Goal: Task Accomplishment & Management: Manage account settings

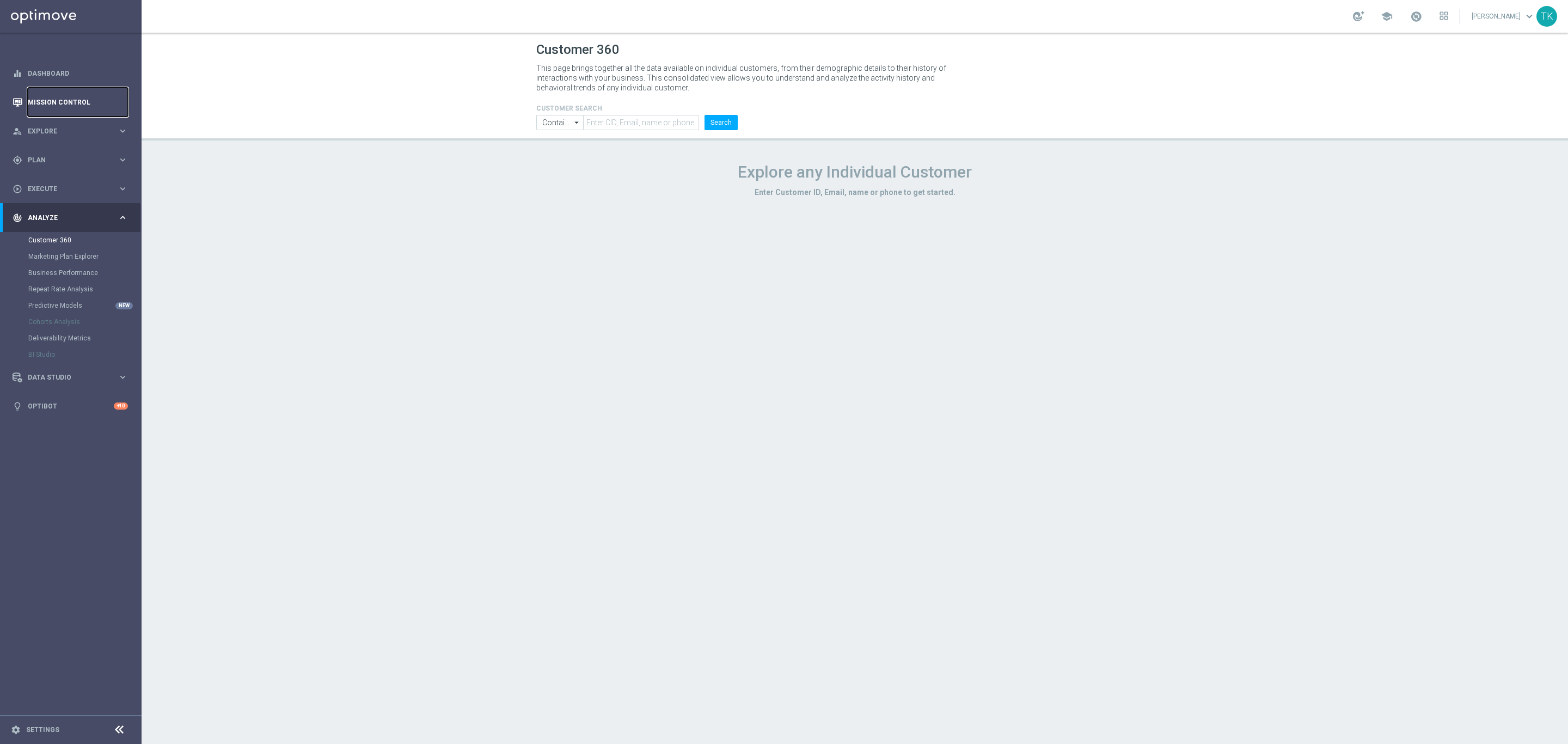
click at [64, 100] on link "Mission Control" at bounding box center [78, 102] width 100 height 29
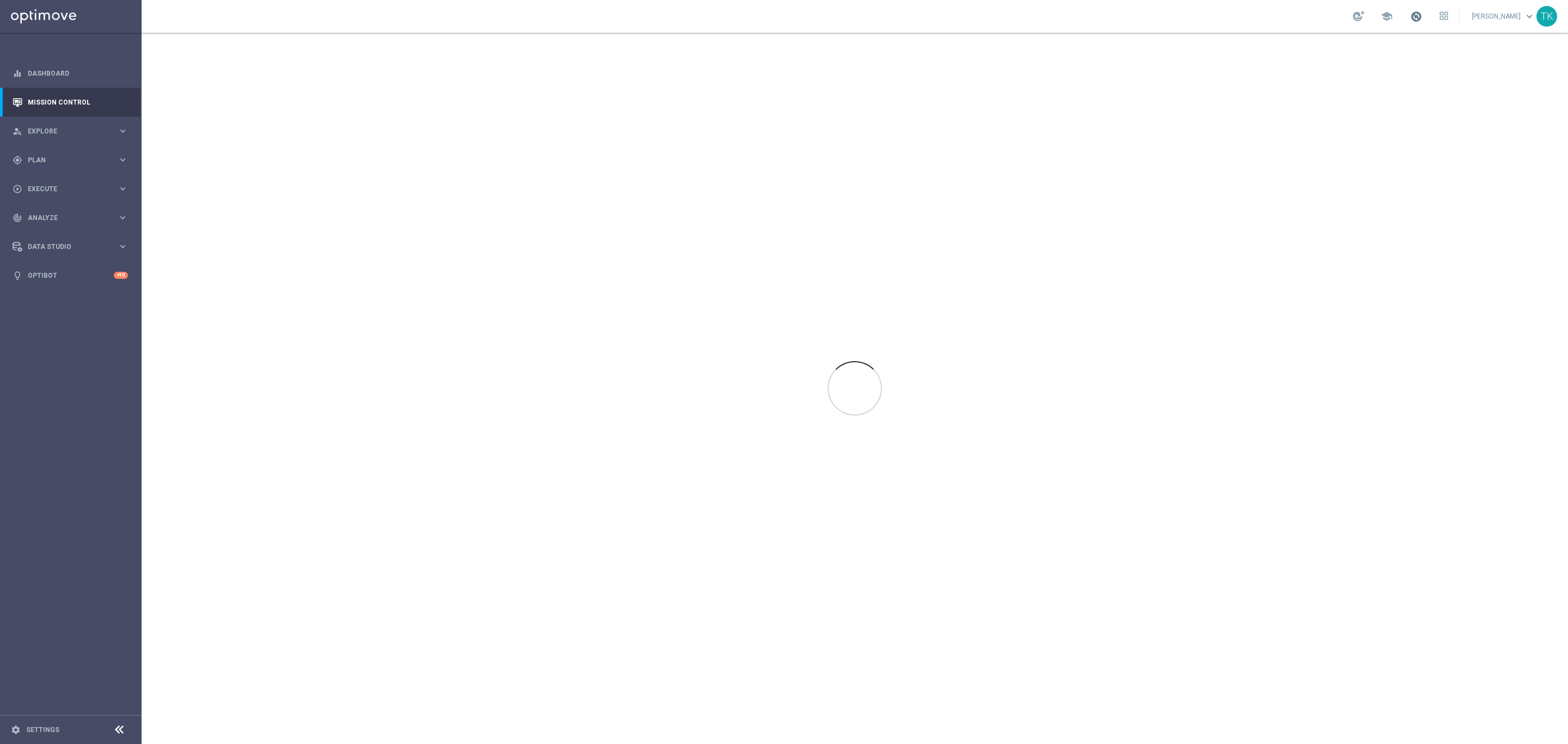
click at [1410, 14] on span at bounding box center [1416, 16] width 12 height 12
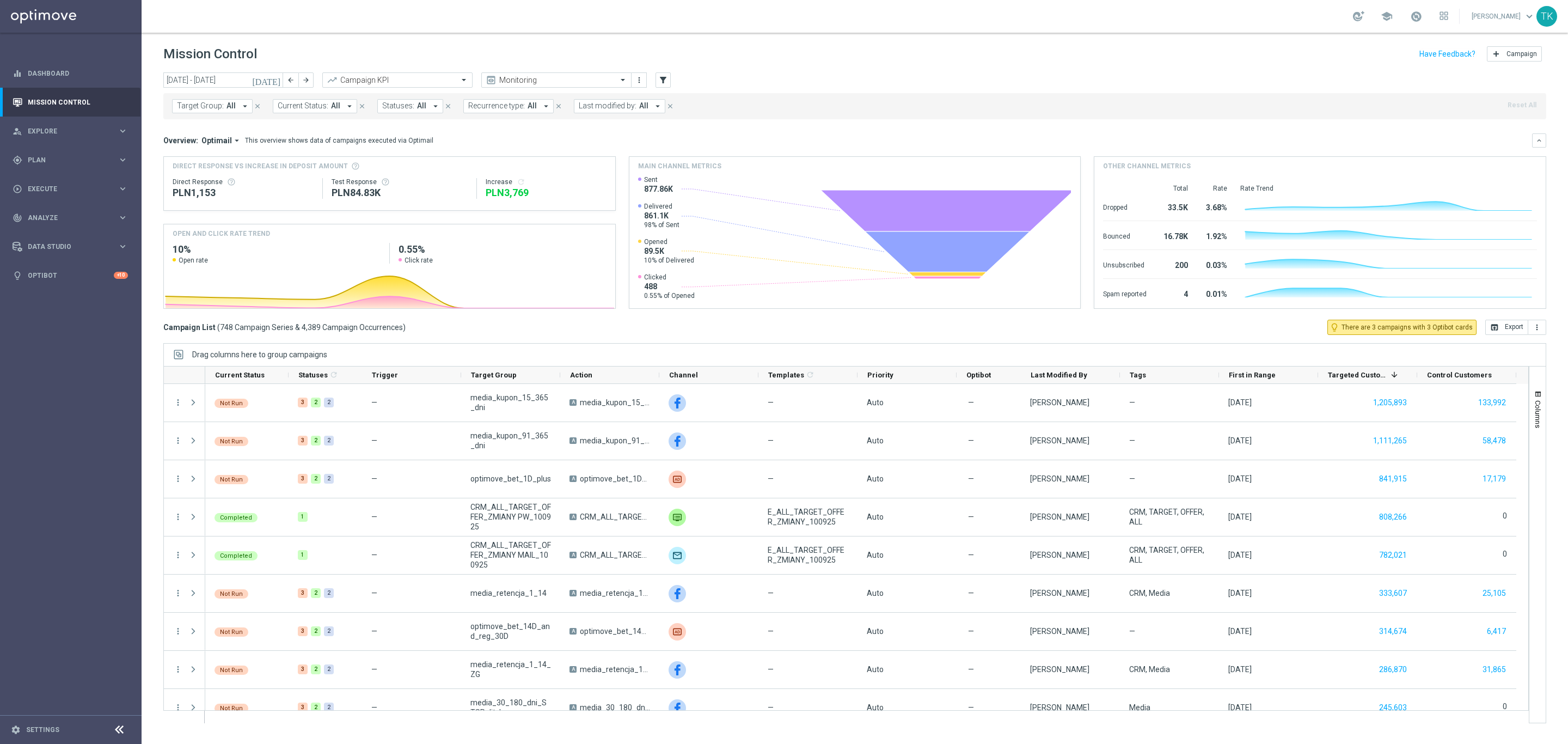
click at [206, 109] on span "Target Group:" at bounding box center [200, 106] width 47 height 9
click at [208, 132] on div at bounding box center [262, 127] width 161 height 11
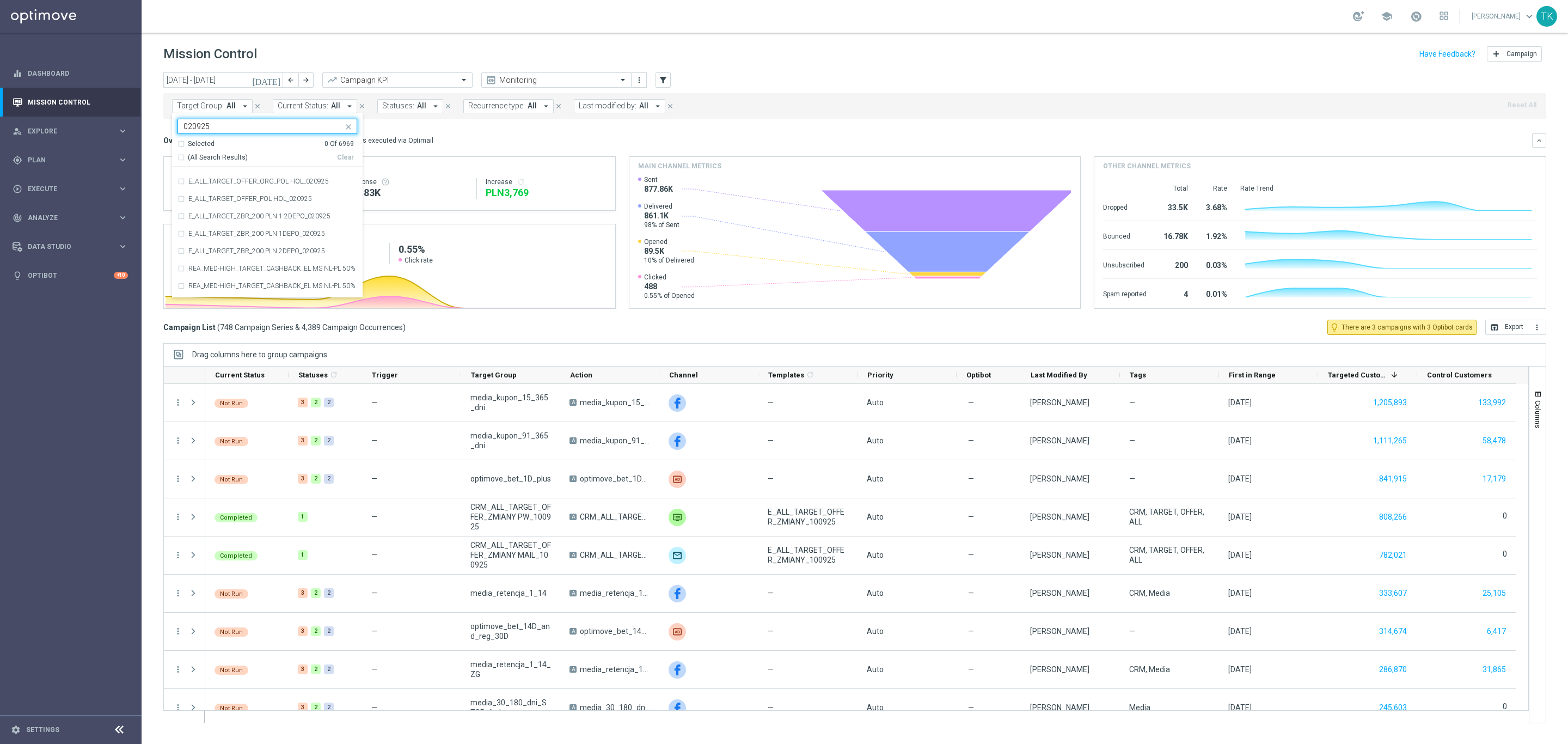
scroll to position [196, 0]
click at [191, 126] on input "020925" at bounding box center [263, 126] width 160 height 9
click at [213, 255] on label "E_ALL_TARGET_BET_ORG 3DEPO 200 PLN_090925" at bounding box center [264, 254] width 151 height 7
type input "090925"
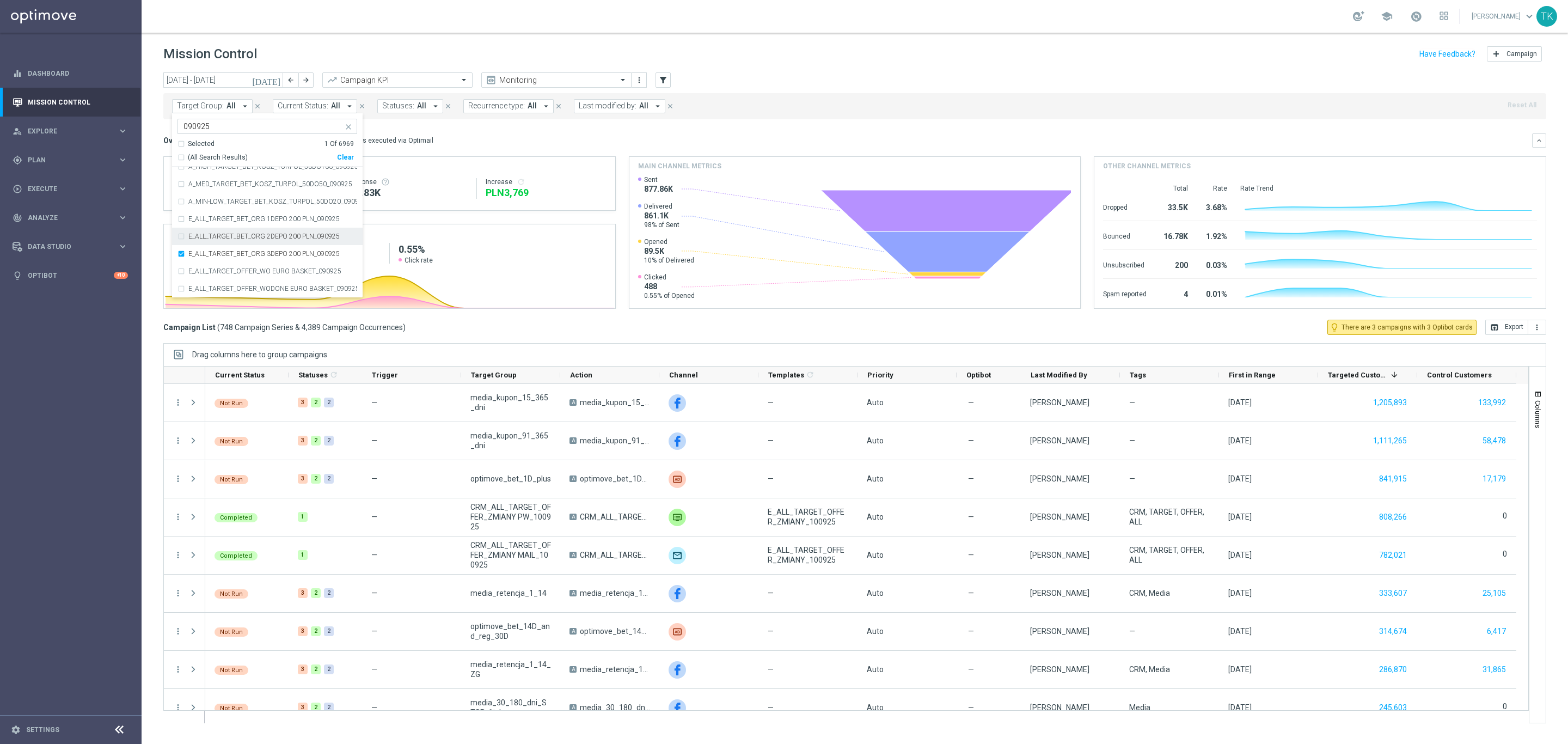
click at [220, 234] on label "E_ALL_TARGET_BET_ORG 2DEPO 200 PLN_090925" at bounding box center [264, 236] width 151 height 7
click at [224, 221] on label "E_ALL_TARGET_BET_ORG 1DEPO 200 PLN_090925" at bounding box center [264, 219] width 151 height 7
click at [153, 131] on div "[DATE] [DATE] - [DATE] arrow_back arrow_forward Campaign KPI trending_up Monito…" at bounding box center [855, 403] width 1427 height 662
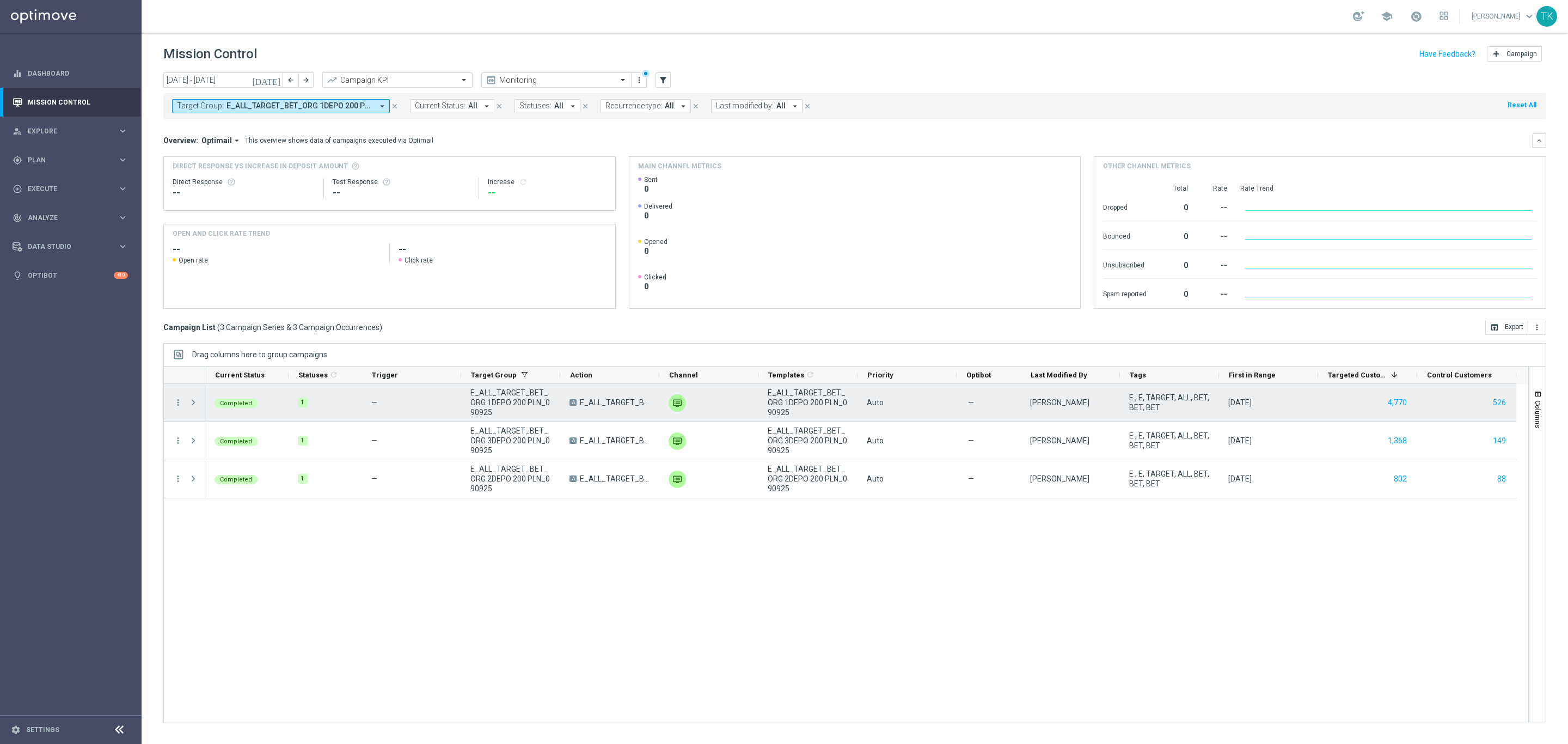
click at [483, 402] on span "E_ALL_TARGET_BET_ORG 1DEPO 200 PLN_090925" at bounding box center [510, 403] width 81 height 30
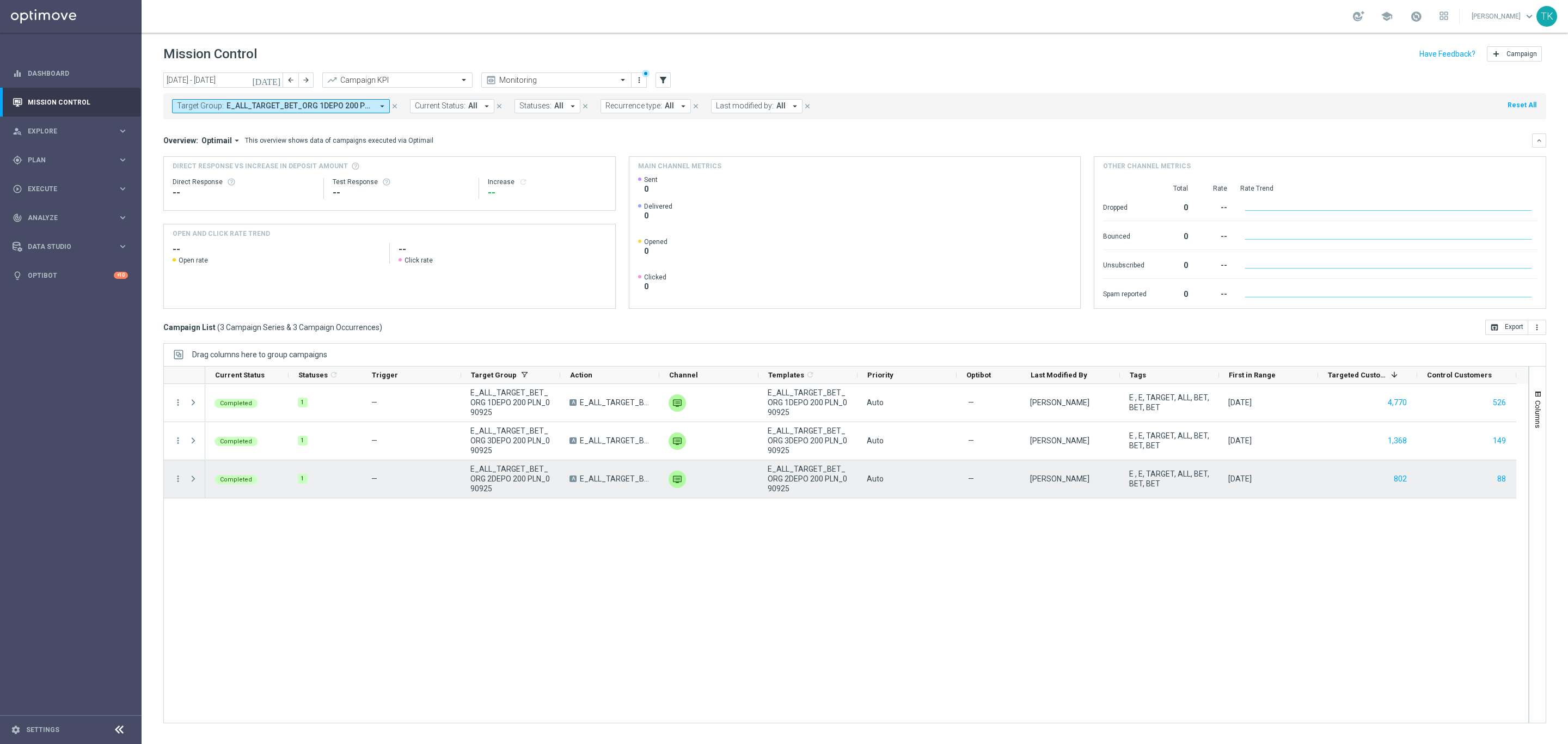
click at [490, 478] on span "E_ALL_TARGET_BET_ORG 2DEPO 200 PLN_090925" at bounding box center [510, 479] width 81 height 30
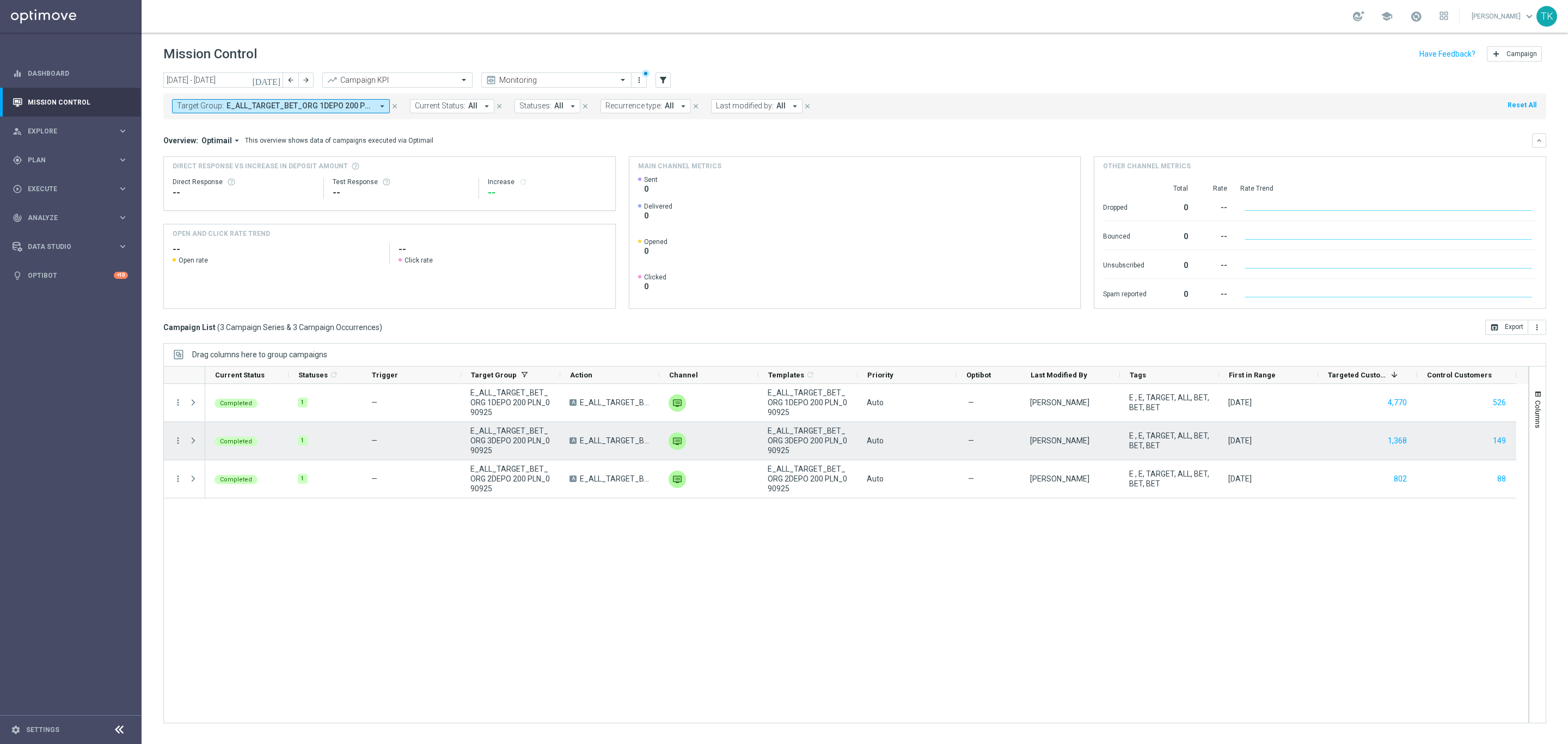
click at [482, 439] on span "E_ALL_TARGET_BET_ORG 3DEPO 200 PLN_090925" at bounding box center [510, 441] width 81 height 30
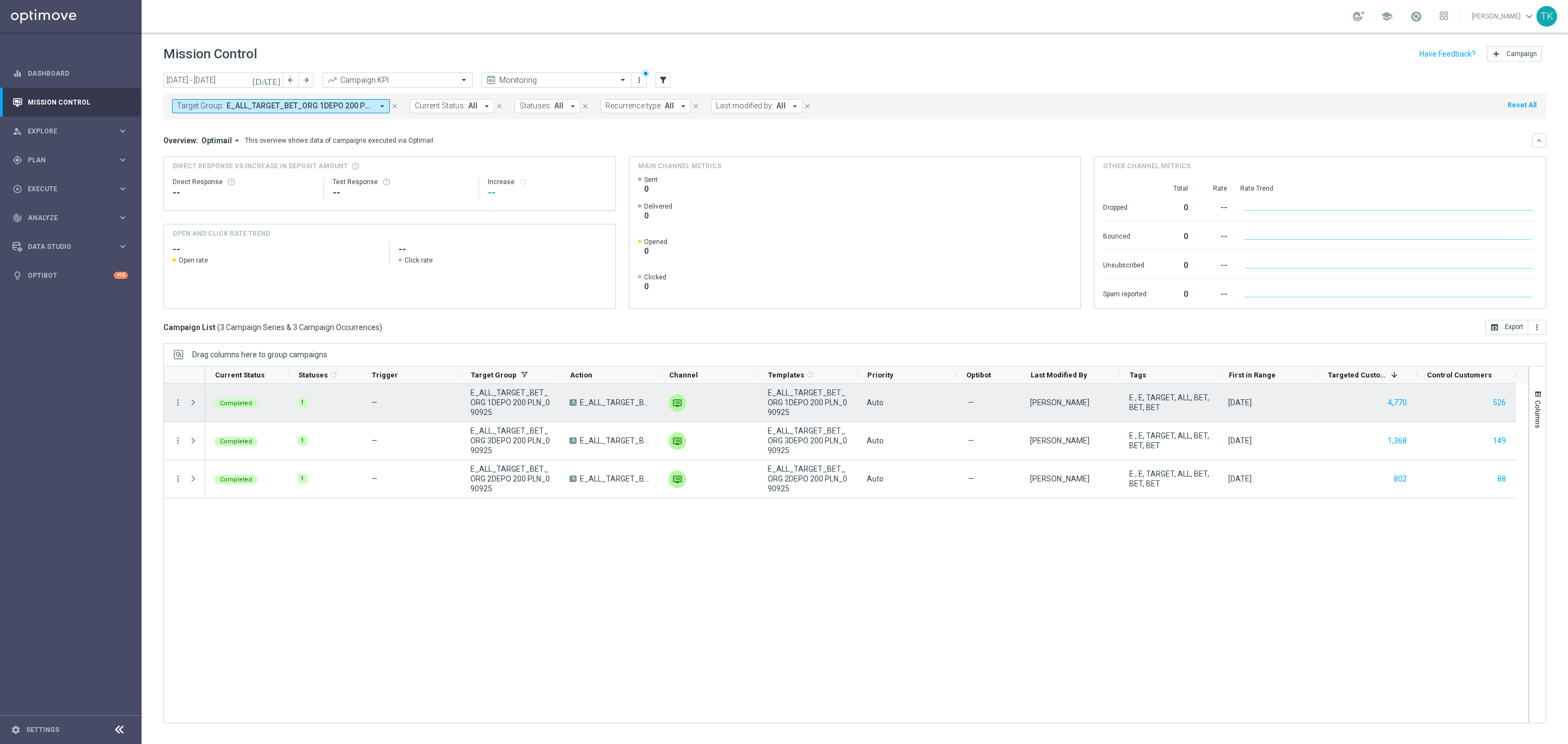
click at [489, 401] on span "E_ALL_TARGET_BET_ORG 1DEPO 200 PLN_090925" at bounding box center [510, 403] width 81 height 30
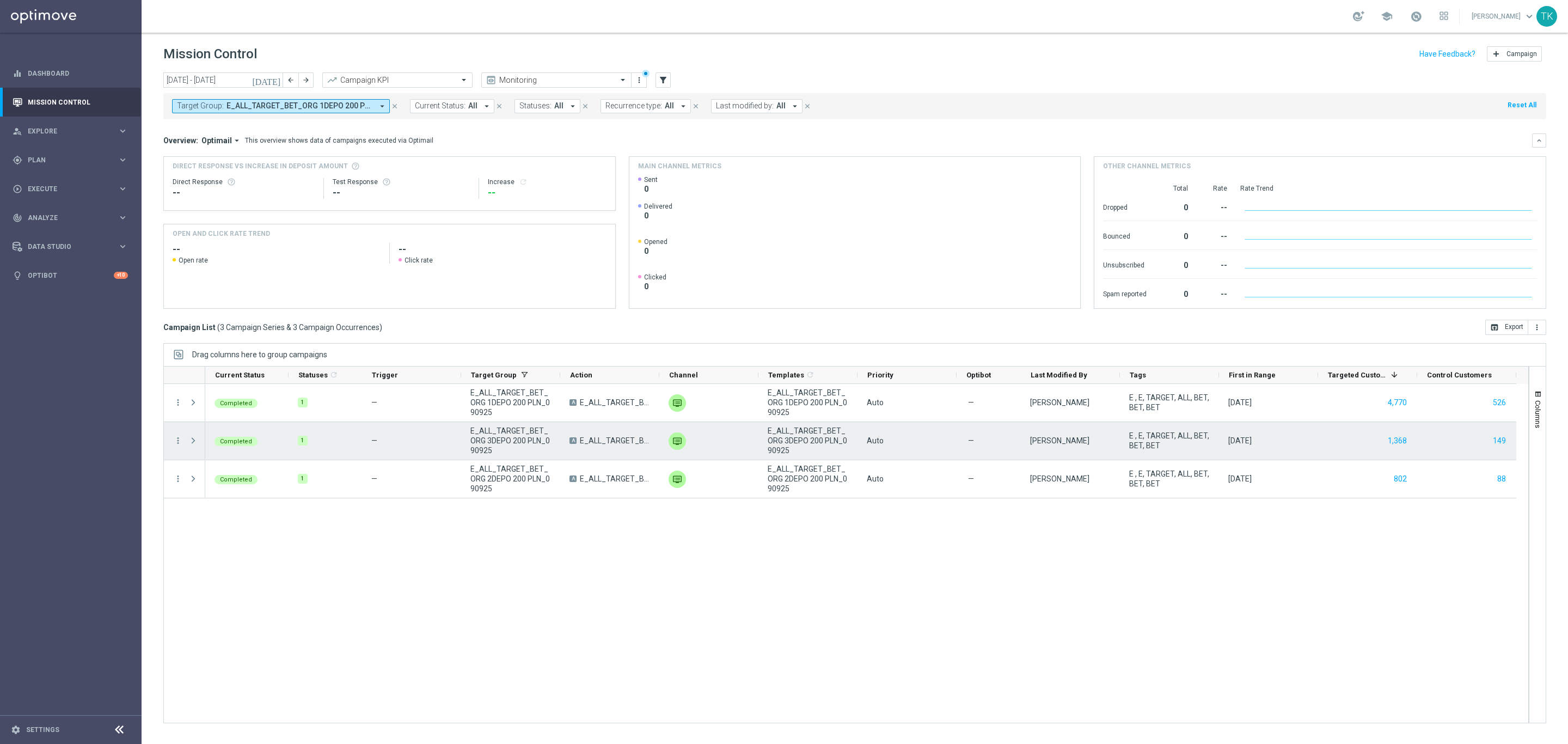
click at [505, 443] on span "E_ALL_TARGET_BET_ORG 3DEPO 200 PLN_090925" at bounding box center [510, 441] width 81 height 30
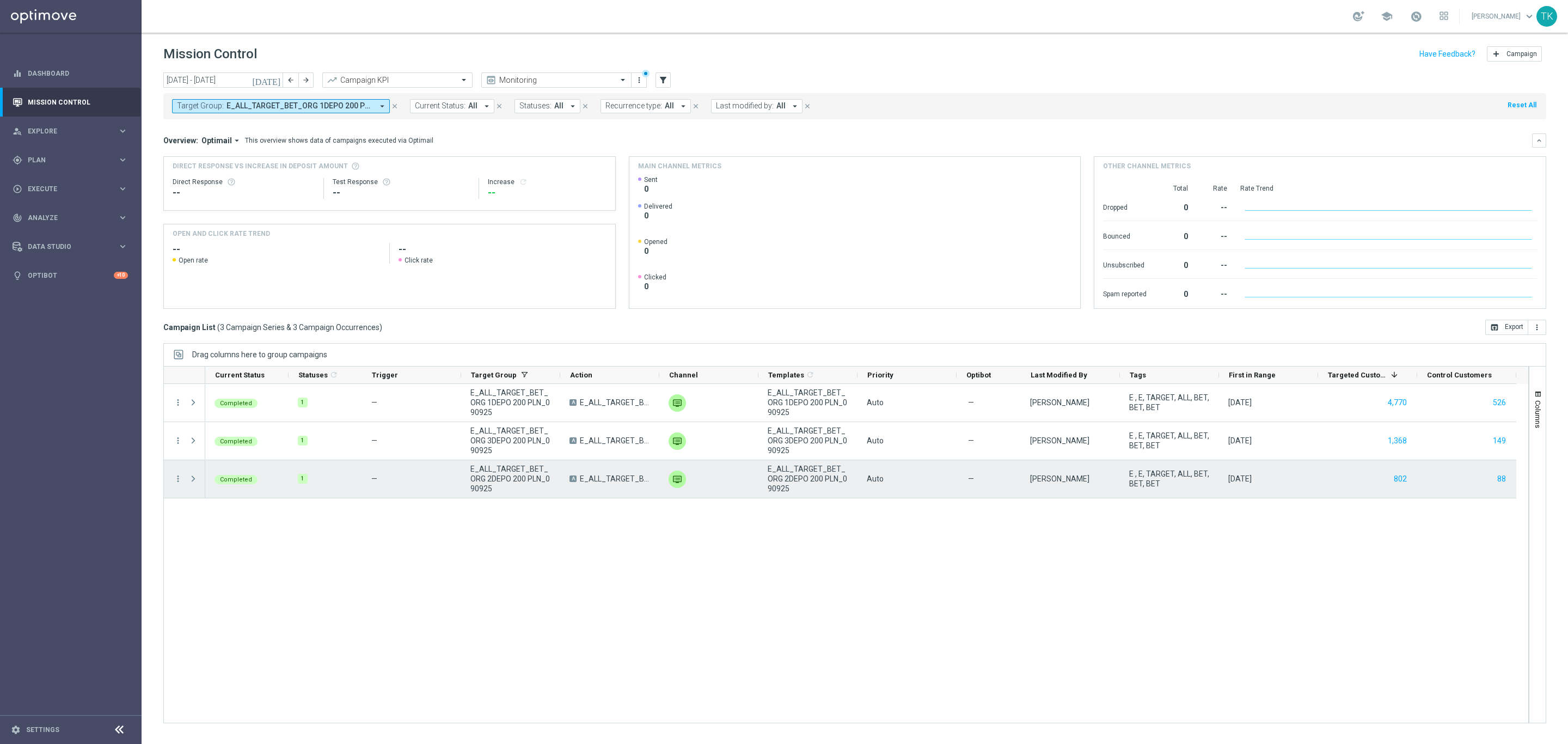
click at [485, 479] on span "E_ALL_TARGET_BET_ORG 2DEPO 200 PLN_090925" at bounding box center [510, 479] width 81 height 30
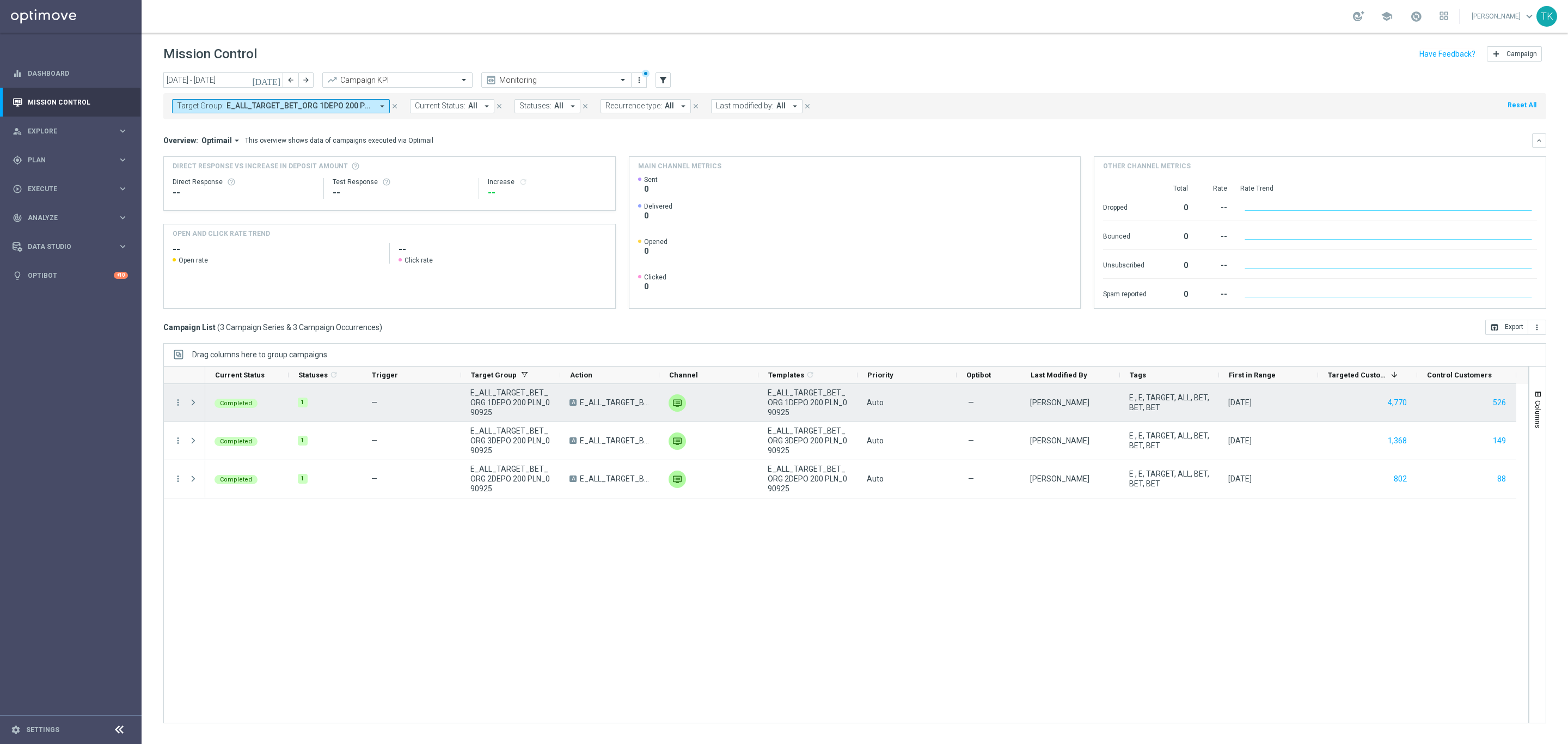
click at [490, 395] on span "E_ALL_TARGET_BET_ORG 1DEPO 200 PLN_090925" at bounding box center [510, 403] width 81 height 30
click at [177, 402] on icon "more_vert" at bounding box center [178, 402] width 10 height 10
click at [214, 409] on span "Campaign Details" at bounding box center [227, 410] width 55 height 8
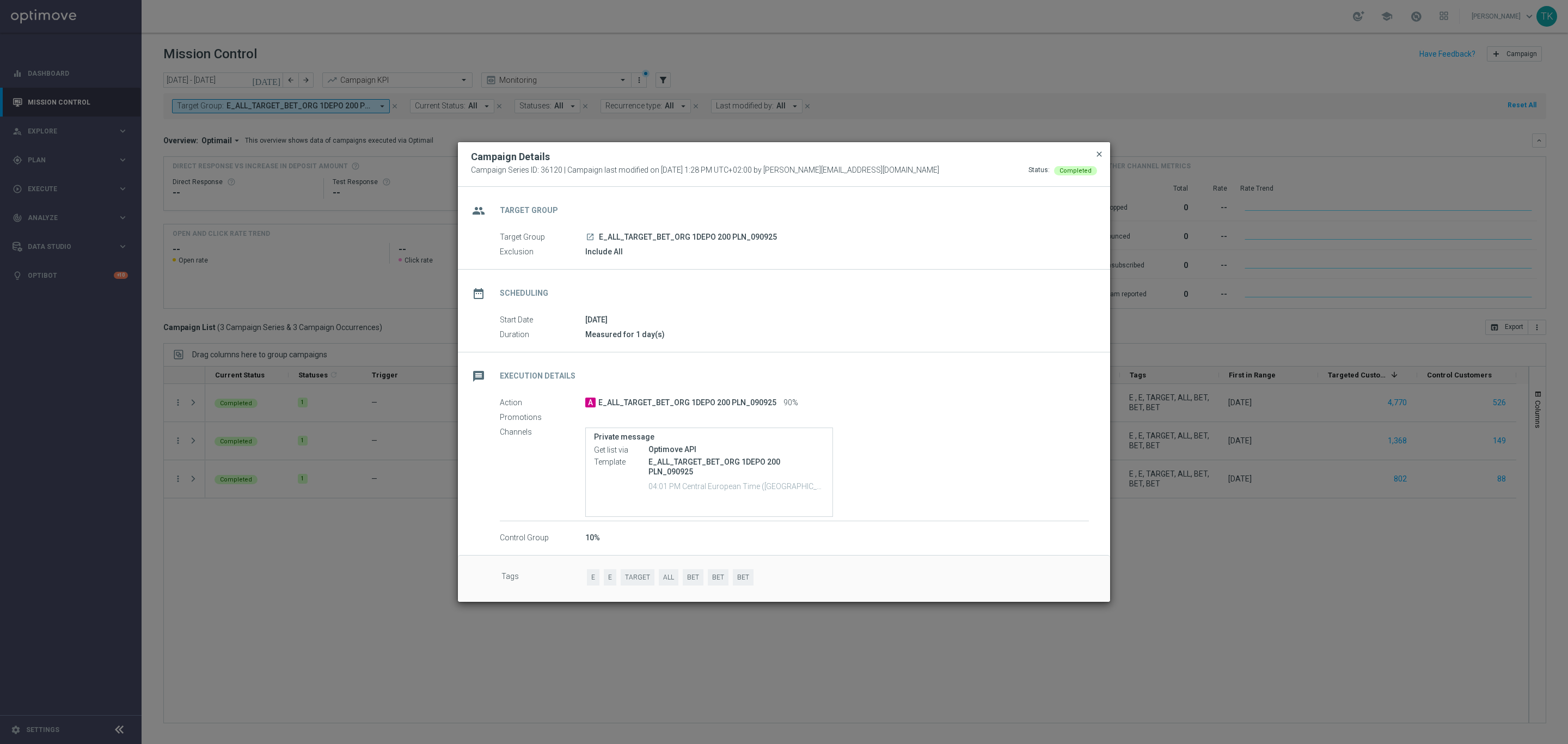
click at [1097, 154] on span "close" at bounding box center [1099, 154] width 9 height 9
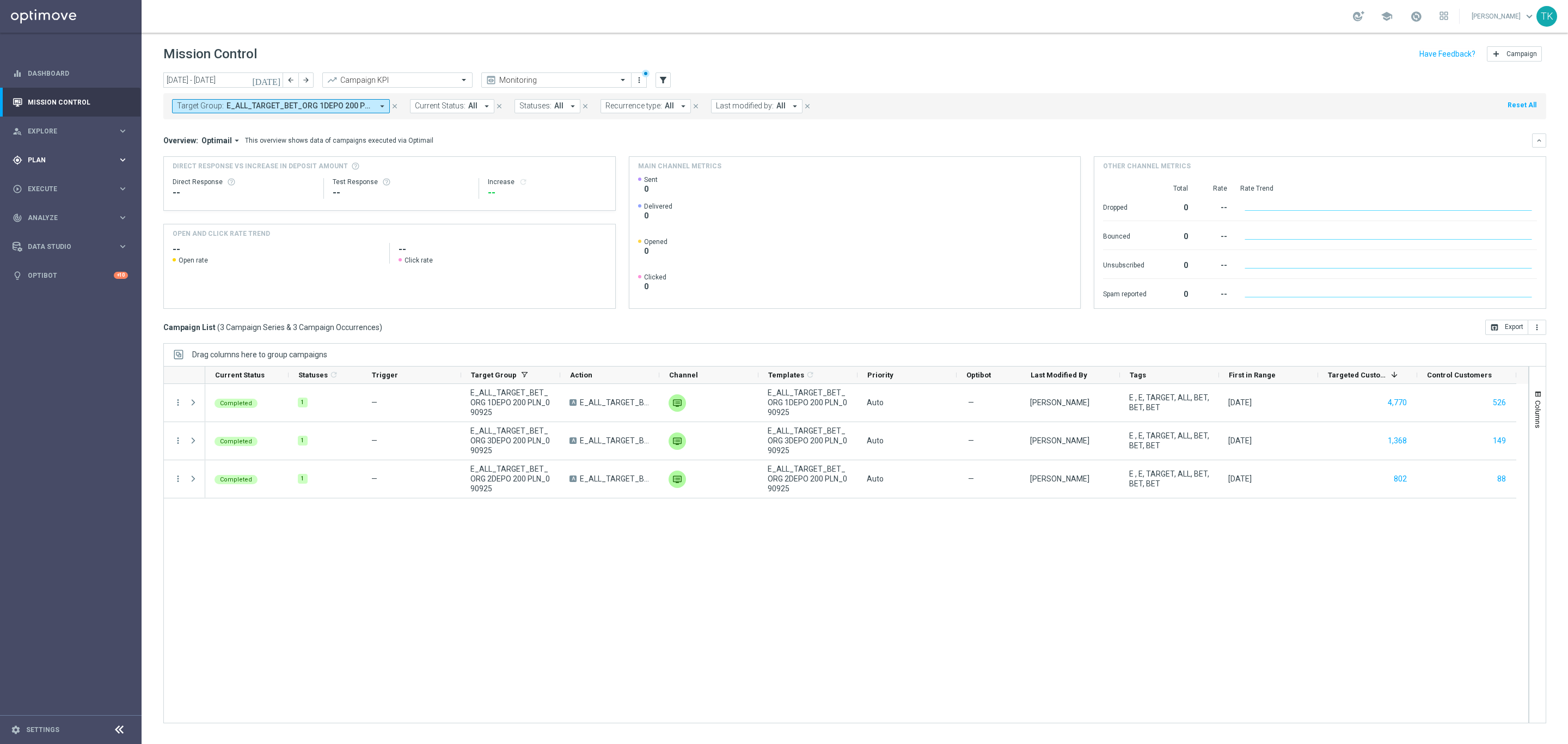
click at [36, 157] on span "Plan" at bounding box center [72, 160] width 90 height 7
click at [43, 178] on link "Target Groups" at bounding box center [70, 182] width 85 height 9
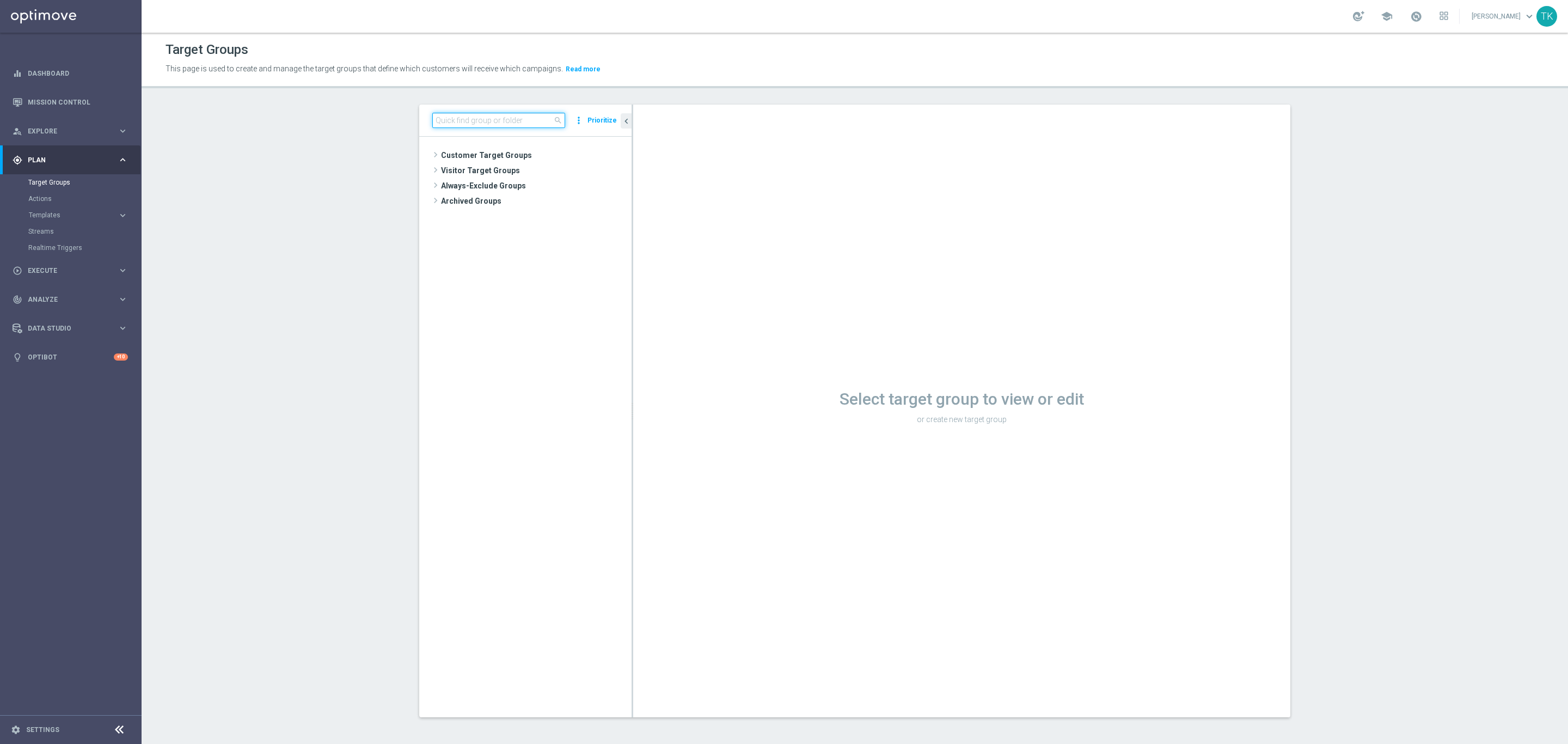
click at [460, 122] on input at bounding box center [498, 120] width 133 height 15
paste input "E_ALL_TARGET_BET_ORG 1DEPO 200 PLN_090925"
type input "E_ALL_TARGET_BET_ORG 1DEPO 200 PLN_090925"
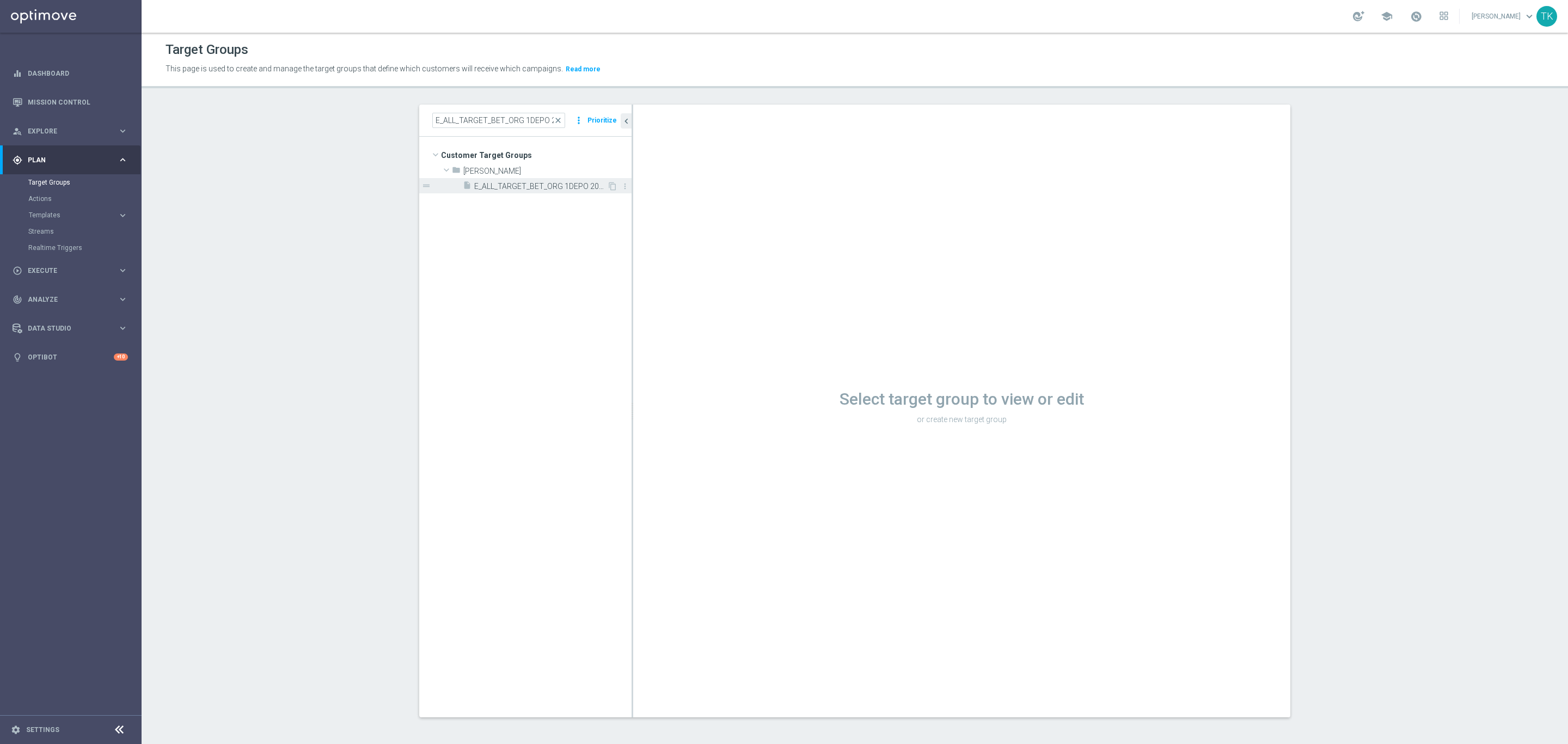
click at [528, 186] on span "E_ALL_TARGET_BET_ORG 1DEPO 200 PLN_090925" at bounding box center [540, 187] width 133 height 9
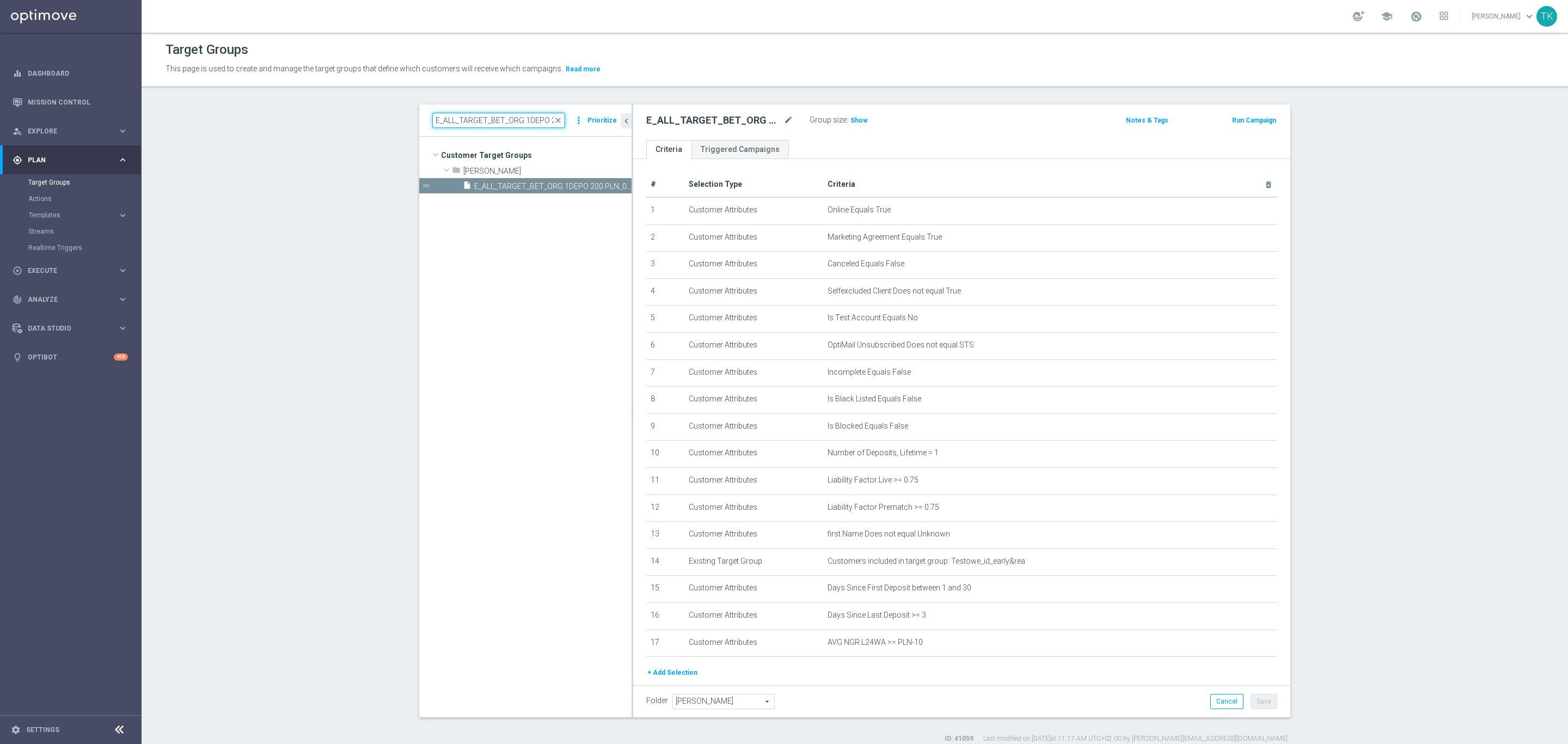
click at [521, 116] on input "E_ALL_TARGET_BET_ORG 1DEPO 200 PLN_090925" at bounding box center [498, 120] width 133 height 15
click at [608, 185] on icon "content_copy" at bounding box center [612, 186] width 9 height 9
click at [784, 118] on icon "mode_edit" at bounding box center [788, 120] width 10 height 13
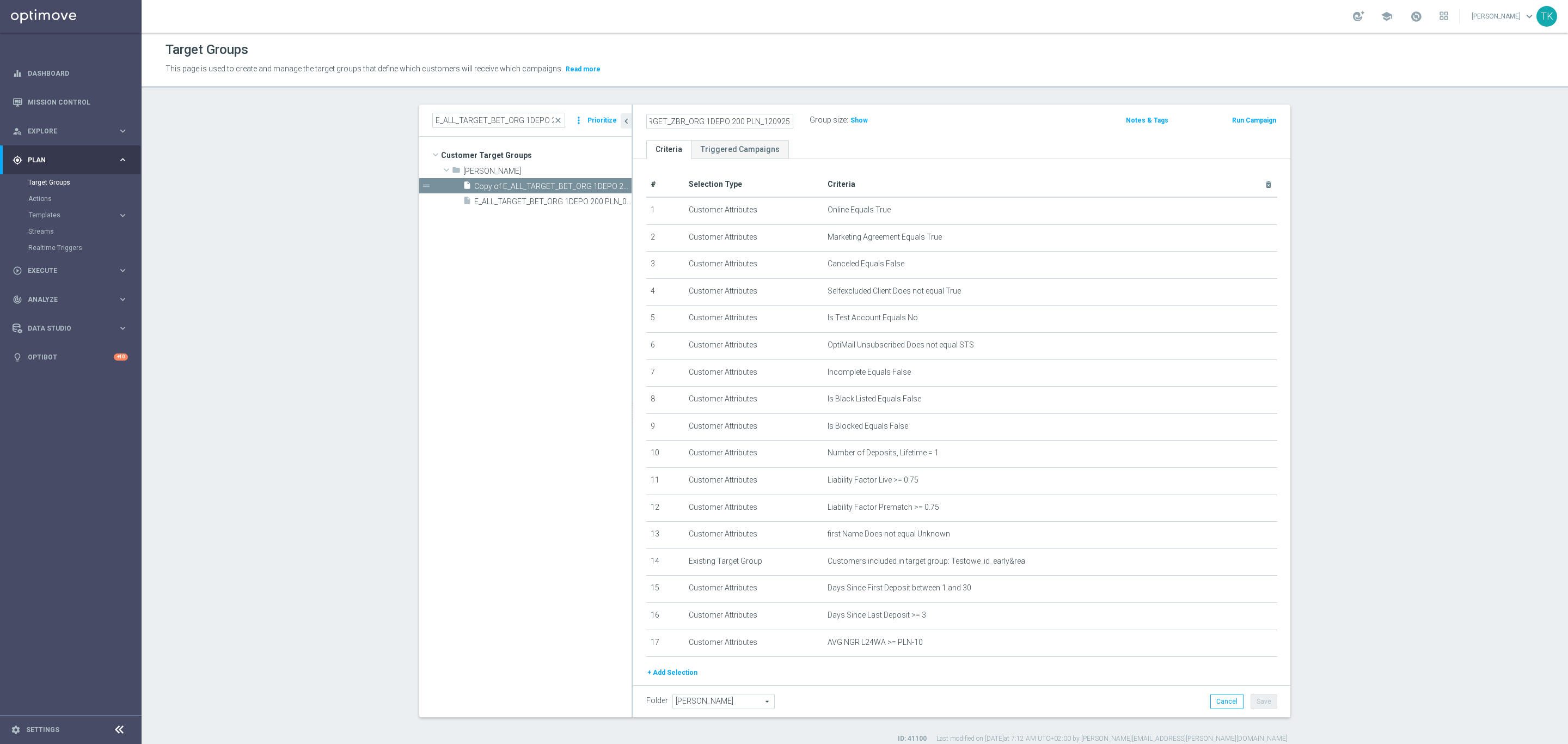
scroll to position [0, 33]
type input "E_ALL_TARGET_ZBR_ORG 1DEPO 200 PLN_120925"
click at [921, 134] on div "E_ALL_TARGET_ZBR_ORG 1DEPO 200 PLN_120925 Group size : Show Notes & Tags Run Ca…" at bounding box center [961, 122] width 657 height 36
click at [1260, 702] on button "Save" at bounding box center [1264, 701] width 27 height 15
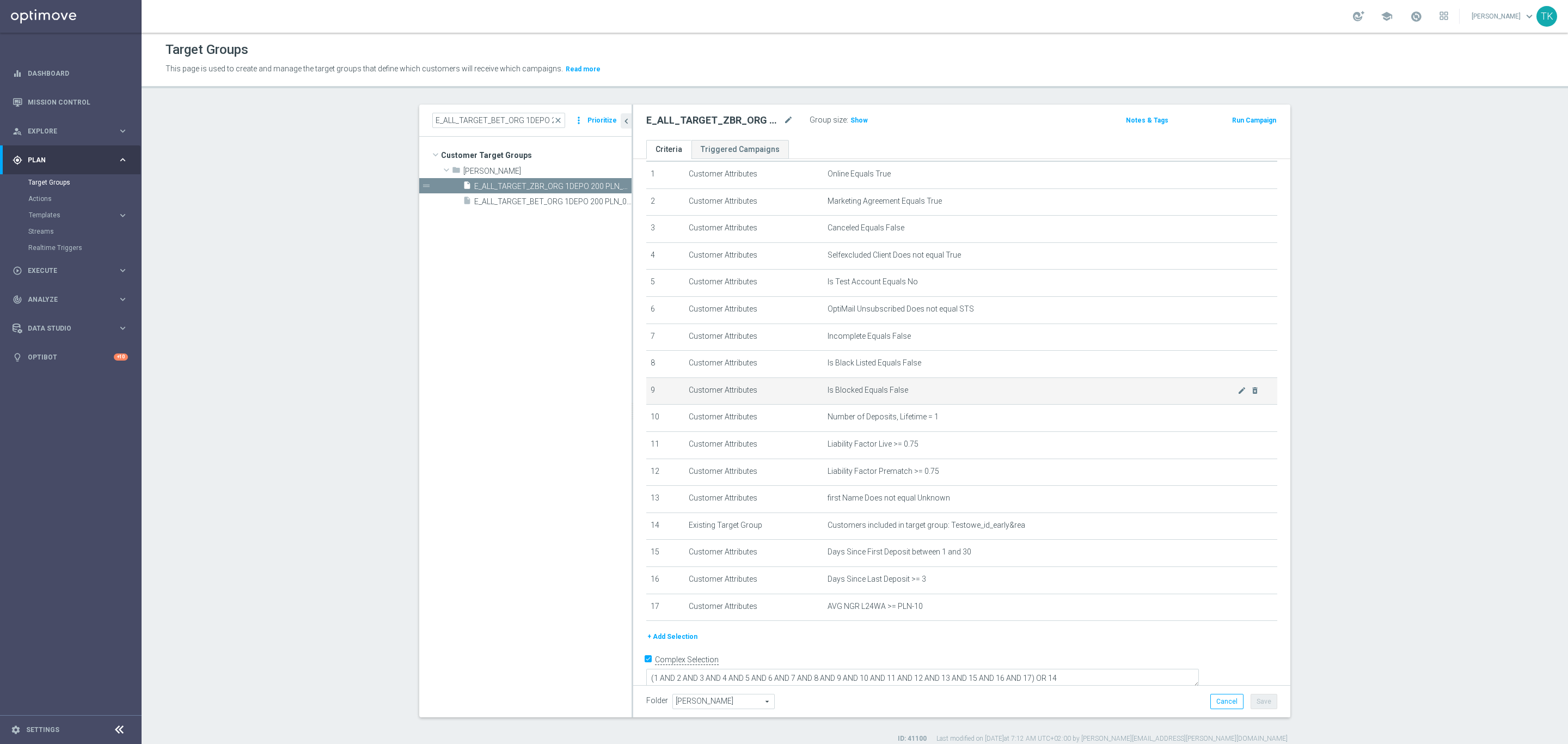
scroll to position [11, 0]
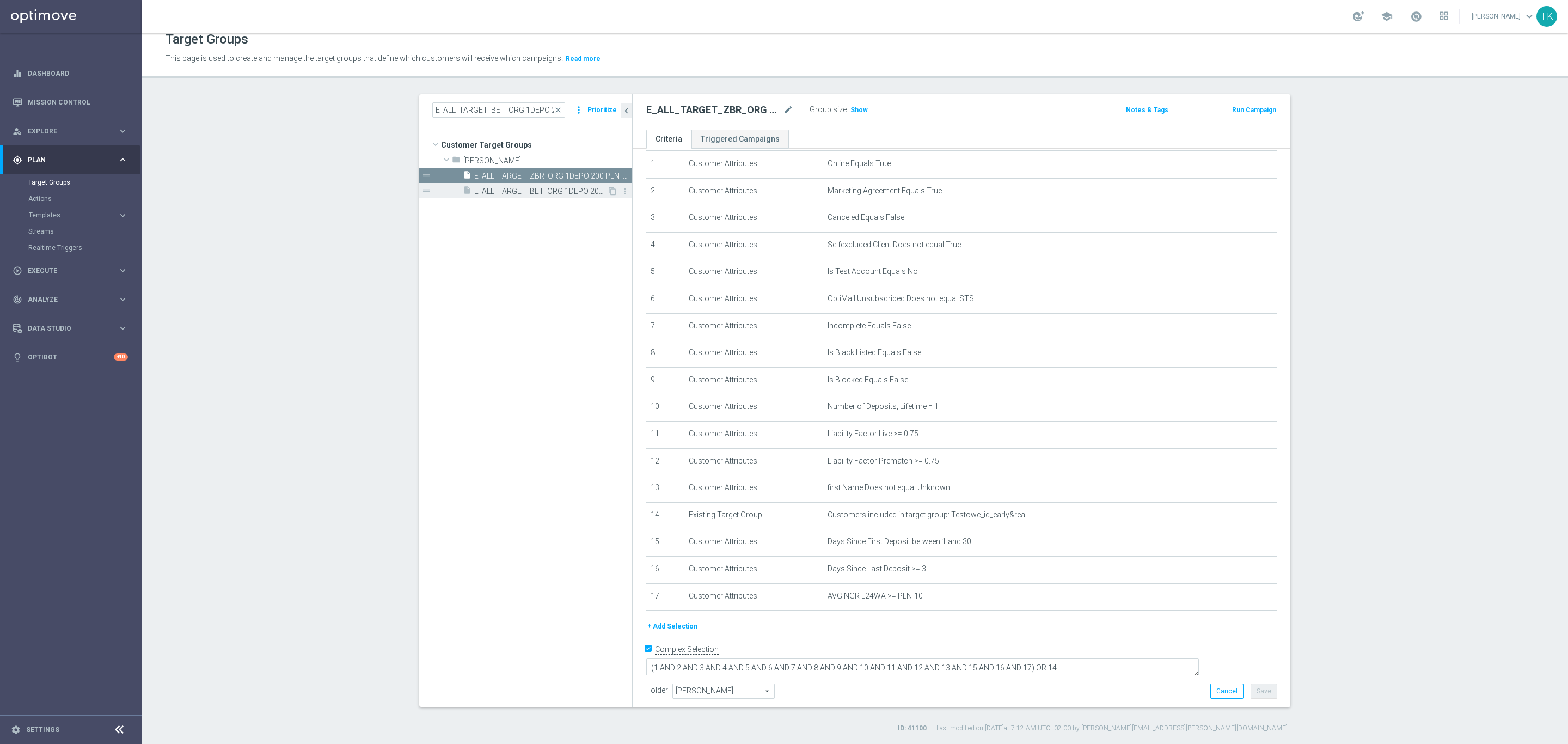
click at [533, 189] on span "E_ALL_TARGET_BET_ORG 1DEPO 200 PLN_090925" at bounding box center [540, 191] width 133 height 9
click at [546, 172] on span "E_ALL_TARGET_ZBR_ORG 1DEPO 200 PLN_120925" at bounding box center [540, 176] width 133 height 9
click at [482, 103] on input "E_ALL_TARGET_BET_ORG 1DEPO 200 PLN_090925" at bounding box center [498, 110] width 133 height 15
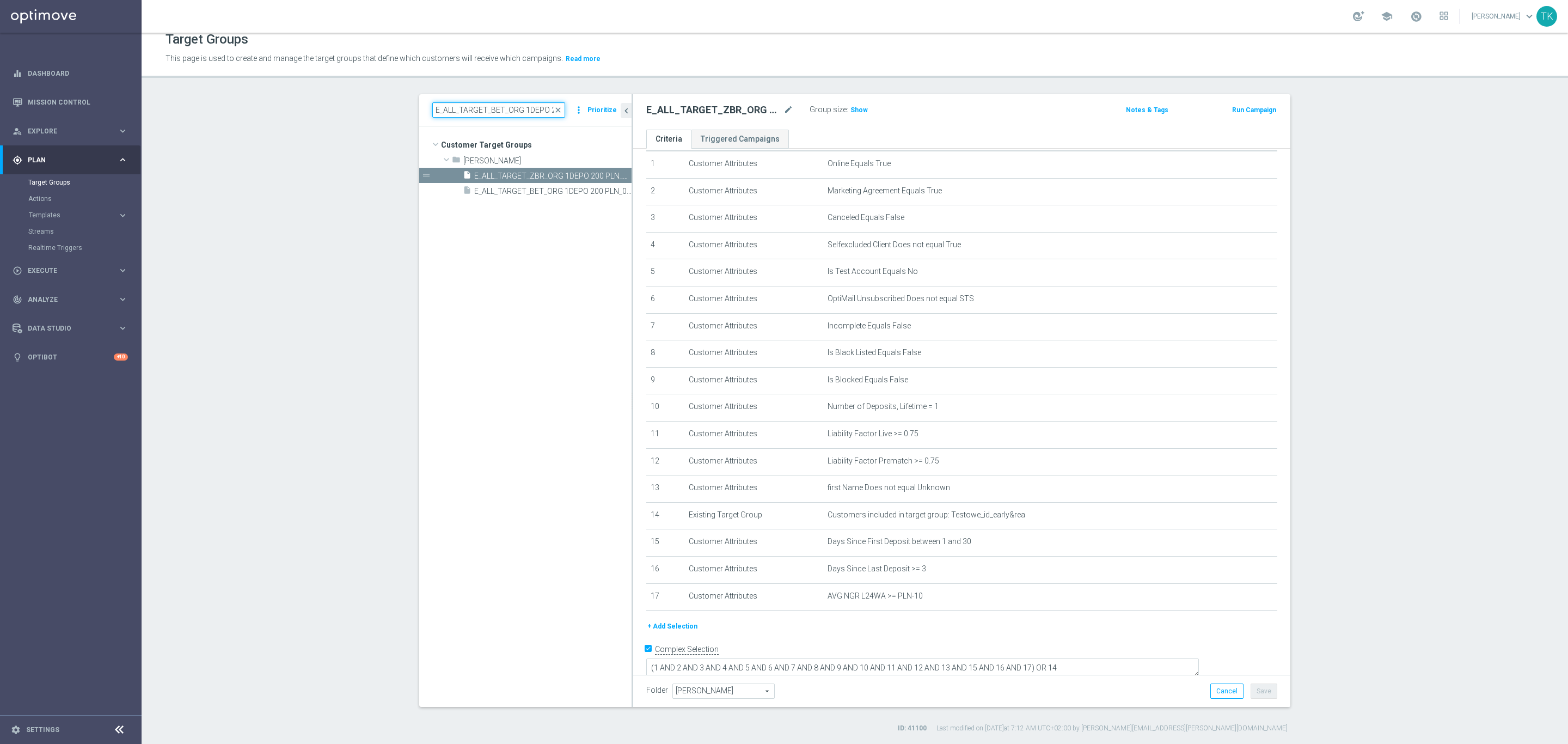
paste input "2"
type input "E_ALL_TARGET_BET_ORG 2DEPO 200 PLN_090925"
click at [520, 172] on span "E_ALL_TARGET_BET_ORG 2DEPO 200 PLN_090925" at bounding box center [540, 176] width 133 height 9
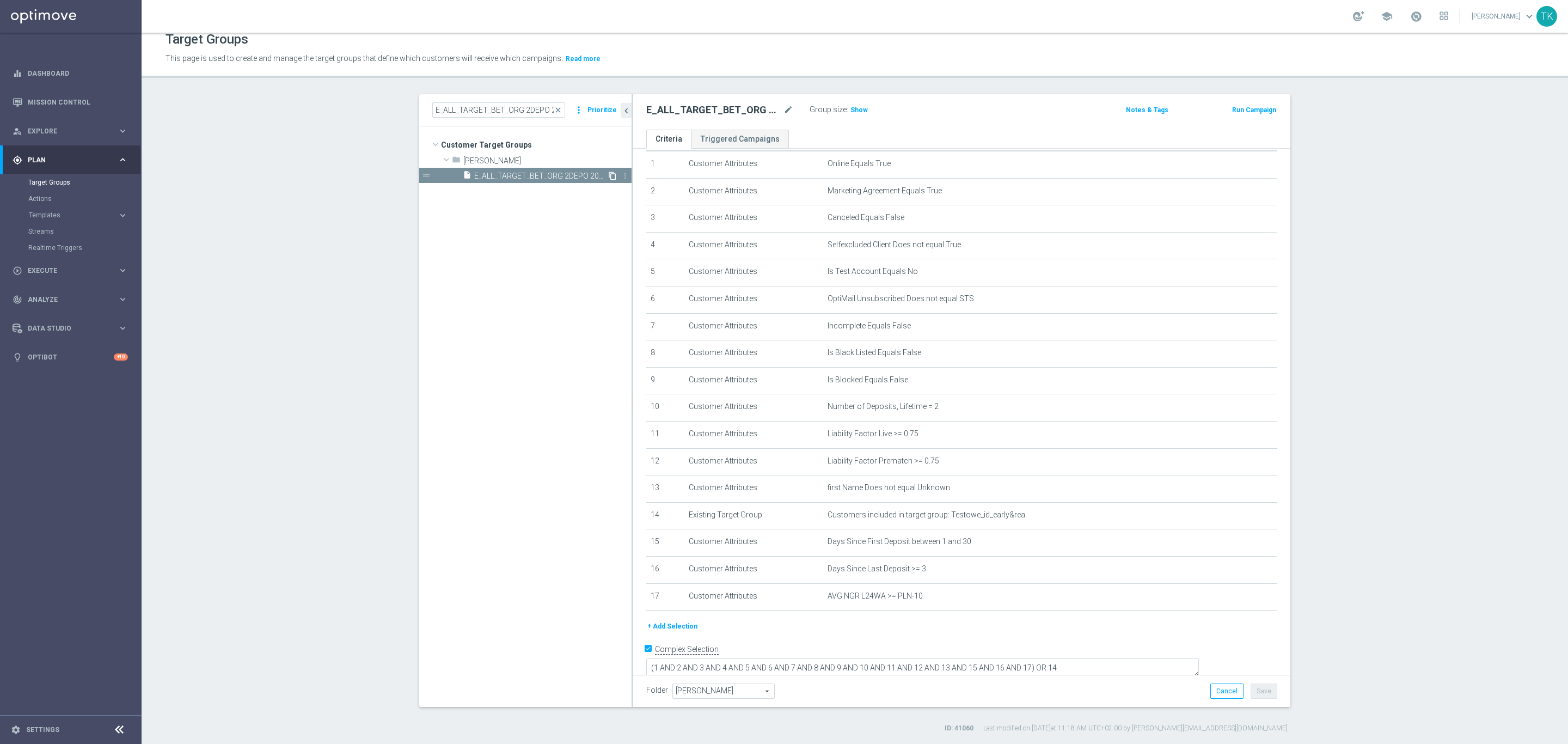
click at [608, 176] on icon "content_copy" at bounding box center [612, 176] width 9 height 9
click at [784, 107] on icon "mode_edit" at bounding box center [788, 110] width 10 height 13
type input "E_ALL_TARGET_ZBR_ORG 2DEPO 200 PLN_120925"
click at [905, 118] on div "Group size : Show" at bounding box center [864, 111] width 109 height 16
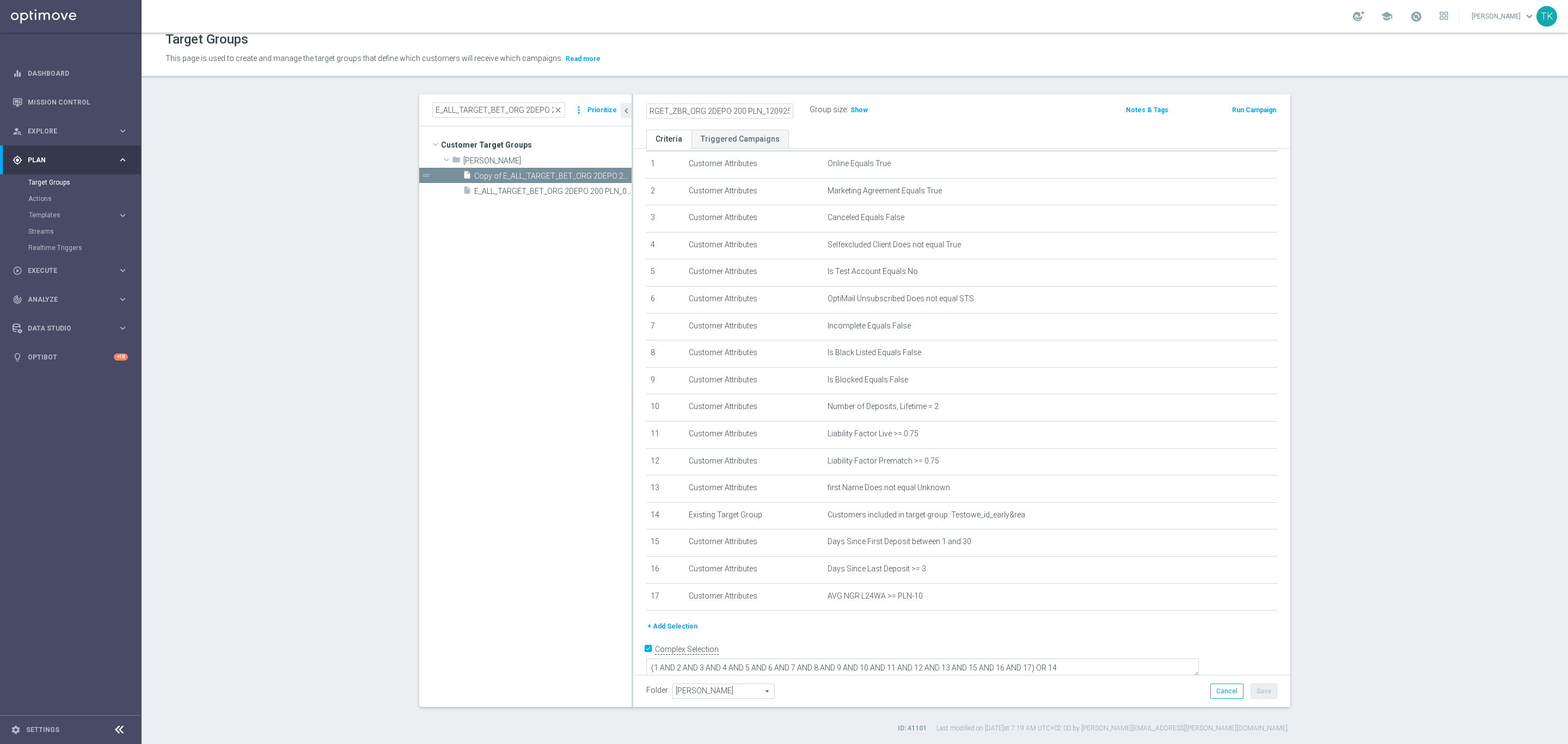
scroll to position [0, 0]
click at [1263, 693] on button "Save" at bounding box center [1264, 691] width 27 height 15
click at [499, 108] on input "E_ALL_TARGET_BET_ORG 2DEPO 200 PLN_090925" at bounding box center [498, 110] width 133 height 15
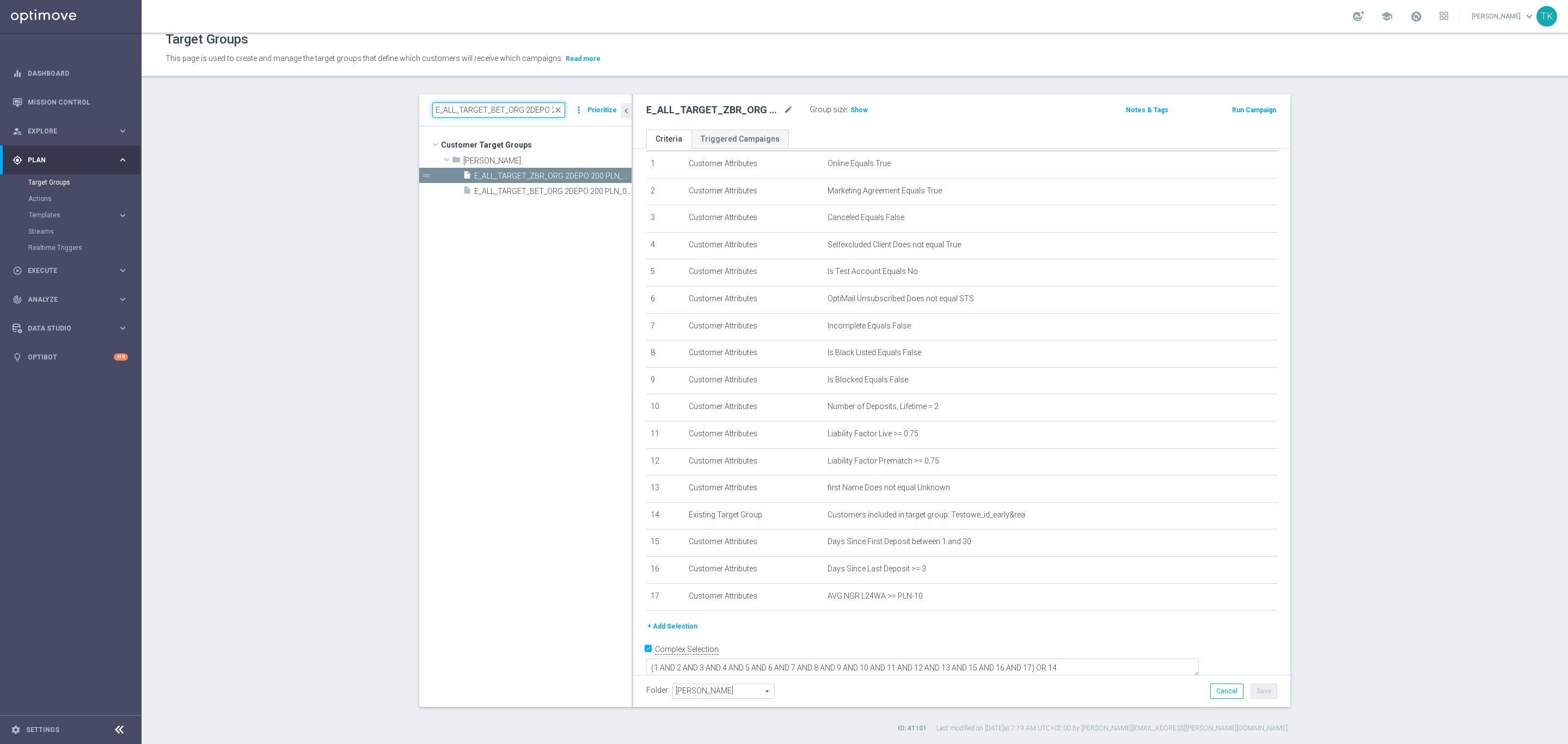
paste input "3"
type input "E_ALL_TARGET_BET_ORG 3DEPO 200 PLN_090925"
click at [542, 177] on span "E_ALL_TARGET_BET_ORG 3DEPO 200 PLN_090925" at bounding box center [540, 176] width 133 height 9
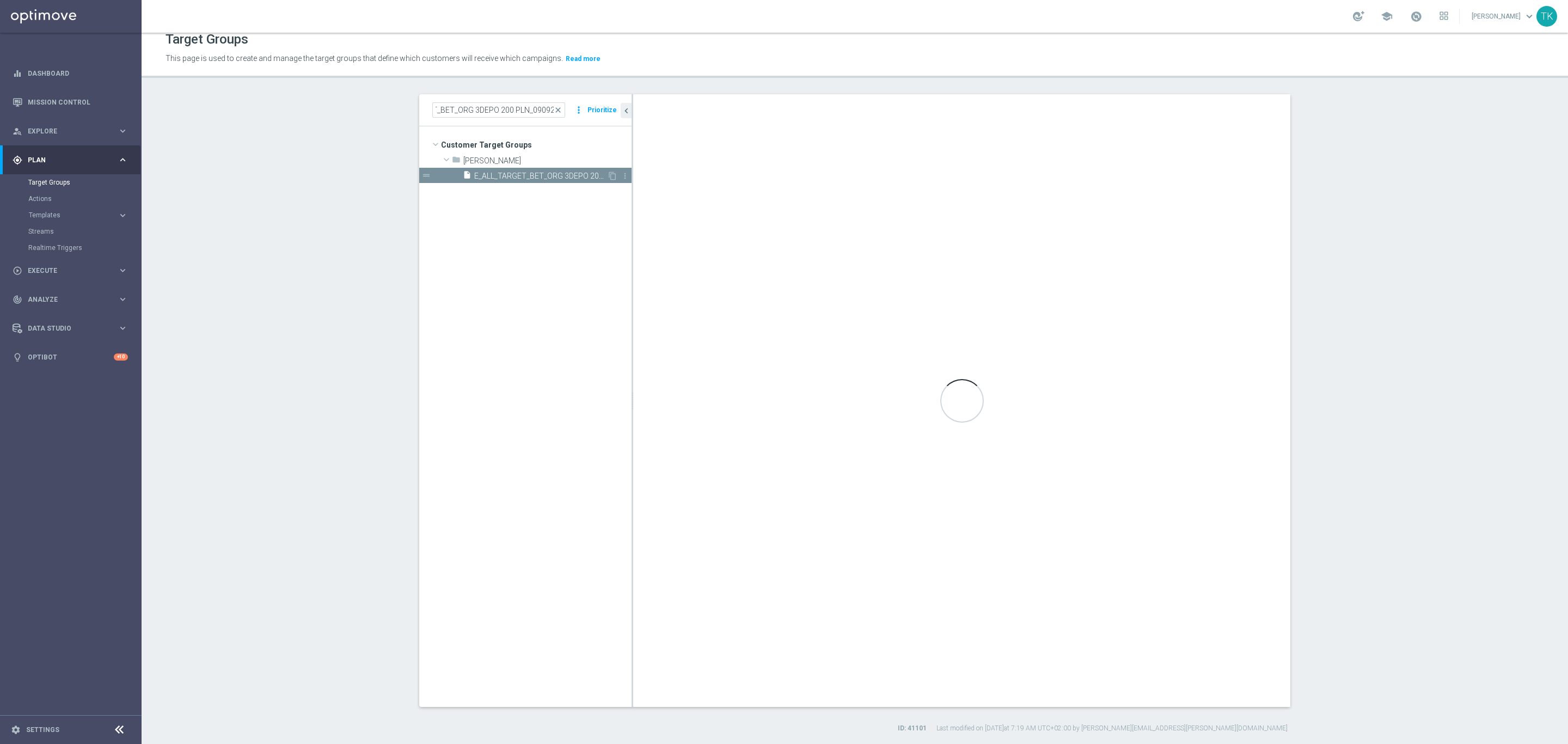
scroll to position [0, 0]
type textarea "(1 AND 2 AND 3 AND 4 AND 5 AND 6 AND 7 AND 8 AND 9 AND 10 AND 11 AND 12 AND 13 …"
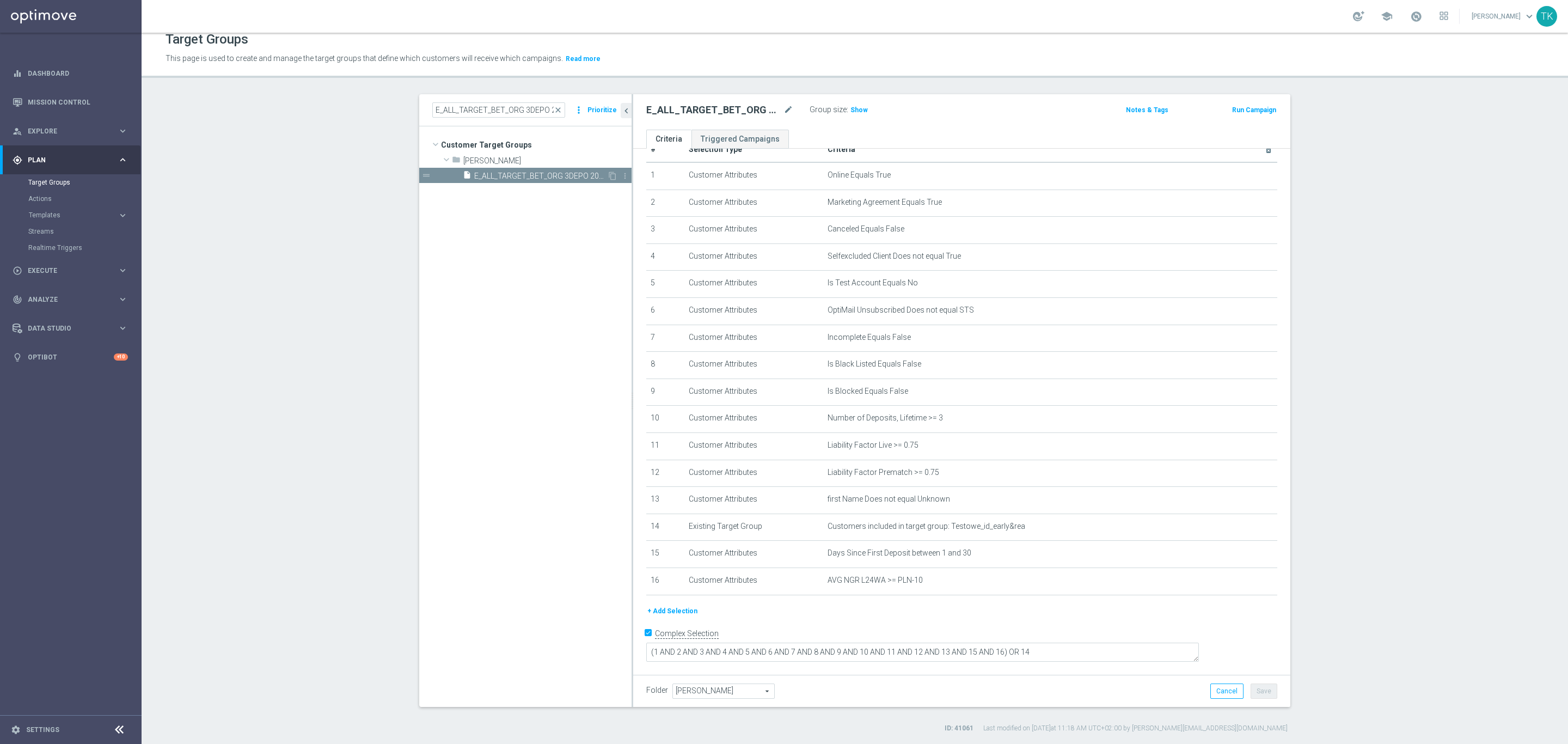
scroll to position [9, 0]
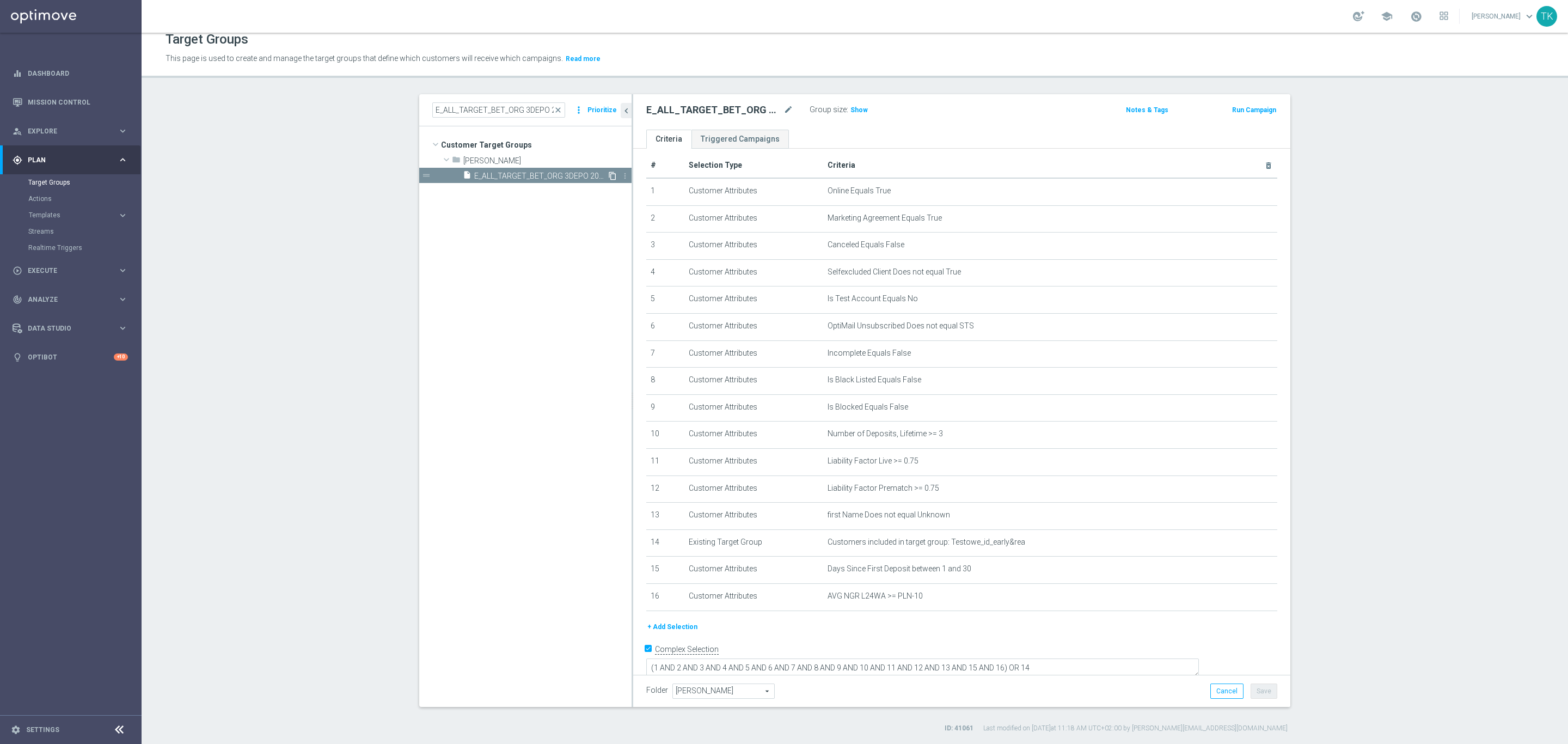
click at [608, 172] on icon "content_copy" at bounding box center [612, 176] width 9 height 9
click at [784, 112] on icon "mode_edit" at bounding box center [788, 110] width 10 height 13
type input "E_ALL_TARGET_ZBR_ORG 3DEPO 200 PLN_120925"
click at [921, 122] on div "E_ALL_TARGET_ZBR_ORG 3DEPO 200 PLN_120925 Group size : Show Notes & Tags Run Ca…" at bounding box center [961, 112] width 657 height 36
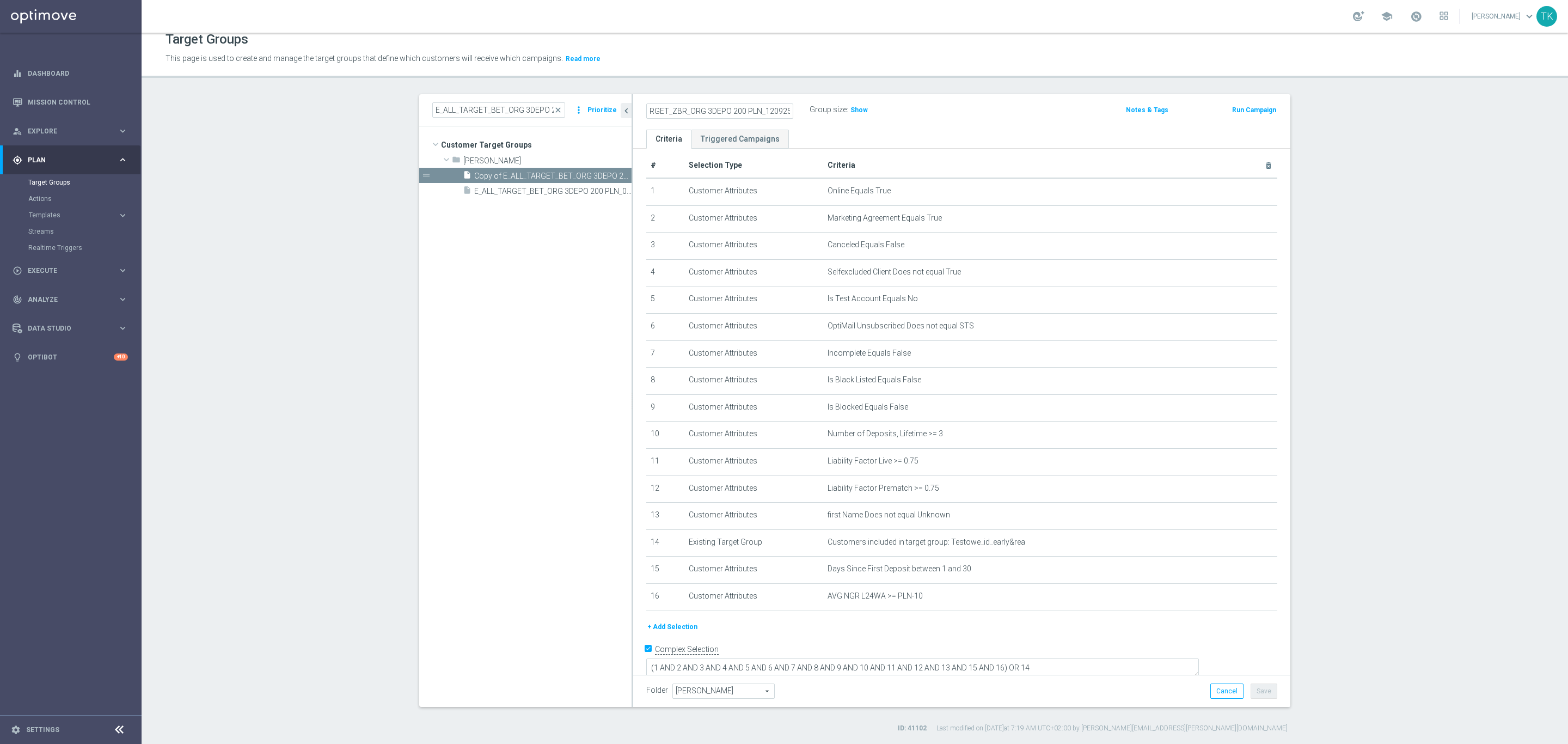
scroll to position [0, 0]
click at [1266, 690] on button "Save" at bounding box center [1264, 691] width 27 height 15
click at [467, 113] on input "E_ALL_TARGET_BET_ORG 3DEPO 200 PLN_090925" at bounding box center [498, 110] width 133 height 15
click at [467, 112] on input "E_ALL_TARGET_BET_ORG 3DEPO 200 PLN_090925" at bounding box center [498, 110] width 133 height 15
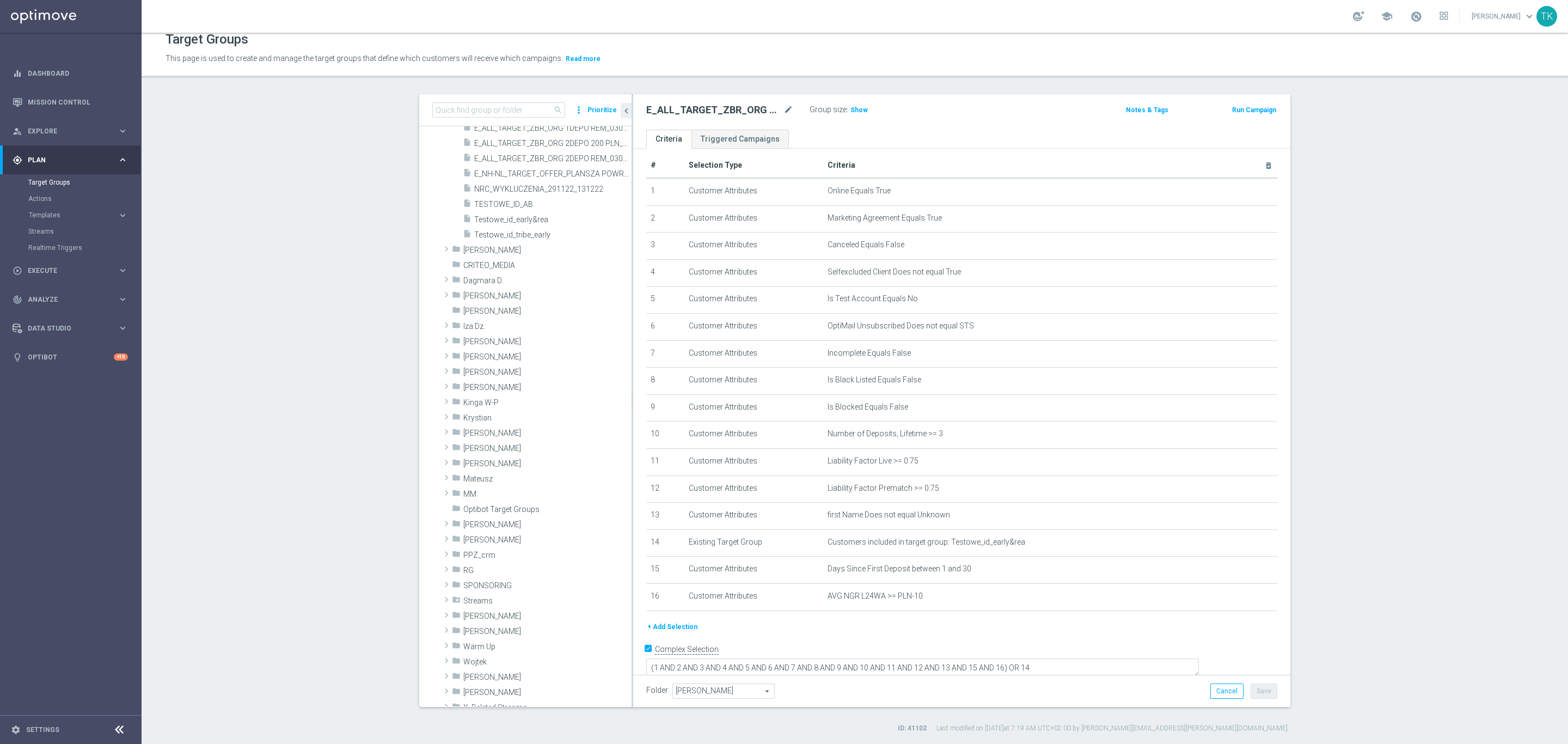
scroll to position [2149, 0]
type input "Tomasz K."
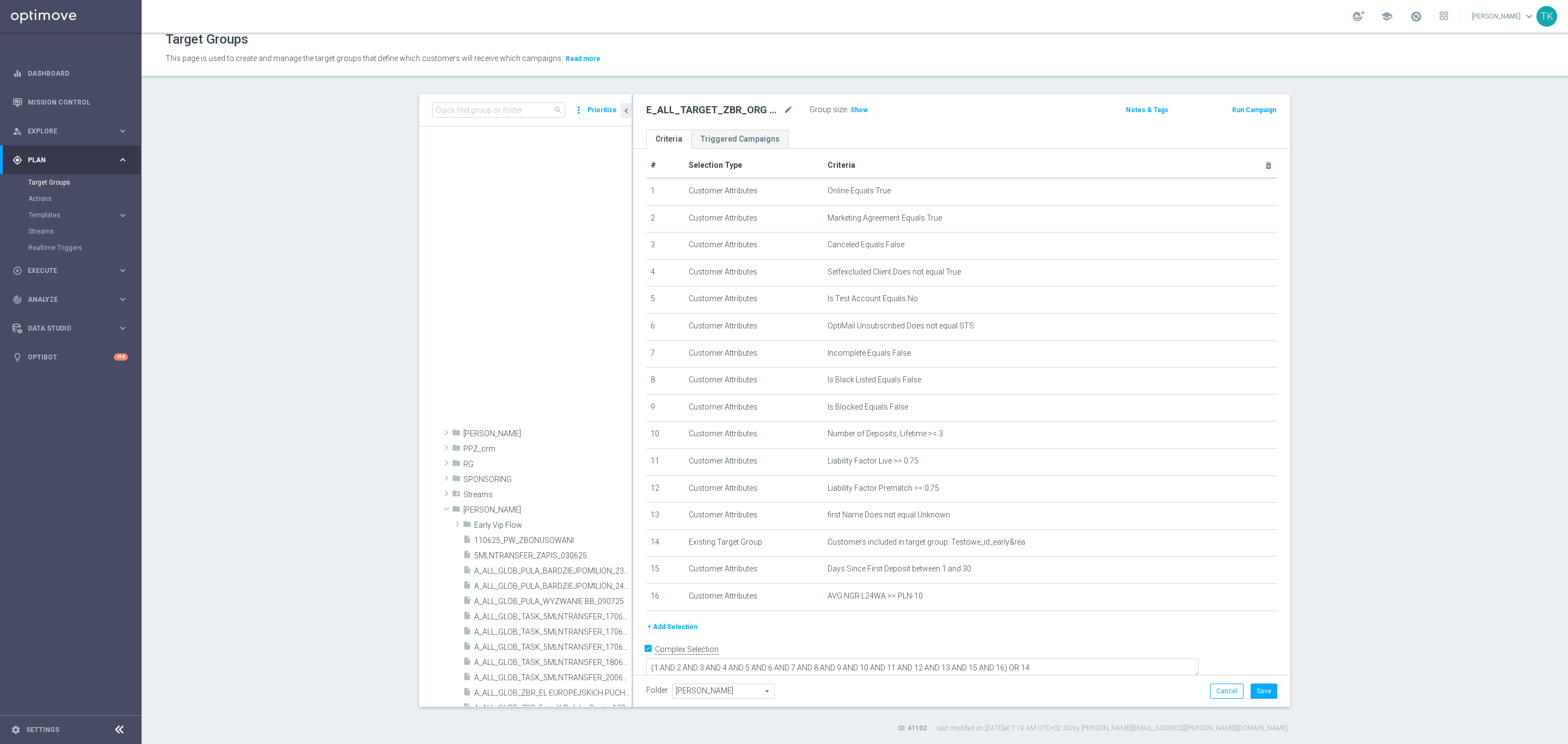
scroll to position [2670, 0]
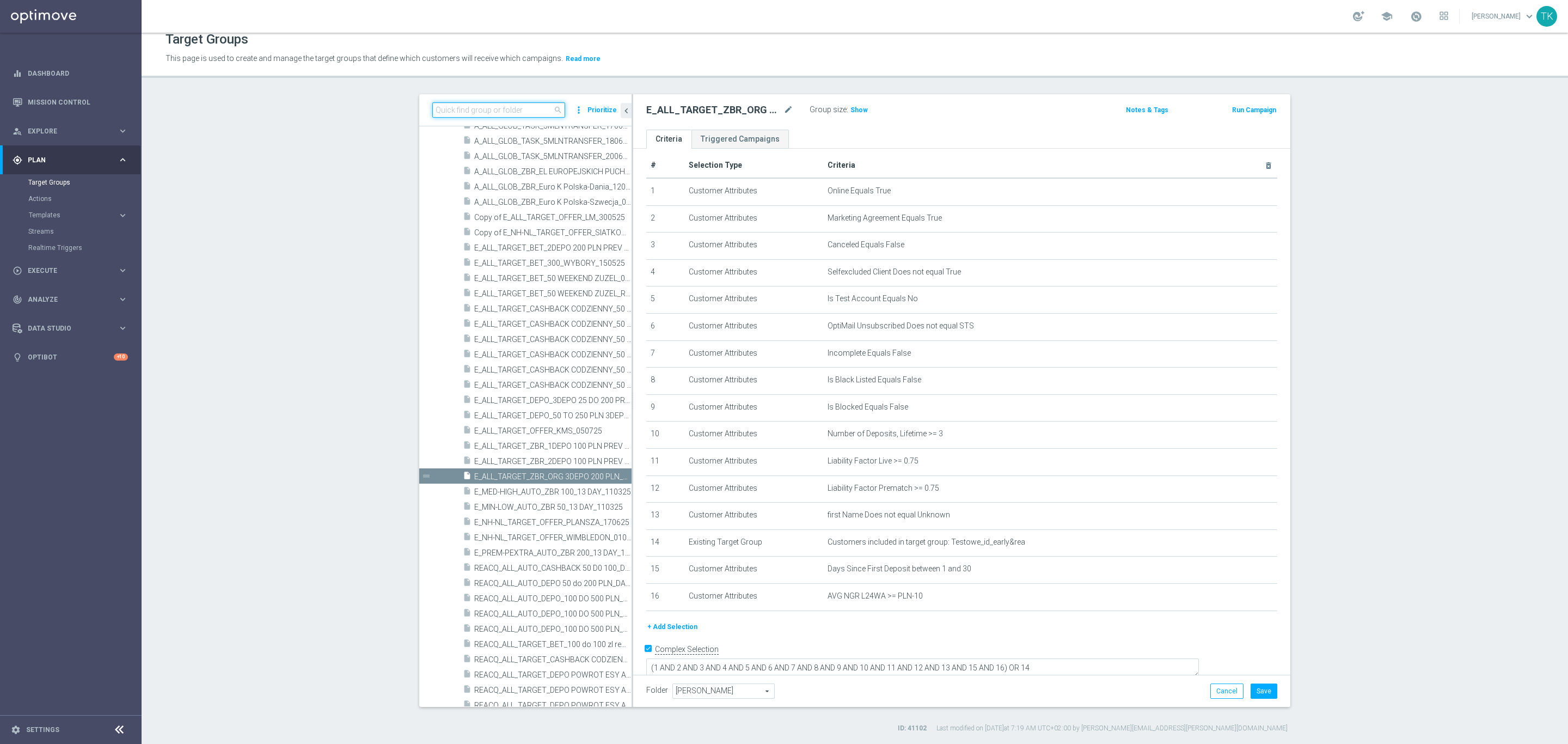
click at [496, 105] on input at bounding box center [498, 110] width 133 height 15
paste input "E_ALL_TARGET_ZBR_ORG 2DEPO 200 PLN_120925"
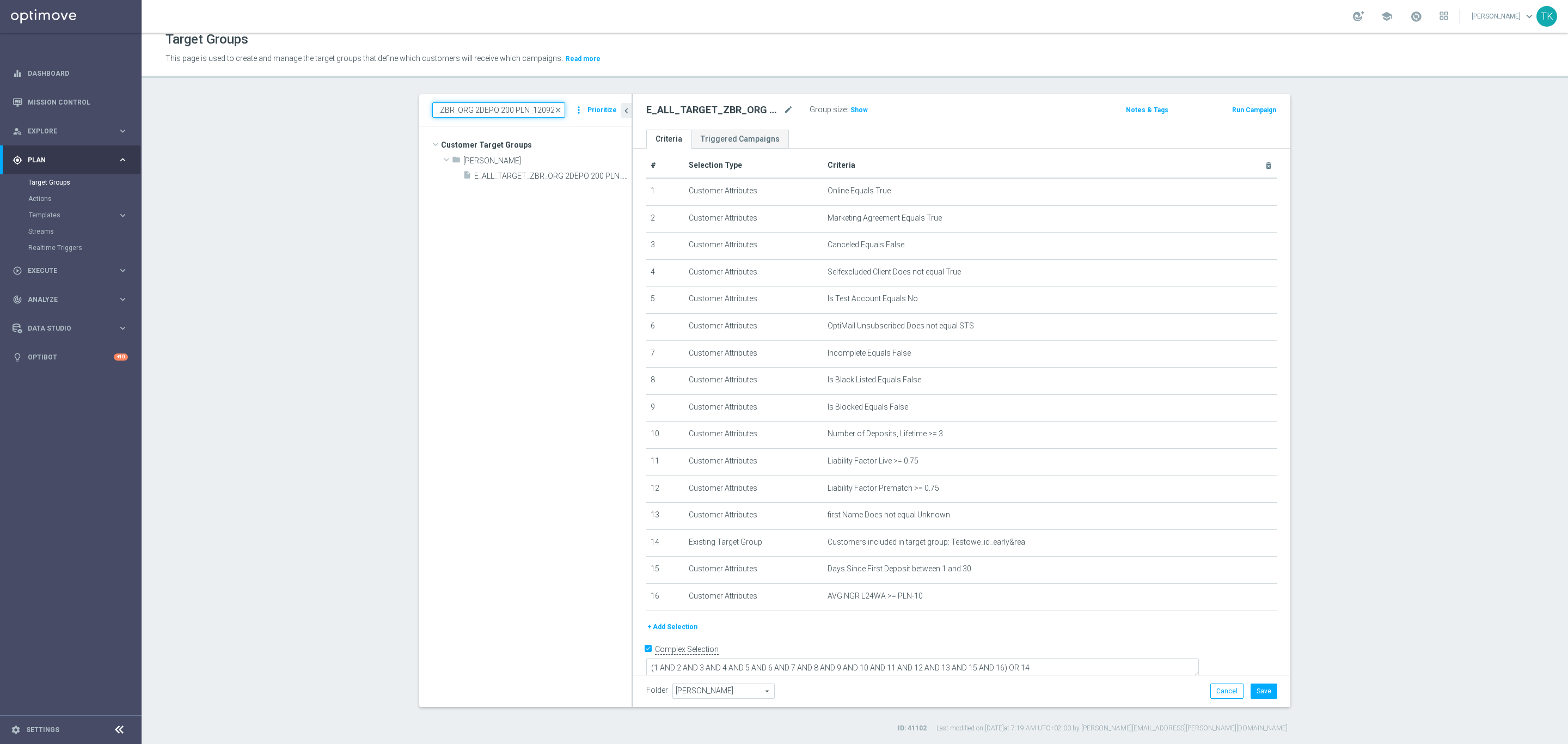
scroll to position [0, 0]
type input "E_ALL_TARGET_ZBR_ORG 2DEPO 200 PLN_120925"
click at [516, 172] on span "E_ALL_TARGET_ZBR_ORG 2DEPO 200 PLN_120925" at bounding box center [540, 176] width 133 height 9
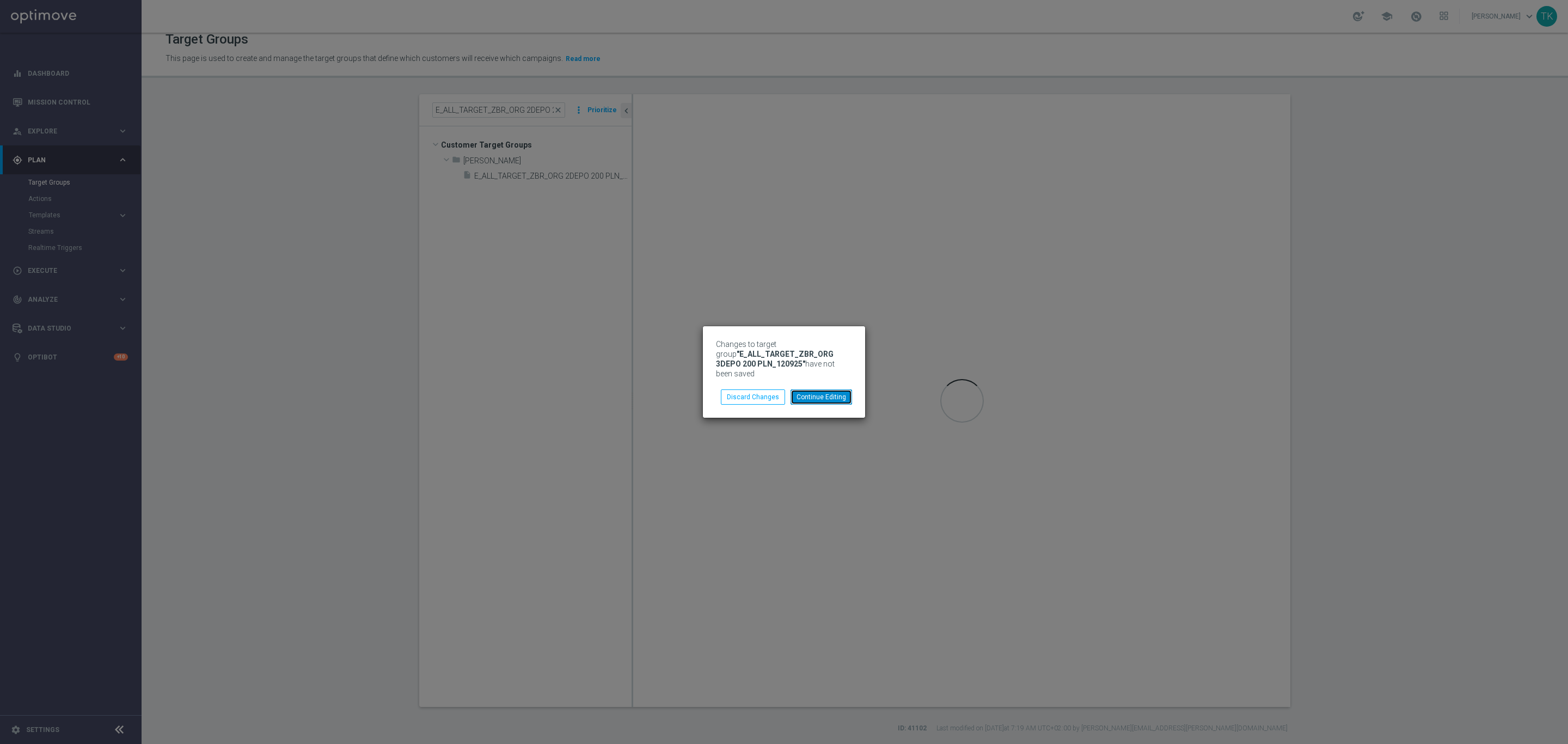
click at [812, 389] on button "Continue Editing" at bounding box center [821, 397] width 62 height 15
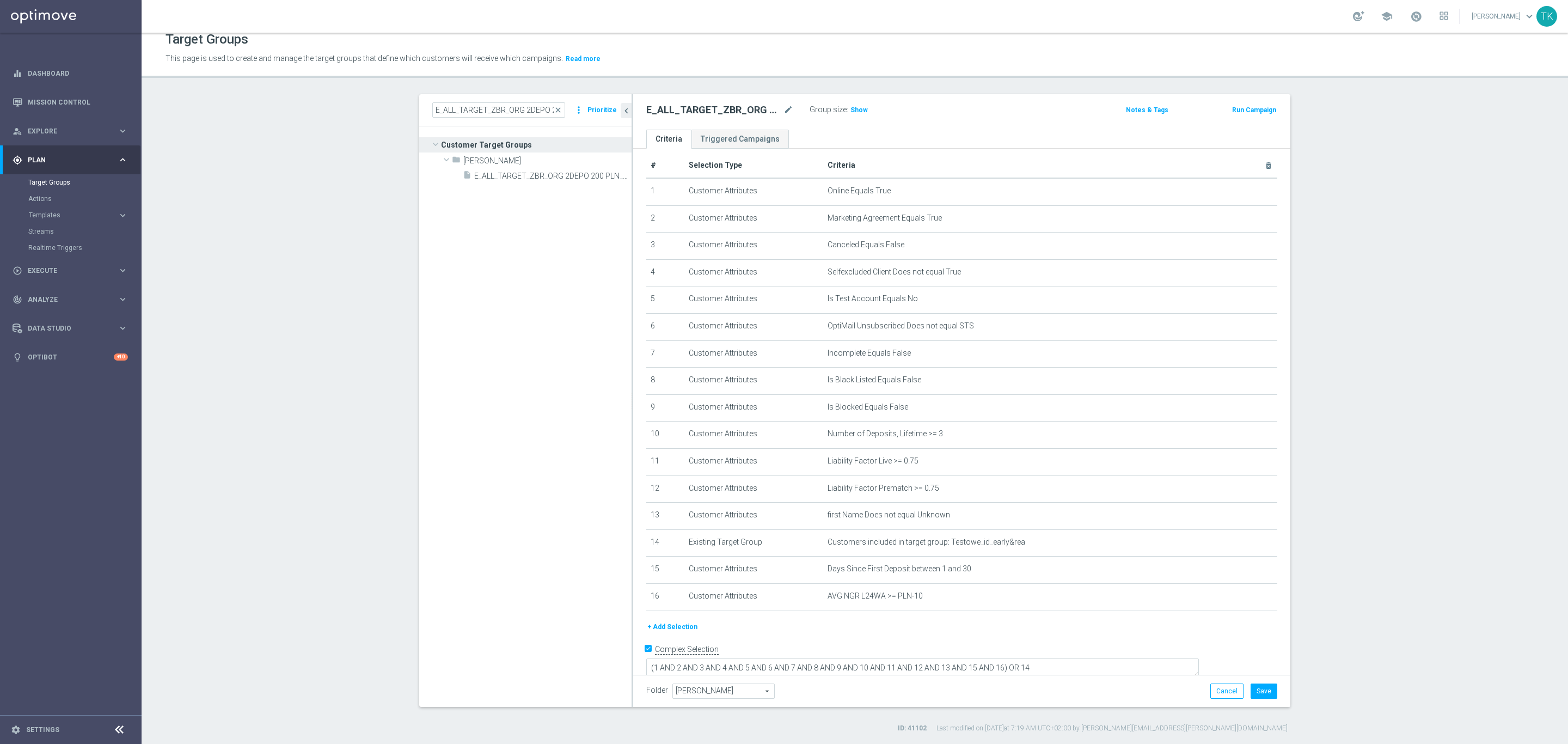
click at [1272, 692] on div "Folder Tomasz K. Tomasz K. arrow_drop_down search Cancel Save Saving..." at bounding box center [961, 691] width 657 height 32
click at [1262, 686] on button "Save" at bounding box center [1264, 691] width 27 height 15
click at [499, 112] on input "E_ALL_TARGET_ZBR_ORG 2DEPO 200 PLN_120925" at bounding box center [498, 110] width 133 height 15
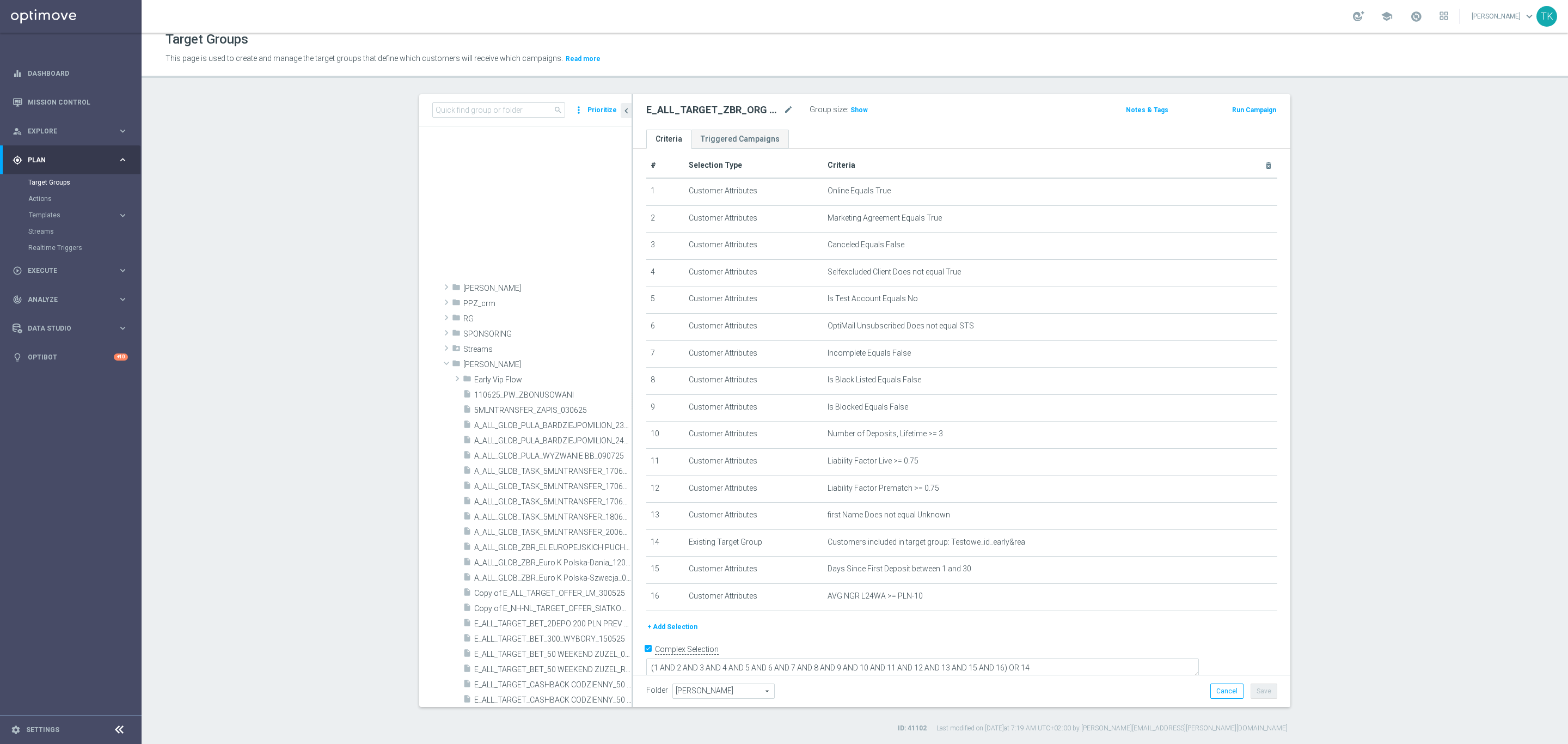
scroll to position [2670, 0]
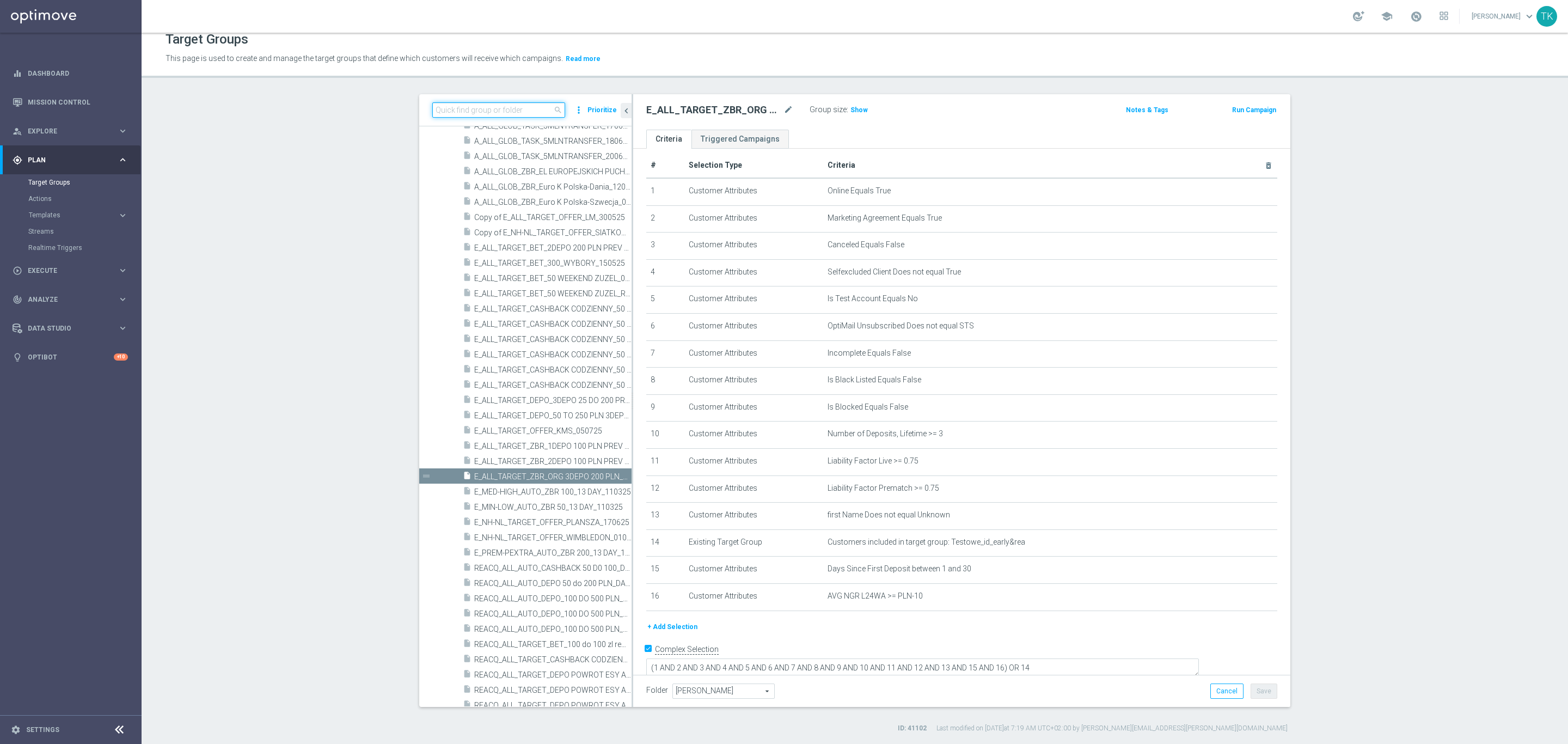
click at [459, 107] on input at bounding box center [498, 110] width 133 height 15
paste input "E_ALL_TARGET_ZBR_ORG 1DEPO 200 PLN_120925"
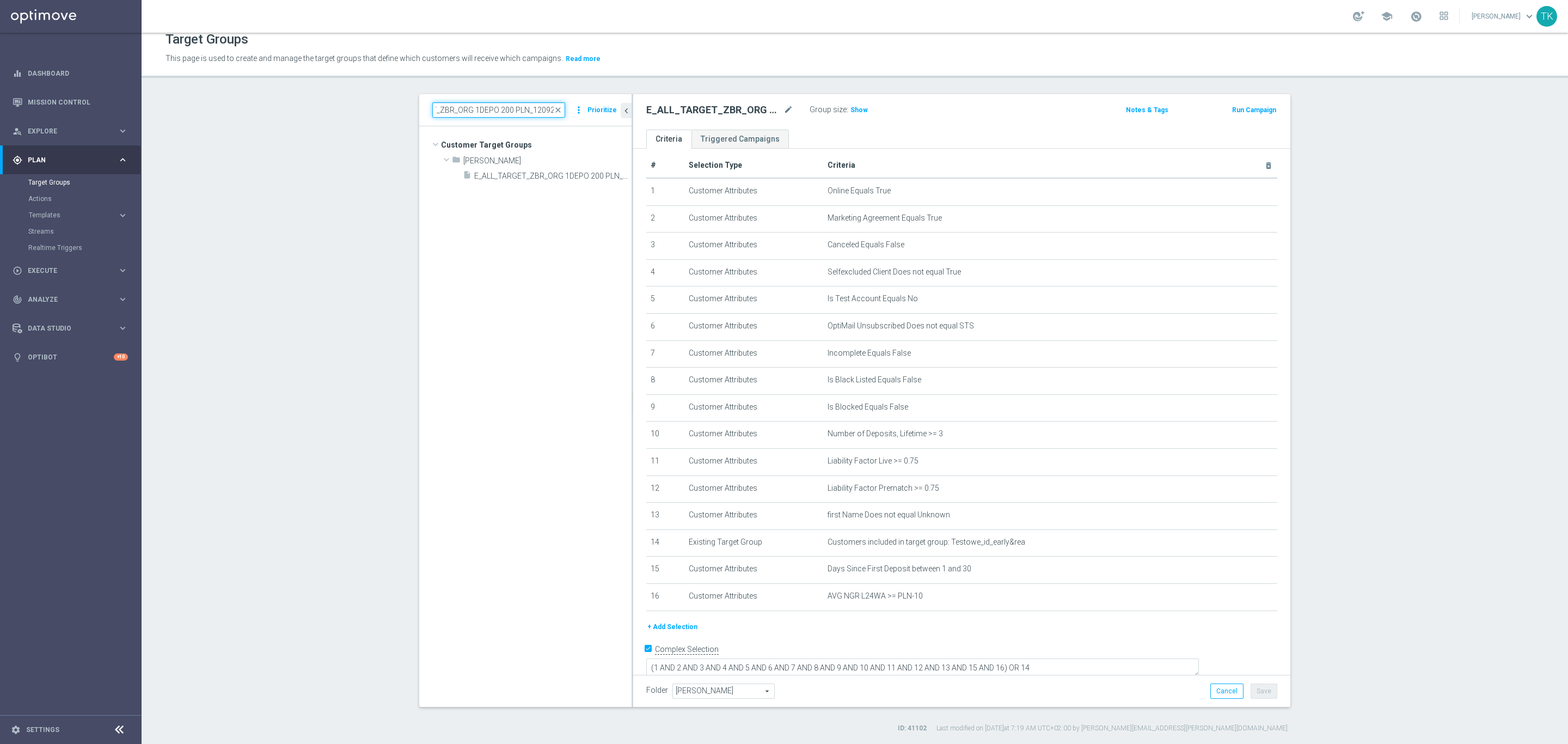
scroll to position [0, 0]
type input "E_ALL_TARGET_ZBR_ORG 1DEPO 200 PLN_120925"
click at [517, 170] on div "insert_drive_file E_ALL_TARGET_ZBR_ORG 1DEPO 200 PLN_120925" at bounding box center [535, 175] width 144 height 15
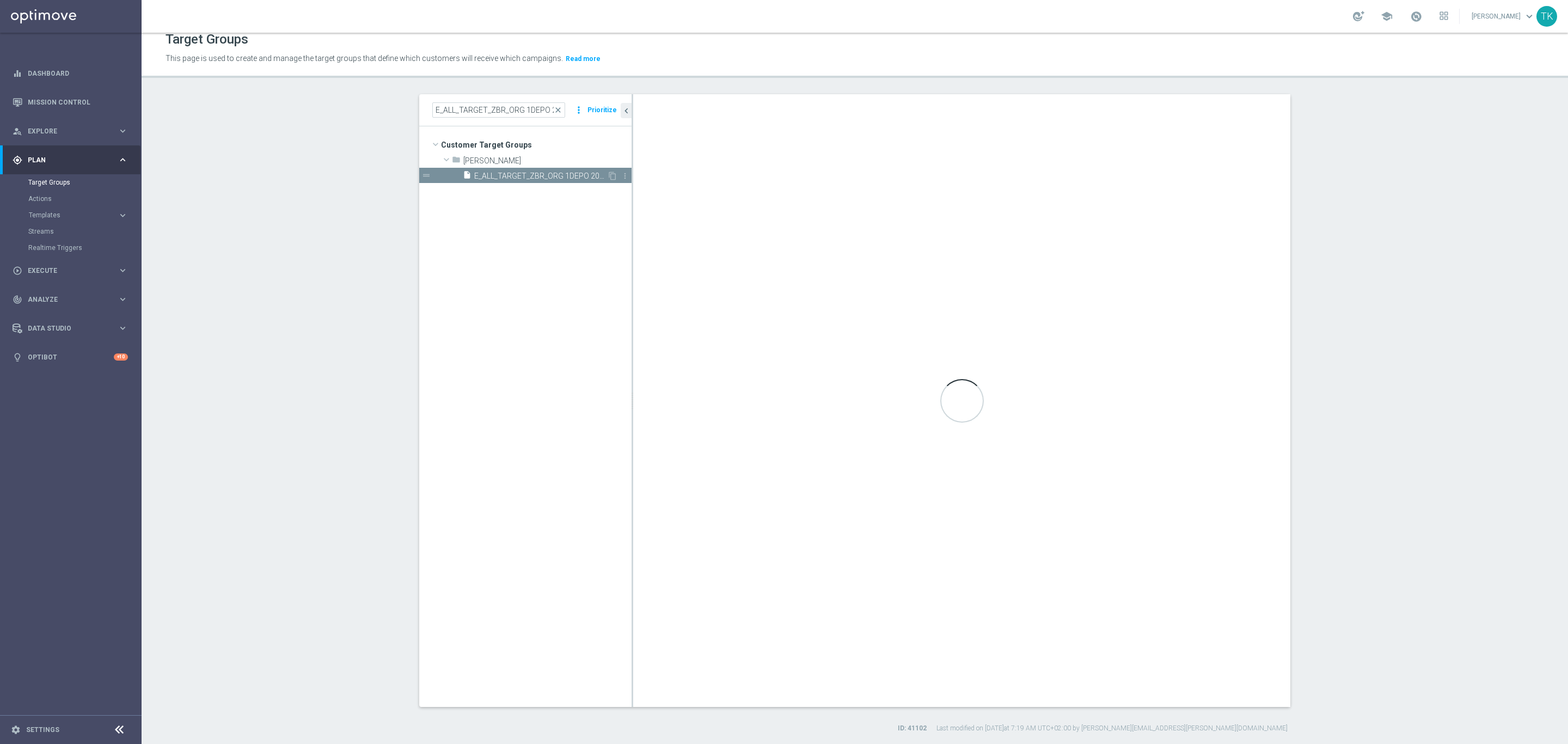
type textarea "(1 AND 2 AND 3 AND 4 AND 5 AND 6 AND 7 AND 8 AND 9 AND 10 AND 11 AND 12 AND 13 …"
type input "Andżelika B."
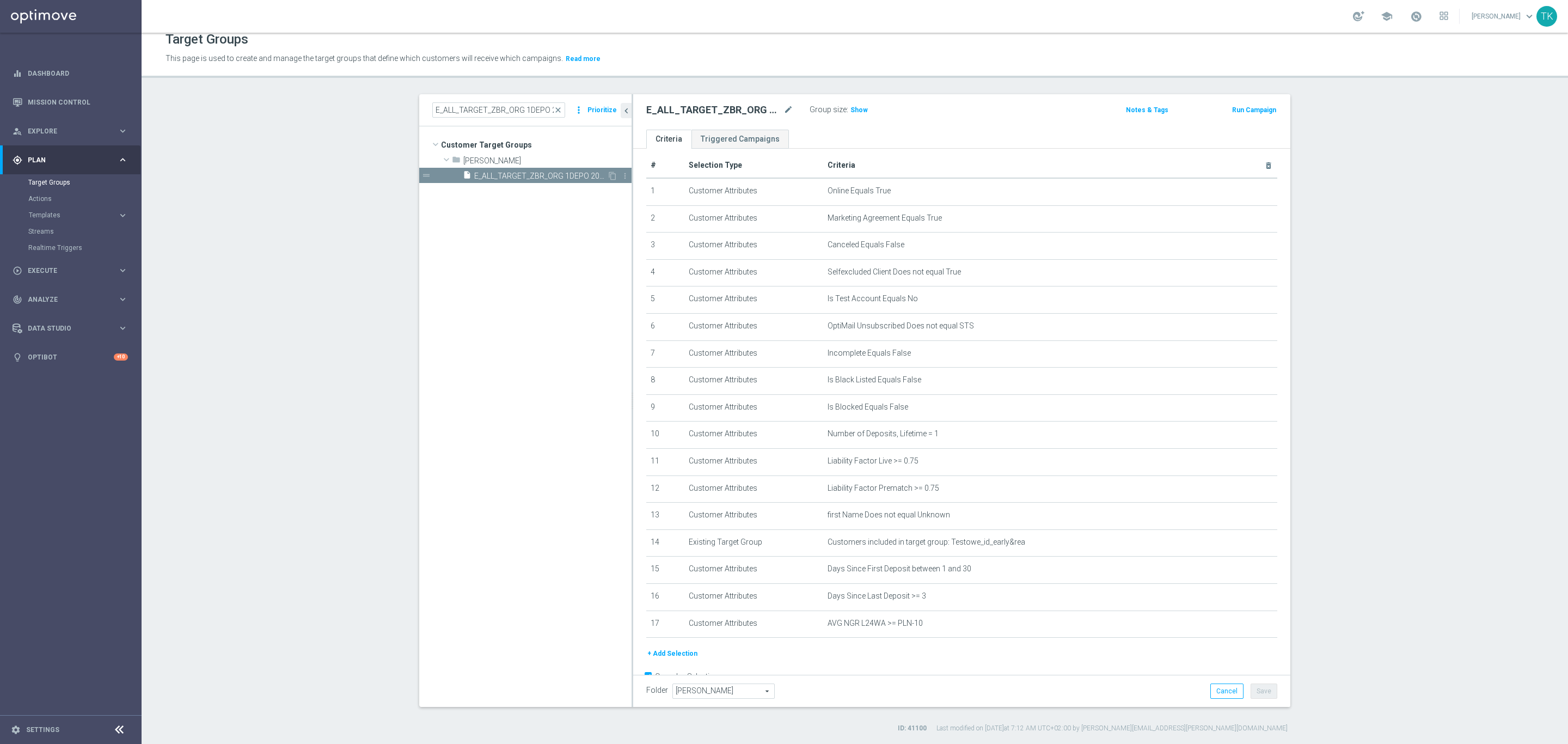
scroll to position [36, 0]
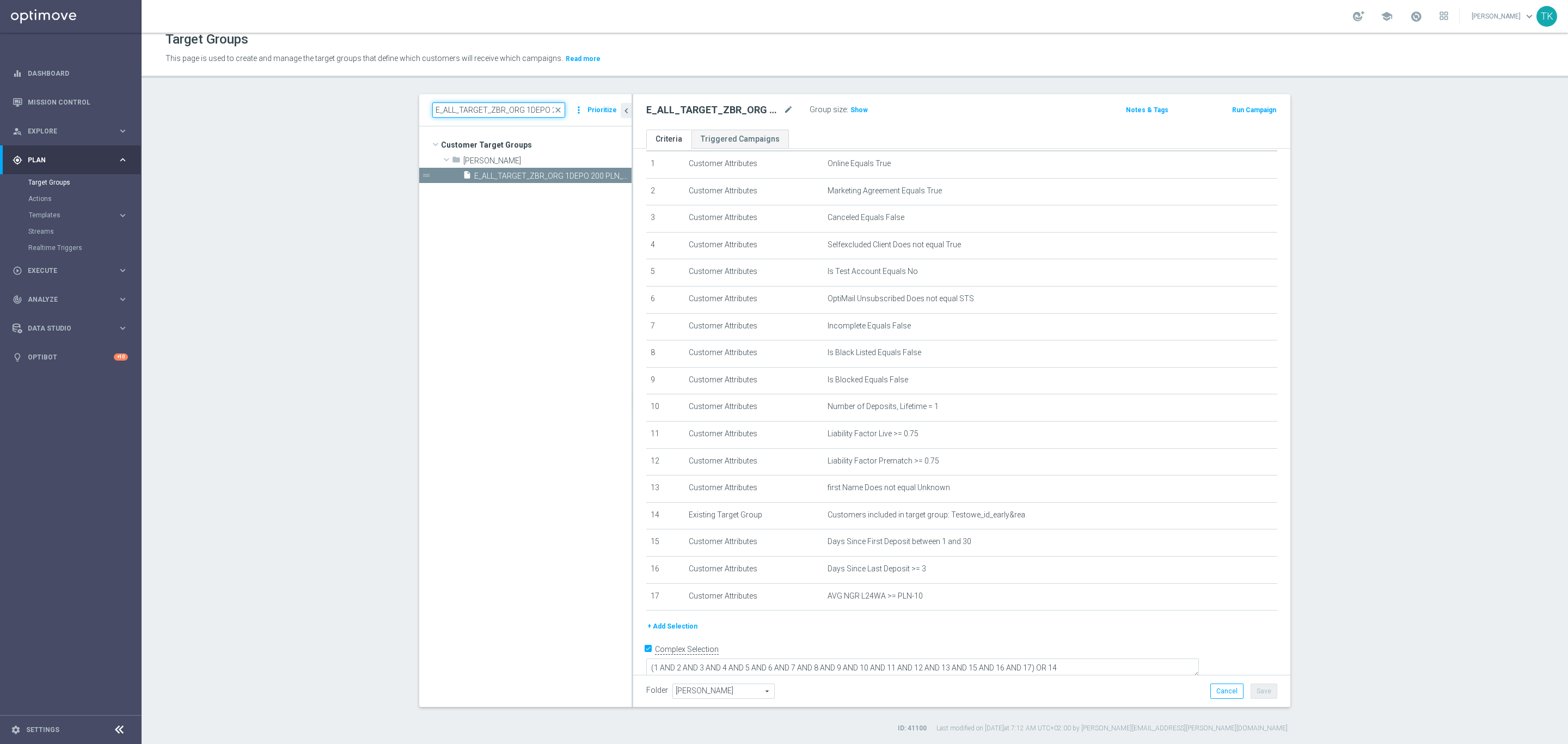
click at [484, 116] on input "E_ALL_TARGET_ZBR_ORG 1DEPO 200 PLN_120925" at bounding box center [498, 110] width 133 height 15
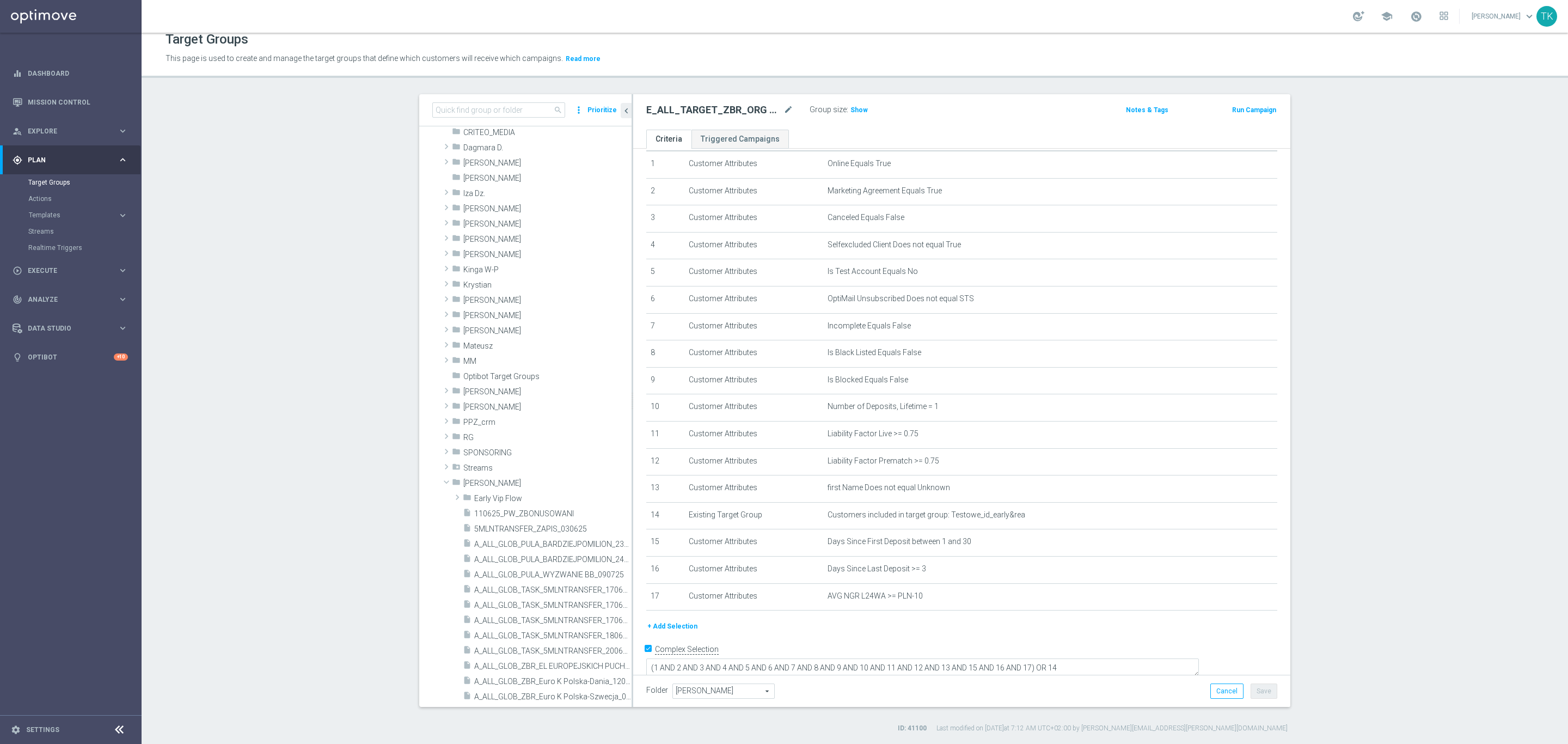
scroll to position [2203, 0]
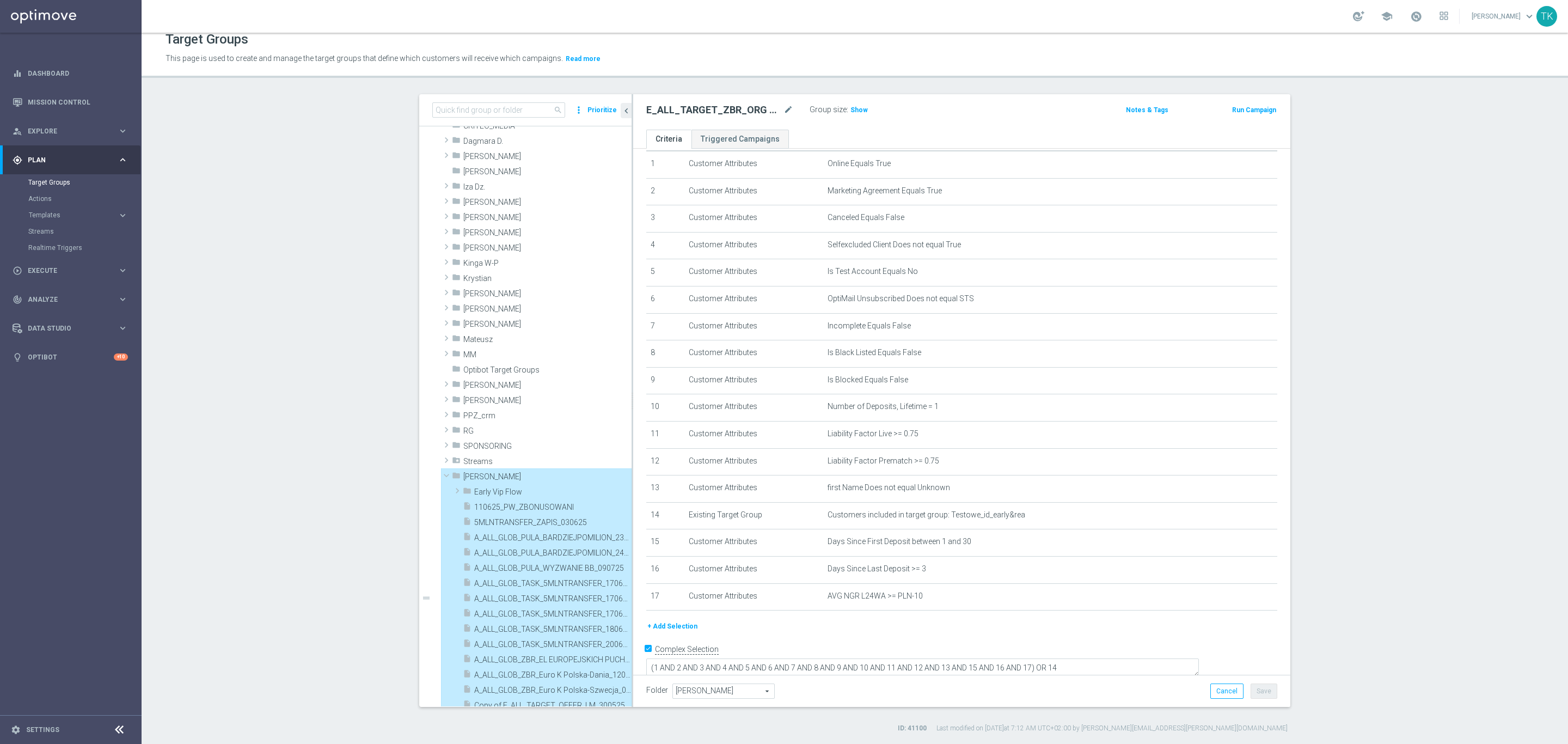
type input "Tomasz K."
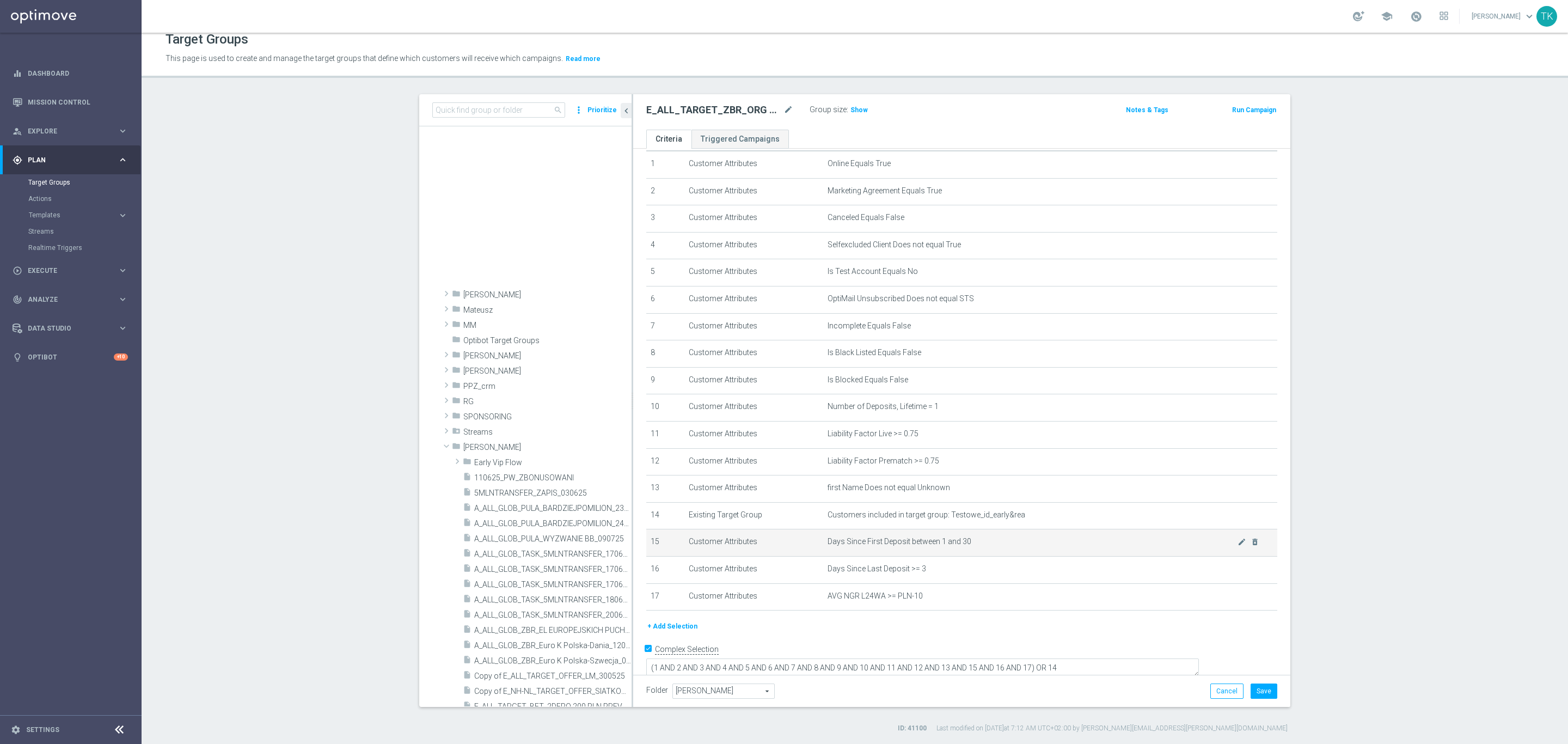
scroll to position [2656, 0]
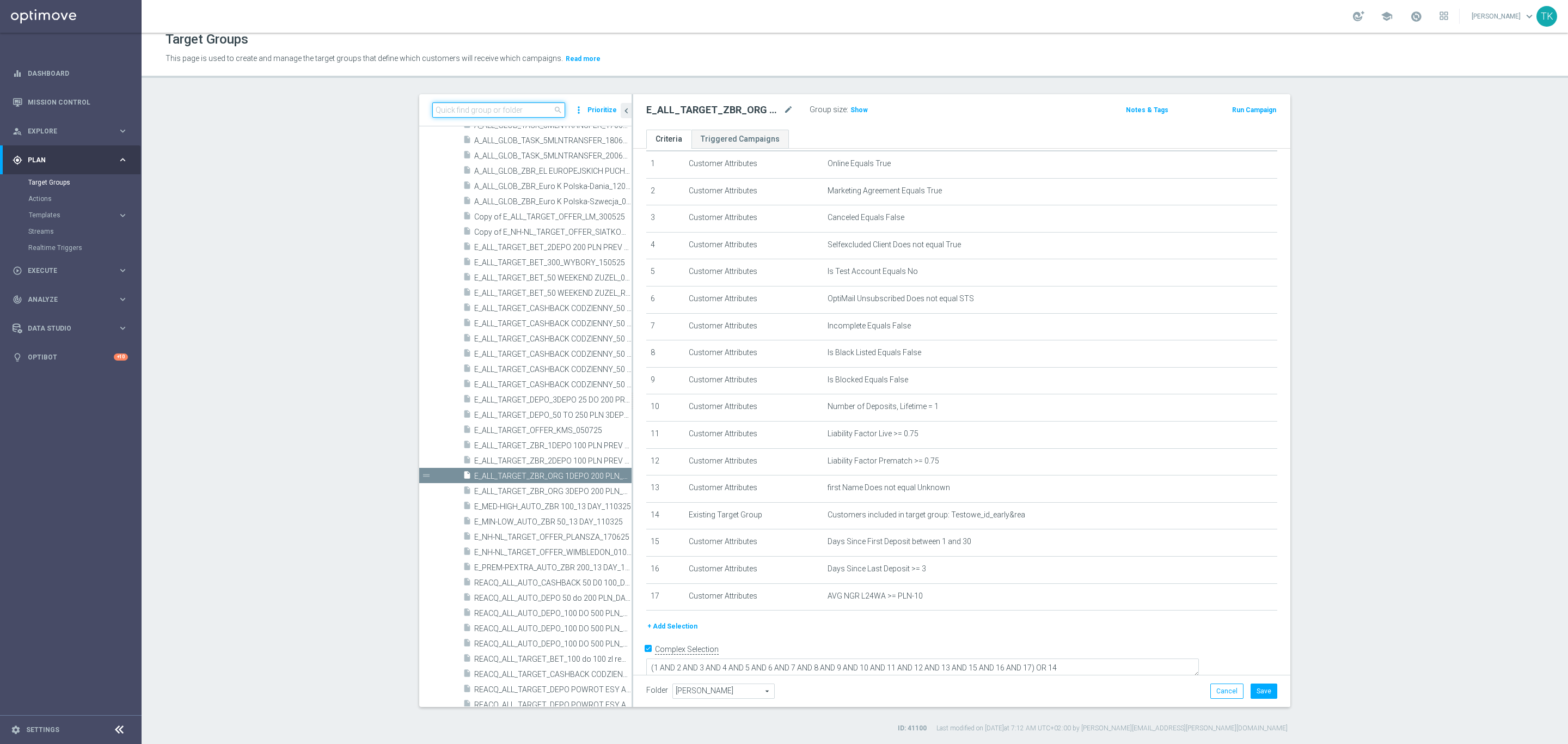
click at [461, 105] on input at bounding box center [498, 110] width 133 height 15
click at [446, 109] on input at bounding box center [498, 110] width 133 height 15
paste input "E_ALL_TARGET_ZBR_ORG 1DEPO 200 PLN_120925"
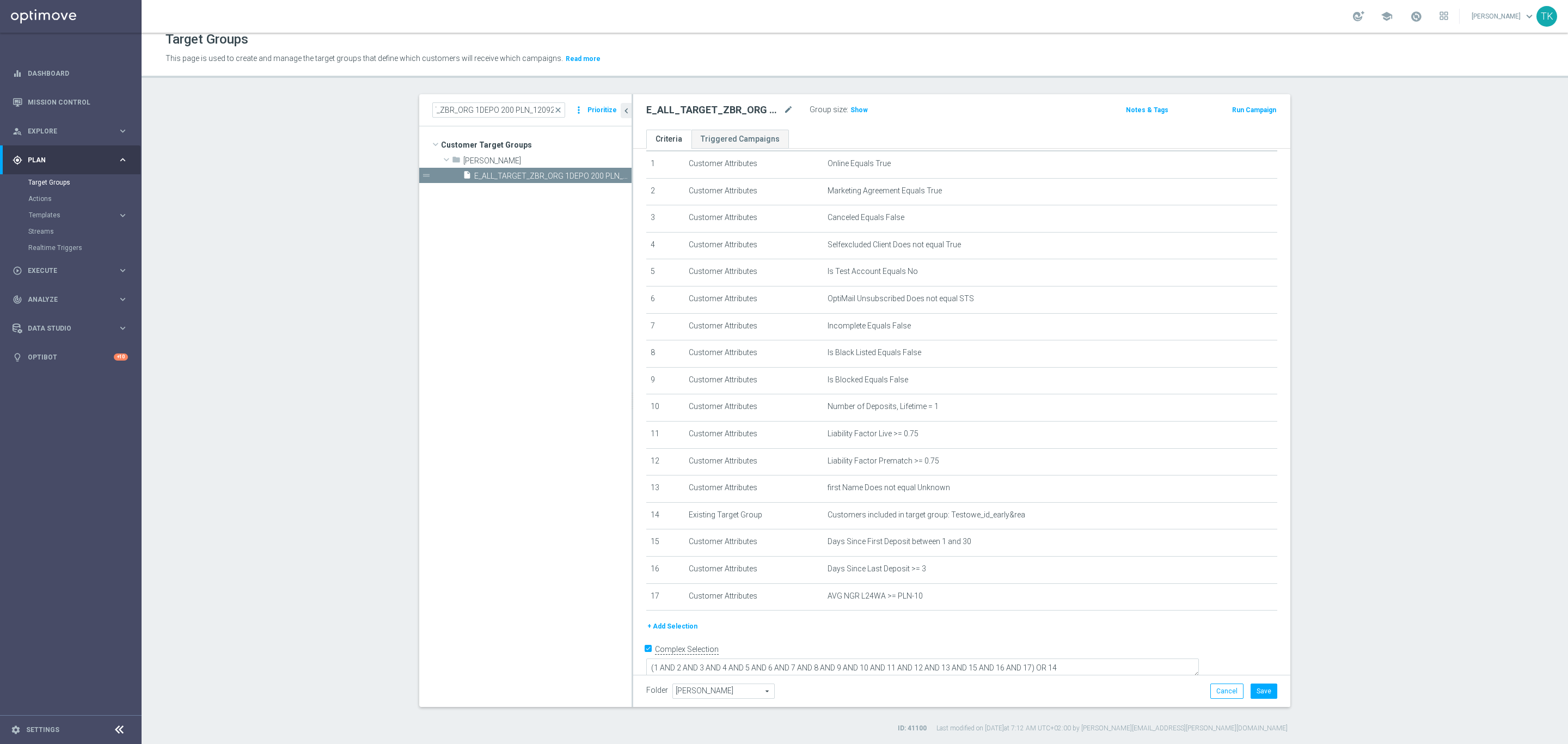
scroll to position [0, 0]
click at [500, 107] on input "E_ALL_TARGET_ZBR_ORG 1DEPO 200 PLN_120925" at bounding box center [498, 110] width 133 height 15
paste input "2"
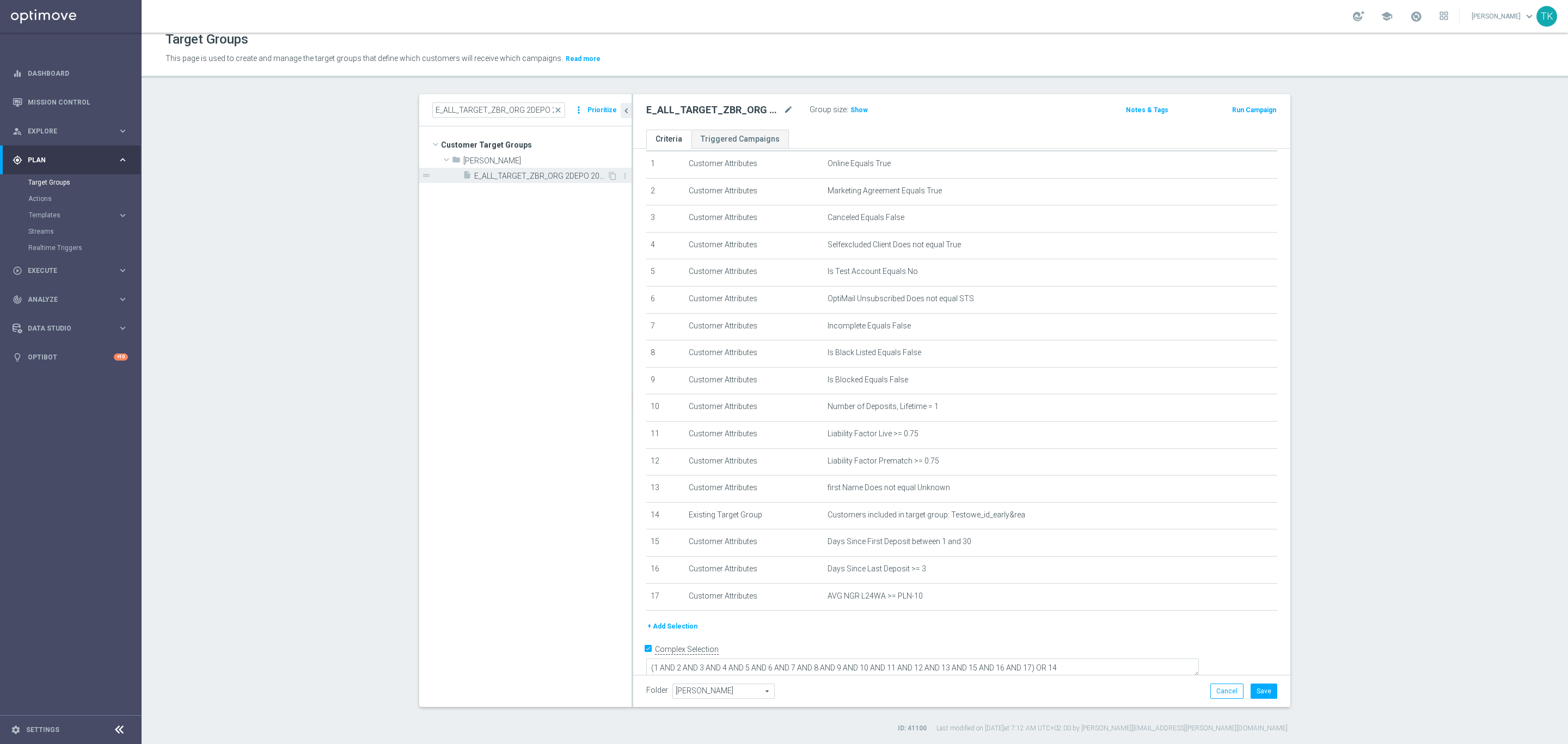
click at [533, 178] on span "E_ALL_TARGET_ZBR_ORG 2DEPO 200 PLN_120925" at bounding box center [540, 176] width 133 height 9
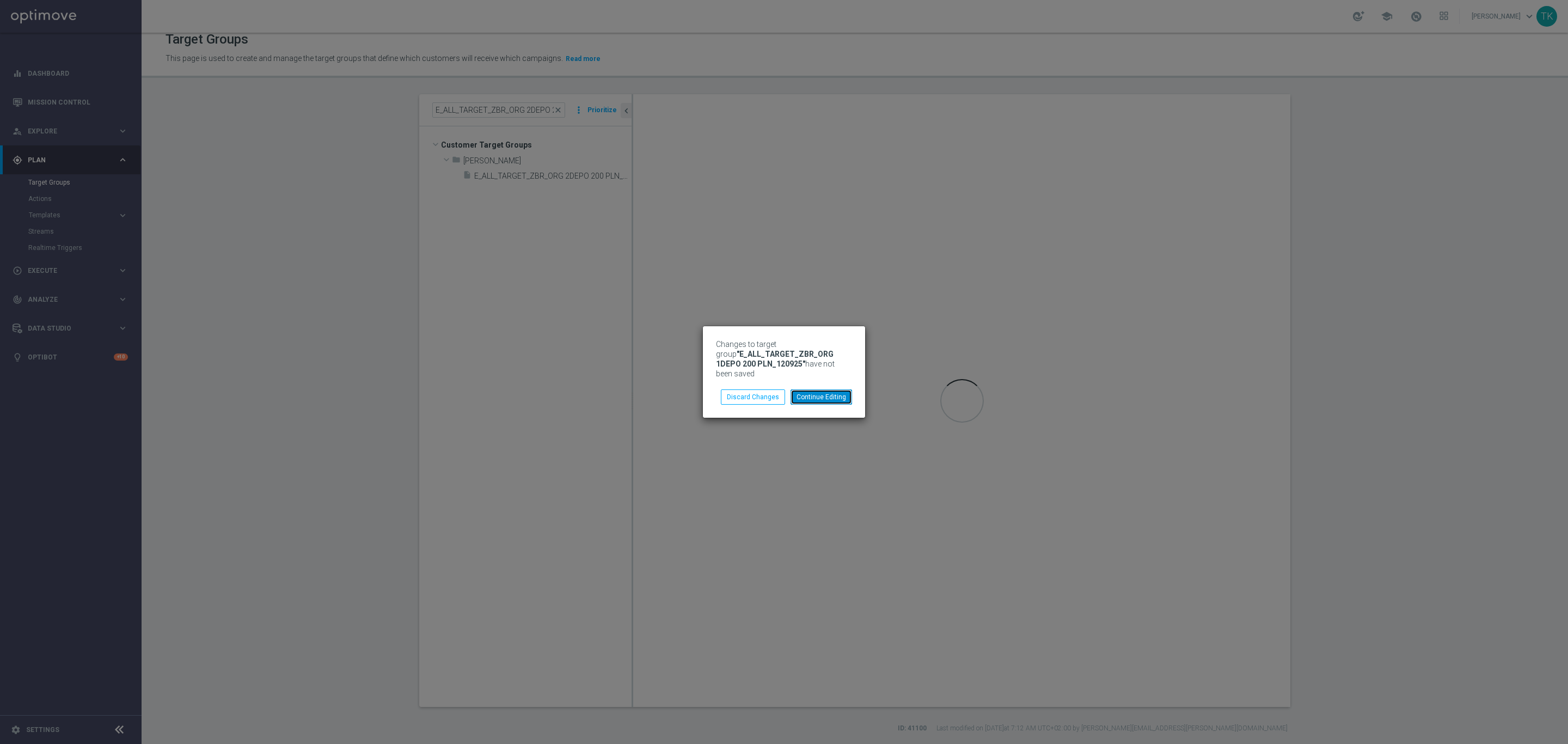
click at [825, 393] on button "Continue Editing" at bounding box center [821, 397] width 62 height 15
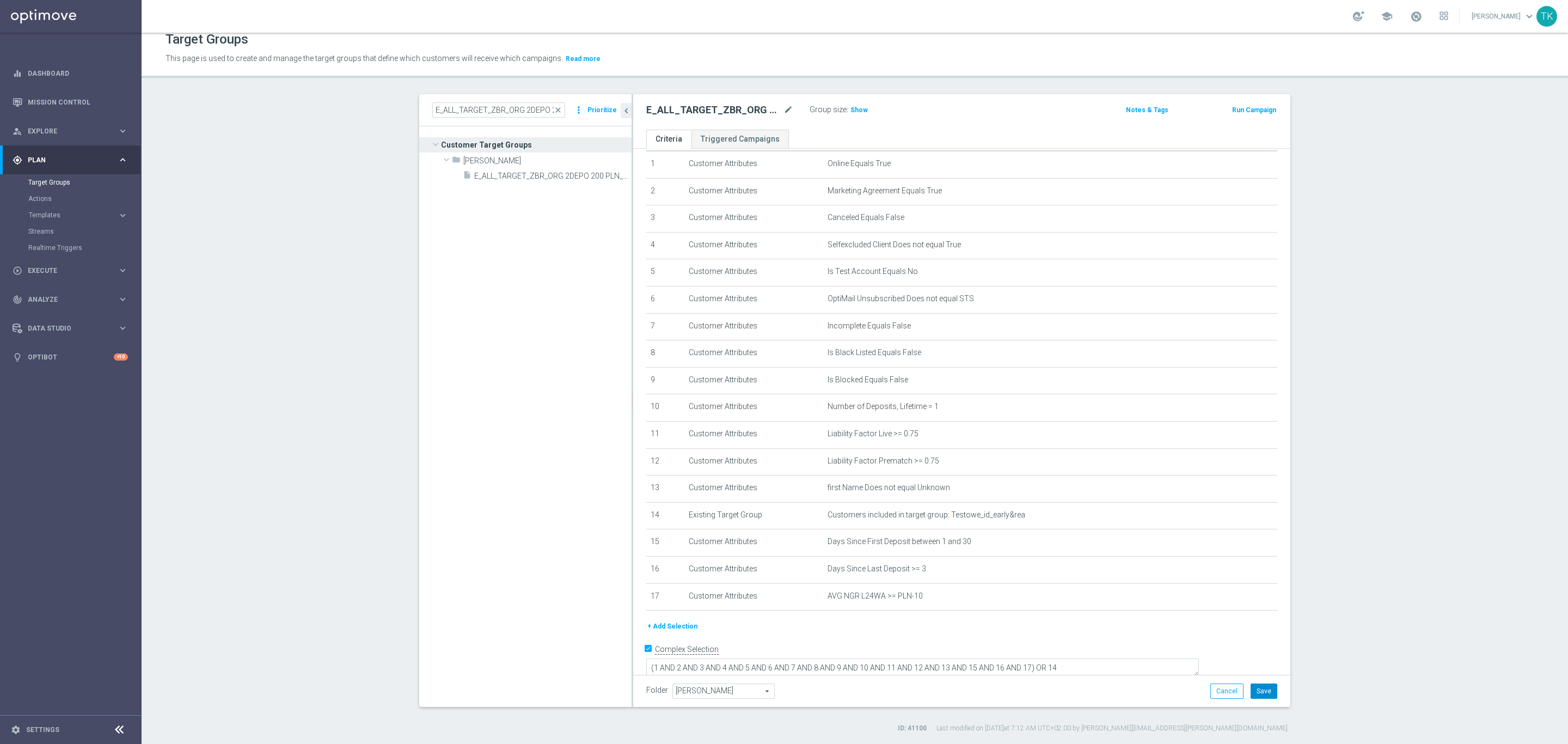
click at [1262, 695] on button "Save" at bounding box center [1264, 691] width 27 height 15
click at [474, 112] on input "E_ALL_TARGET_ZBR_ORG 2DEPO 200 PLN_120925" at bounding box center [498, 110] width 133 height 15
paste input "3"
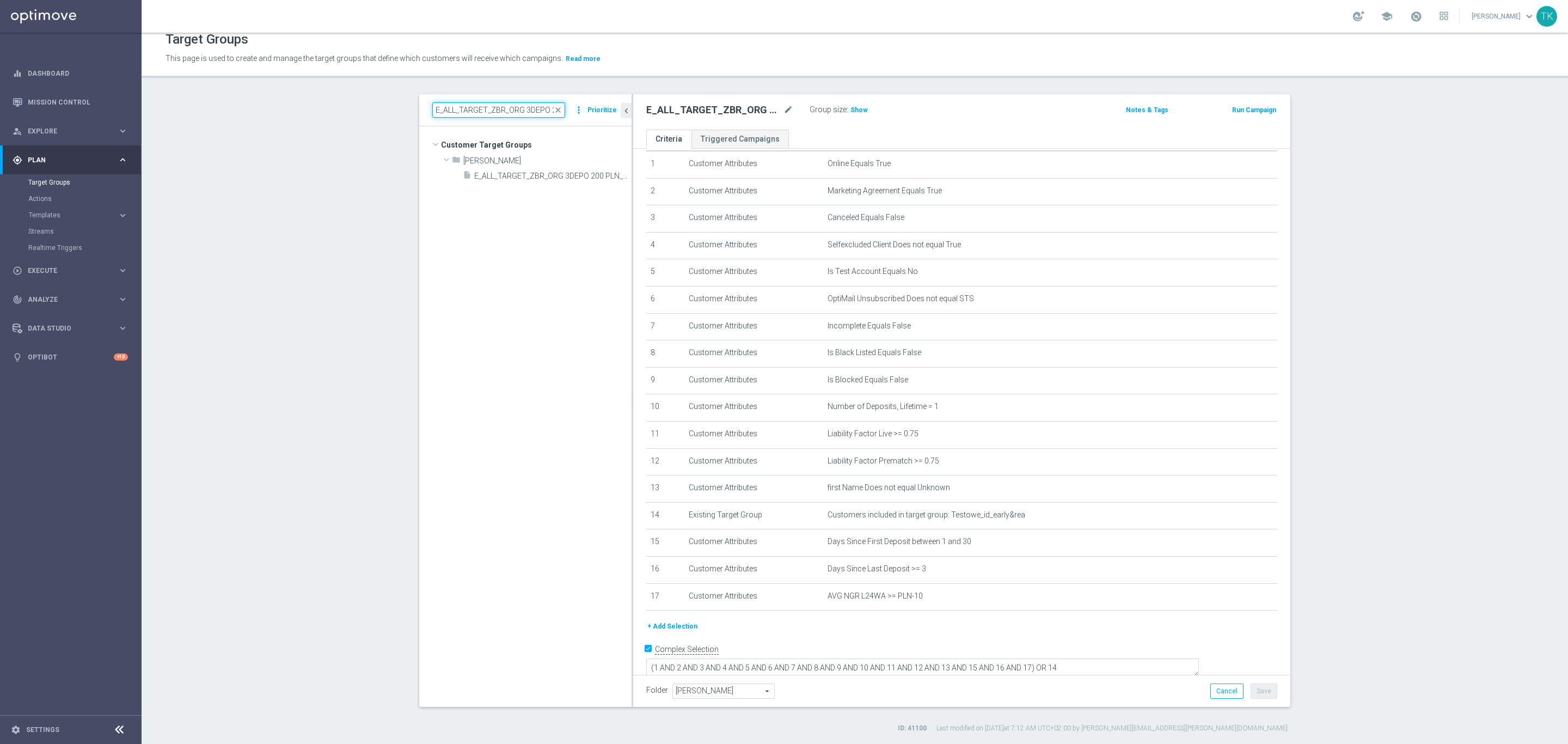
click at [449, 111] on input "E_ALL_TARGET_ZBR_ORG 3DEPO 200 PLN_120925" at bounding box center [498, 110] width 133 height 15
paste input "2"
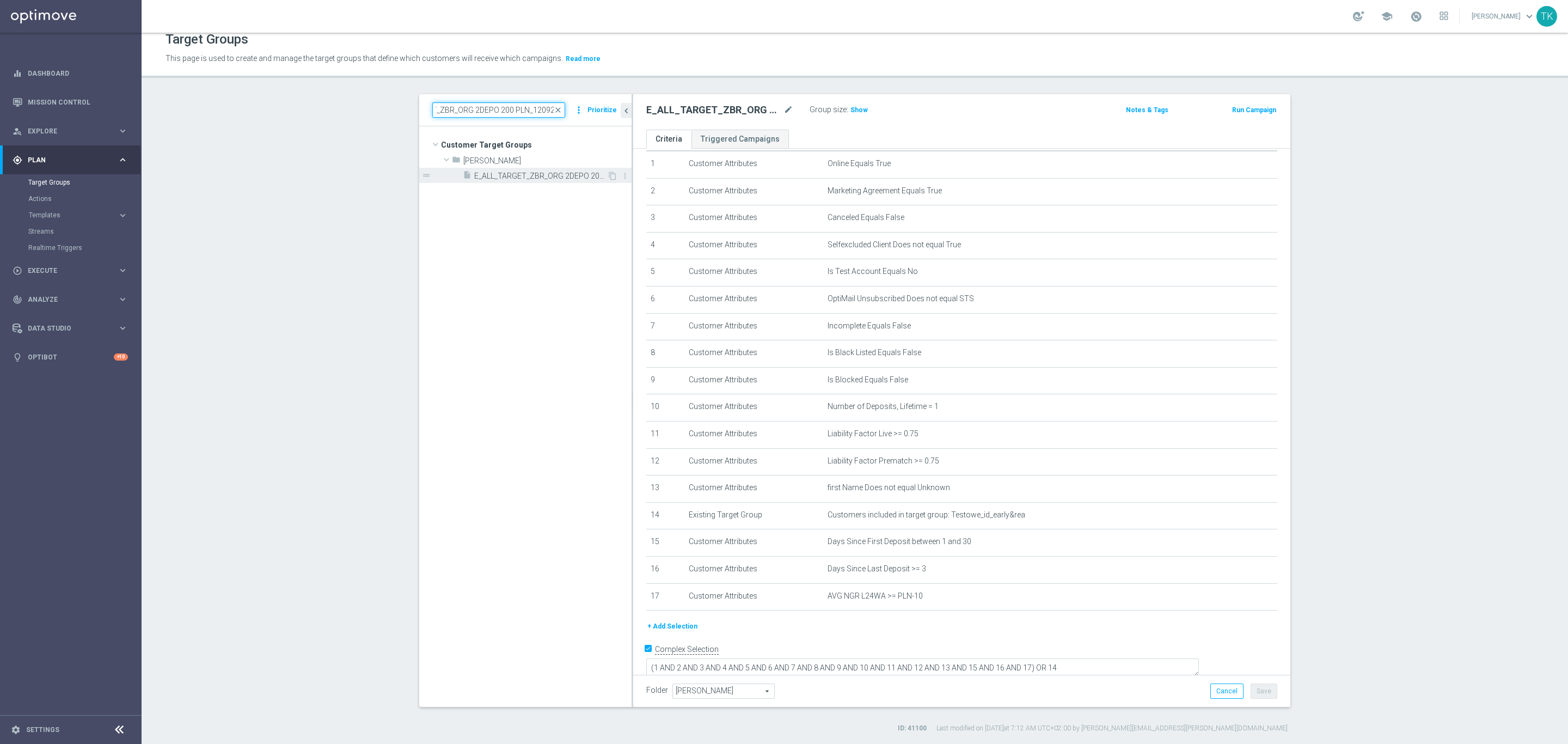
type input "E_ALL_TARGET_ZBR_ORG 2DEPO 200 PLN_120925"
click at [533, 176] on span "E_ALL_TARGET_ZBR_ORG 2DEPO 200 PLN_120925" at bounding box center [540, 176] width 133 height 9
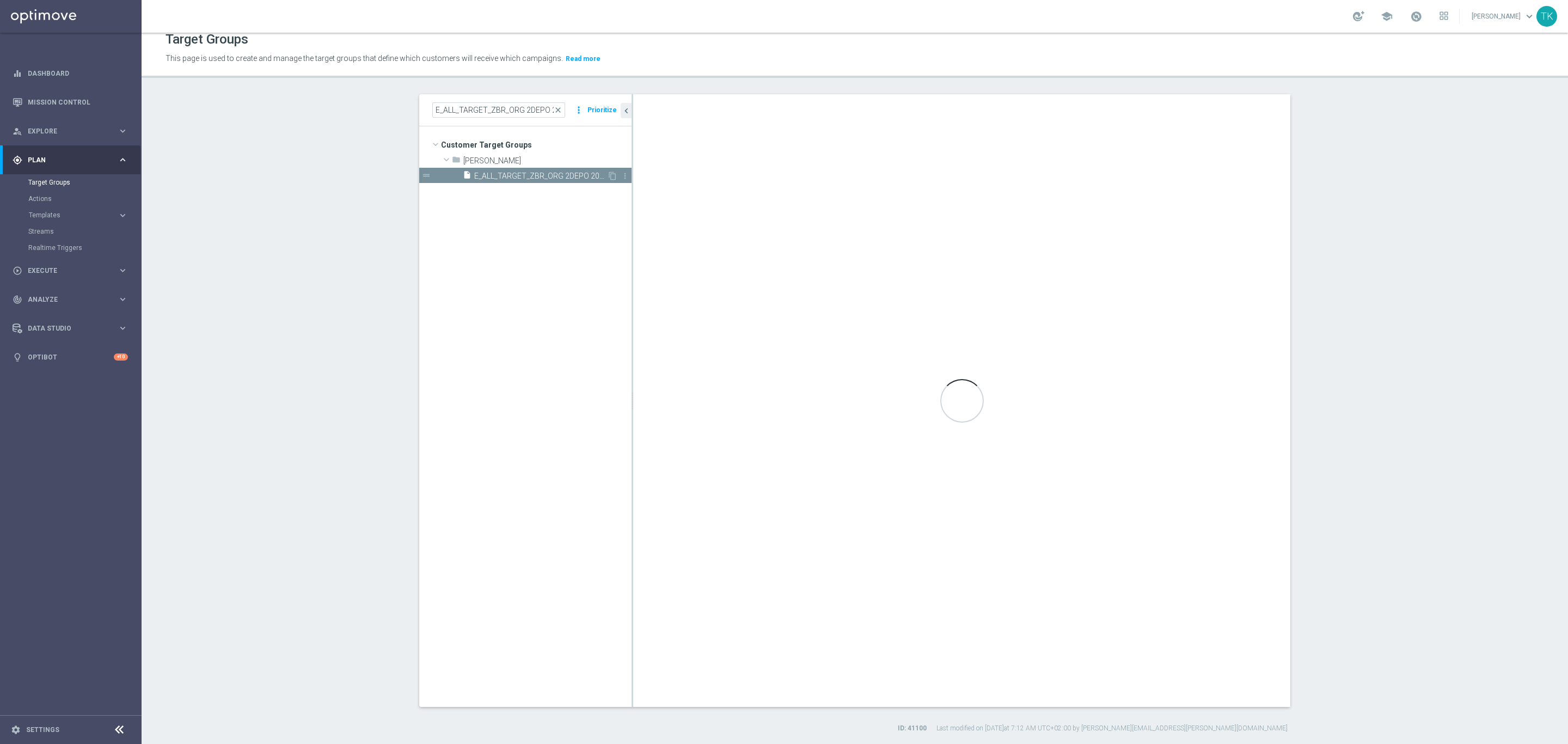
type input "Andżelika B."
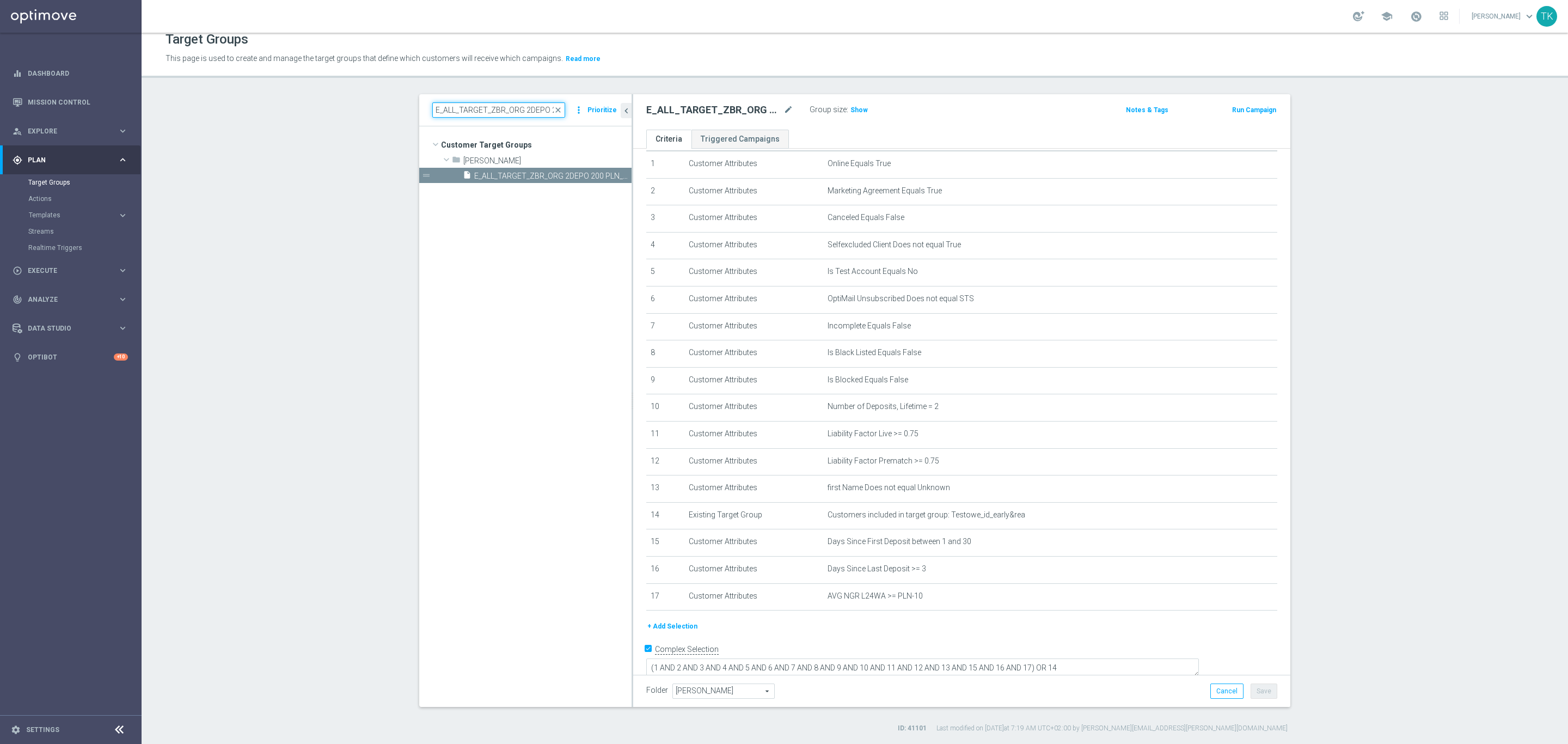
click at [504, 109] on input "E_ALL_TARGET_ZBR_ORG 2DEPO 200 PLN_120925" at bounding box center [498, 110] width 133 height 15
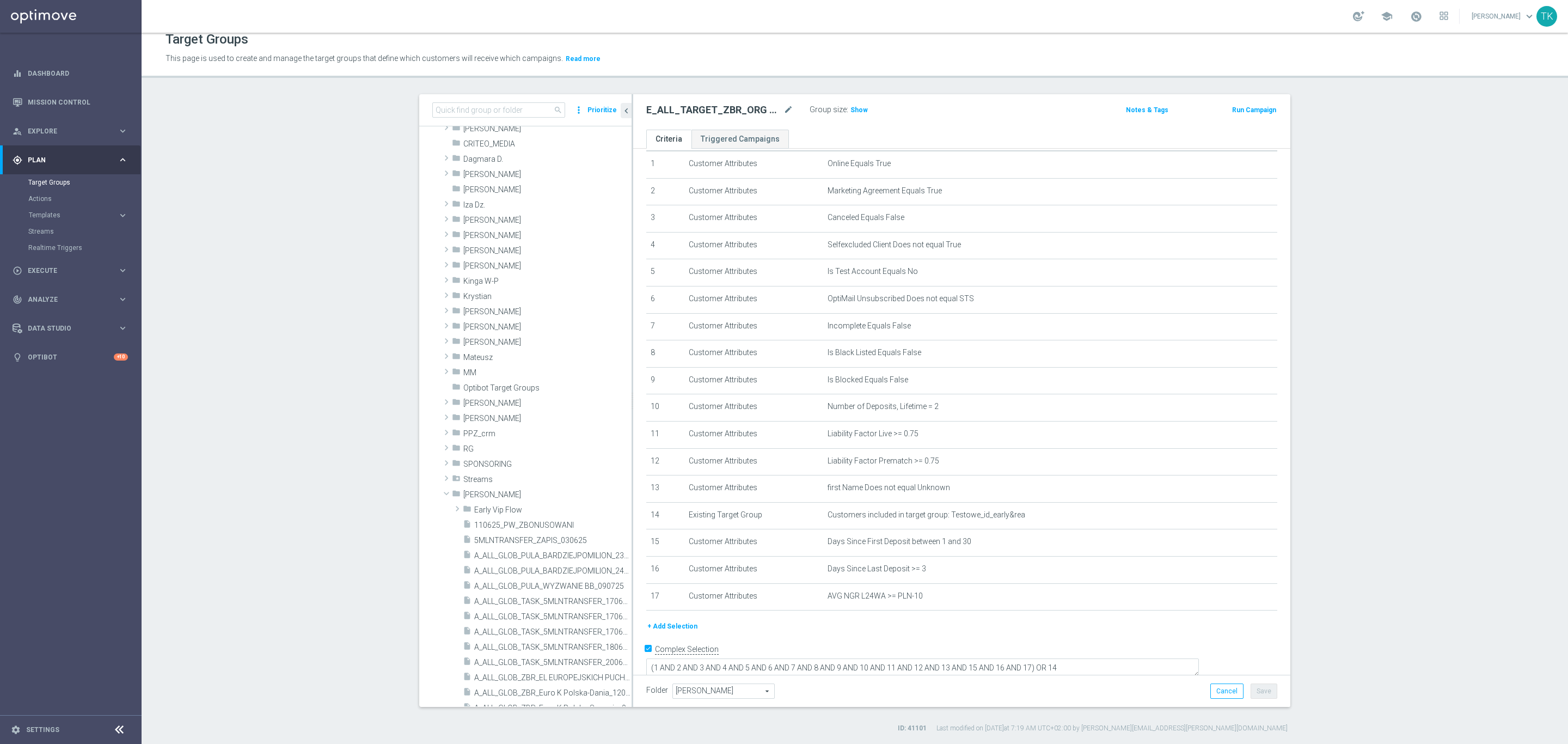
scroll to position [2198, 0]
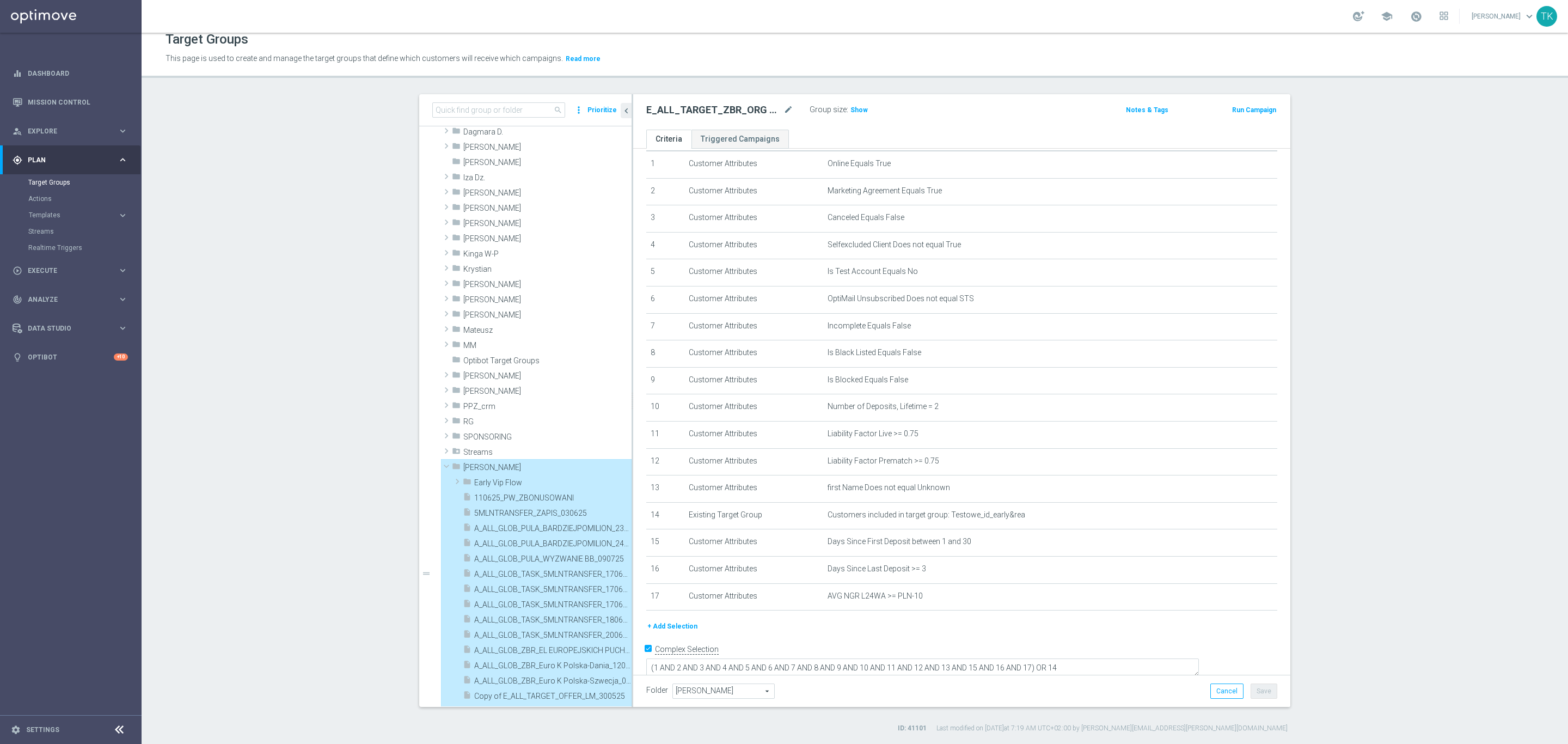
type input "Tomasz K."
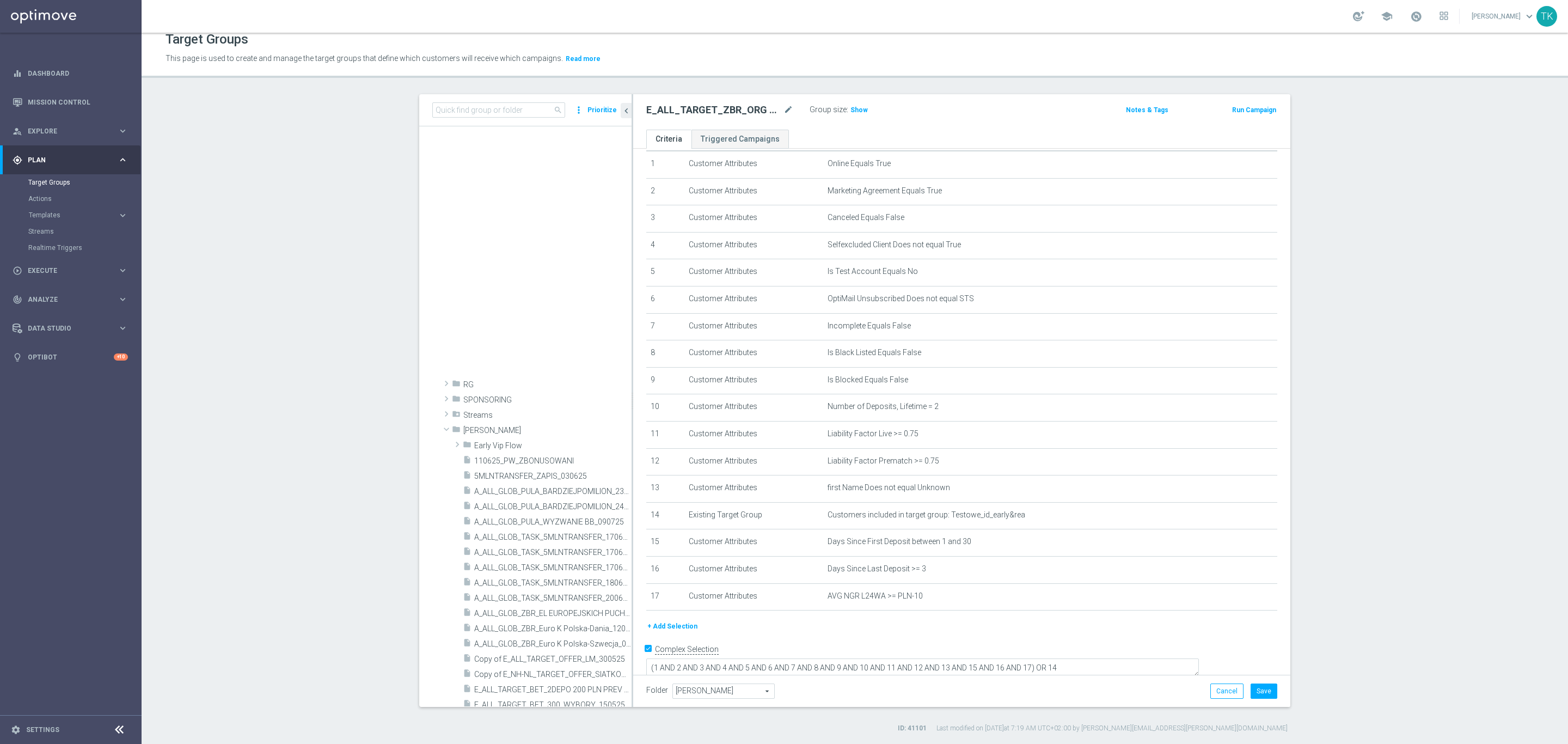
scroll to position [2656, 0]
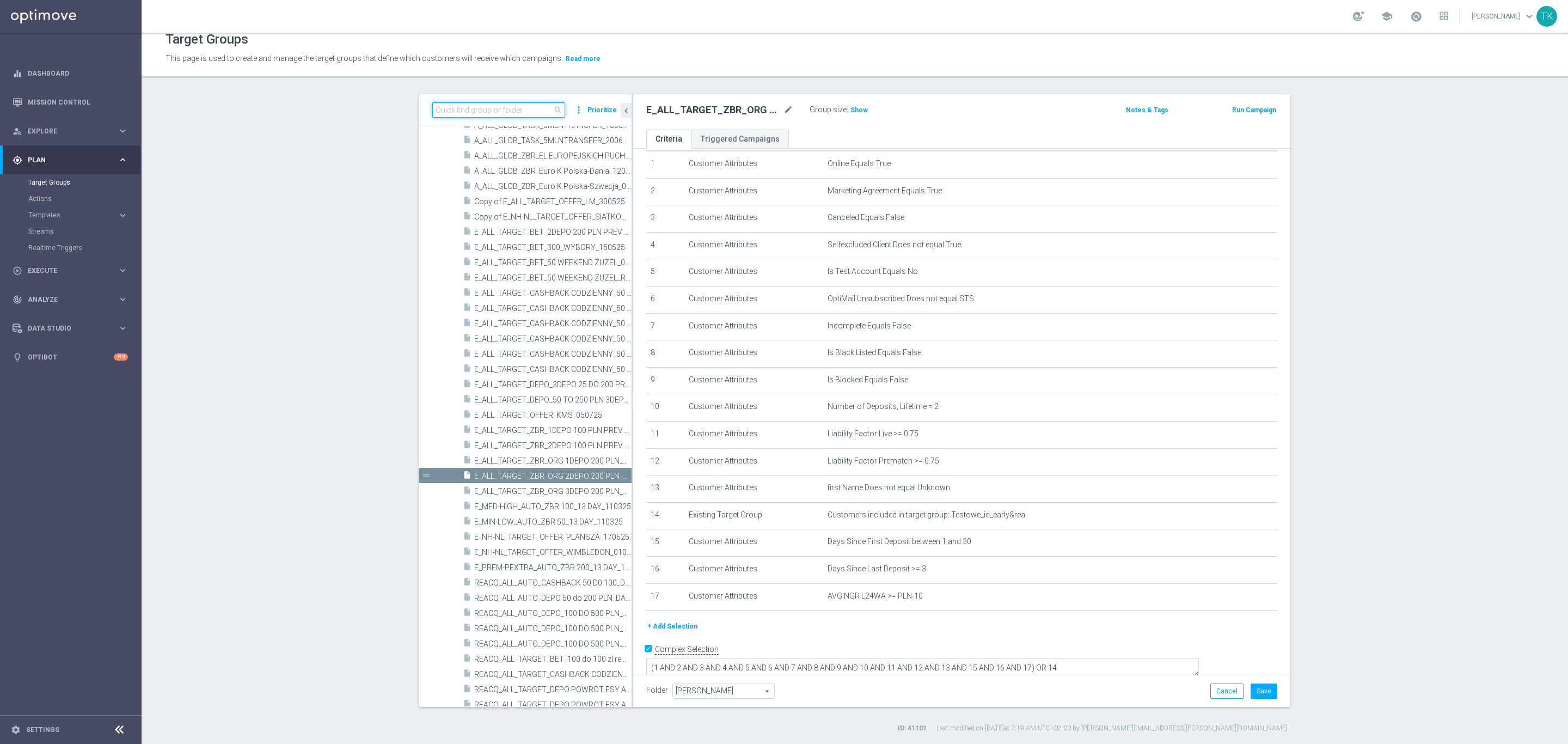
click at [474, 112] on input at bounding box center [498, 110] width 133 height 15
paste input "E_ALL_TARGET_BET_ORG 1DEPO 200 PLN_090925"
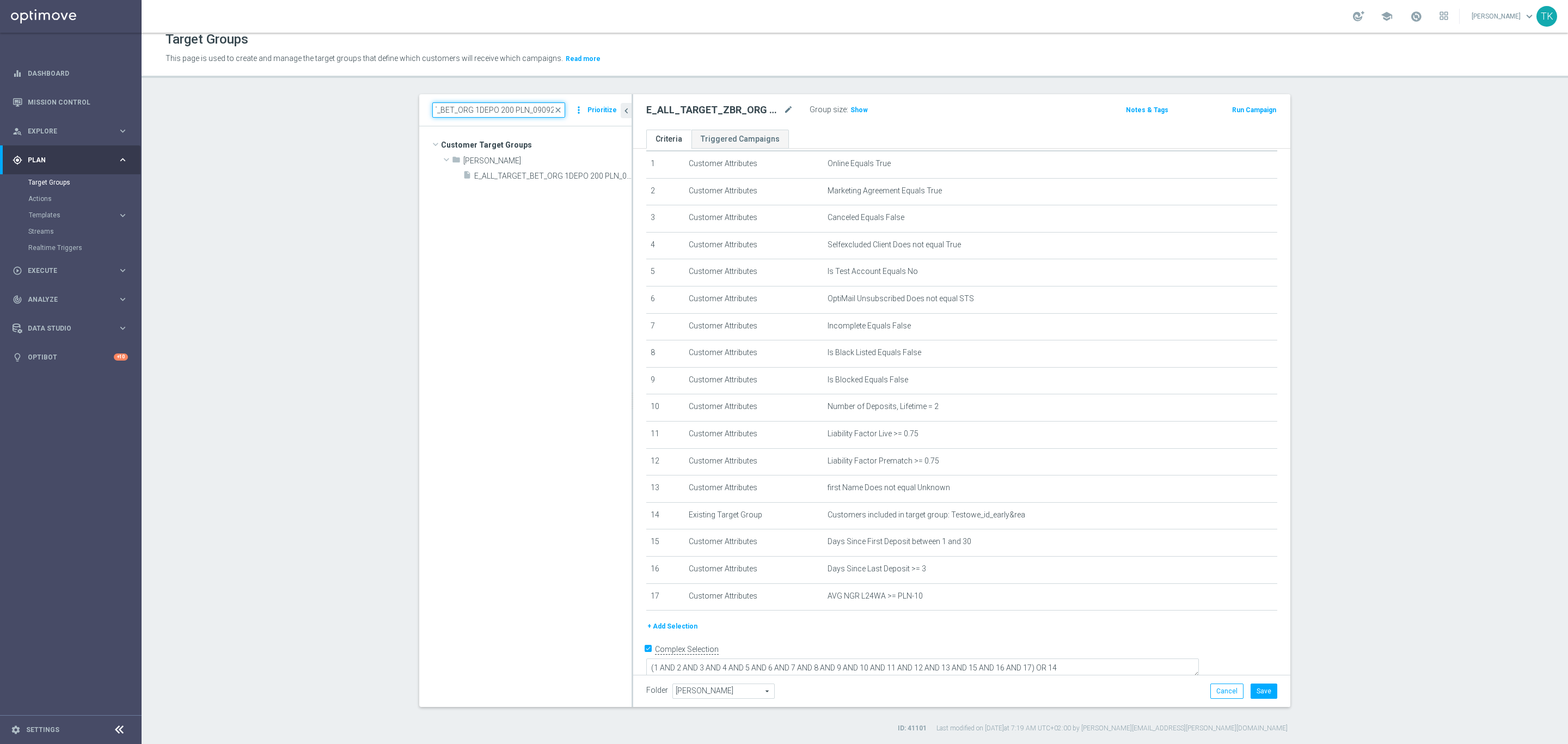
scroll to position [0, 0]
click at [467, 109] on input "E_ALL_TARGET_BET_ORG 1DEPO 200 PLN_090925" at bounding box center [498, 110] width 133 height 15
paste input "3"
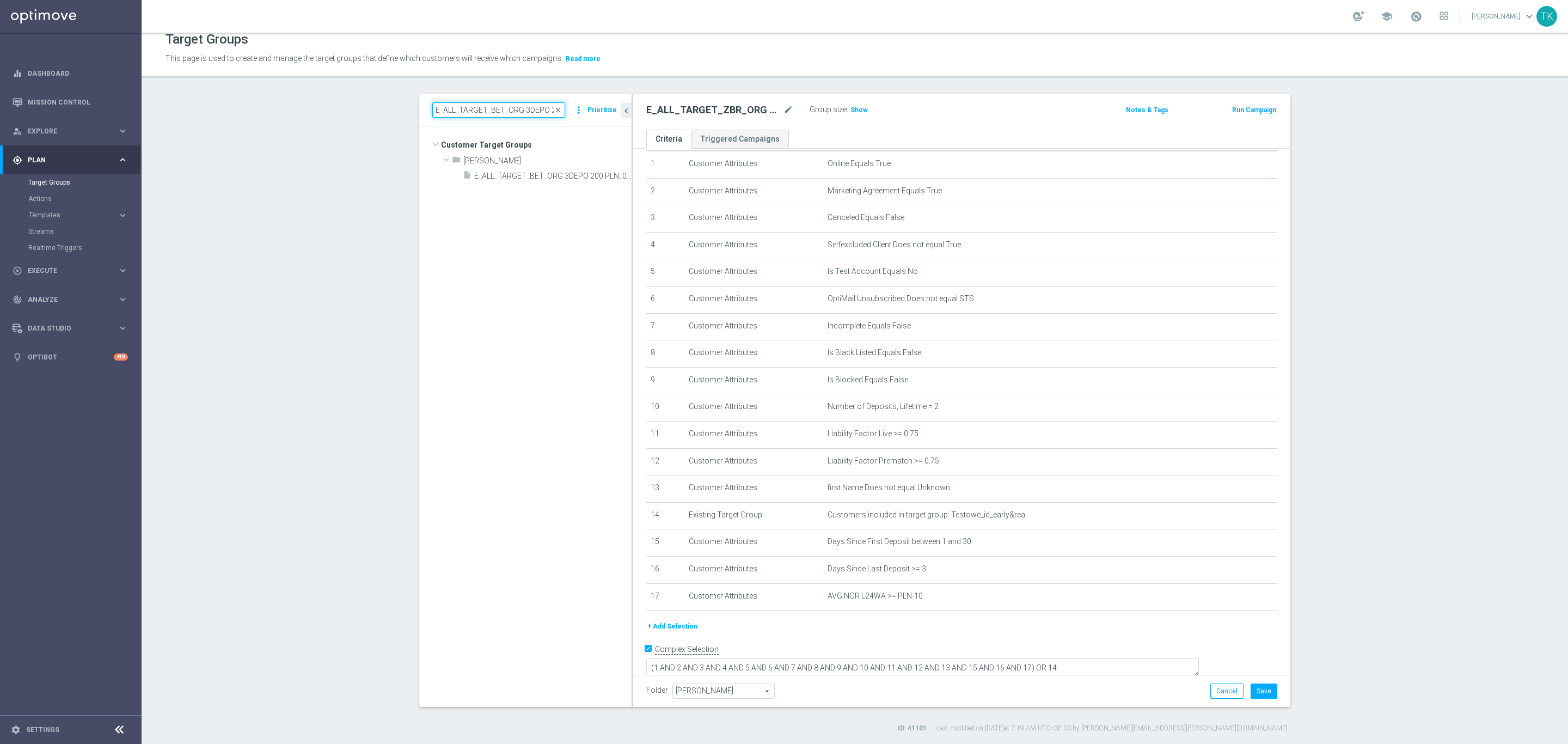
click at [490, 106] on input "E_ALL_TARGET_BET_ORG 3DEPO 200 PLN_090925" at bounding box center [498, 110] width 133 height 15
paste input "2"
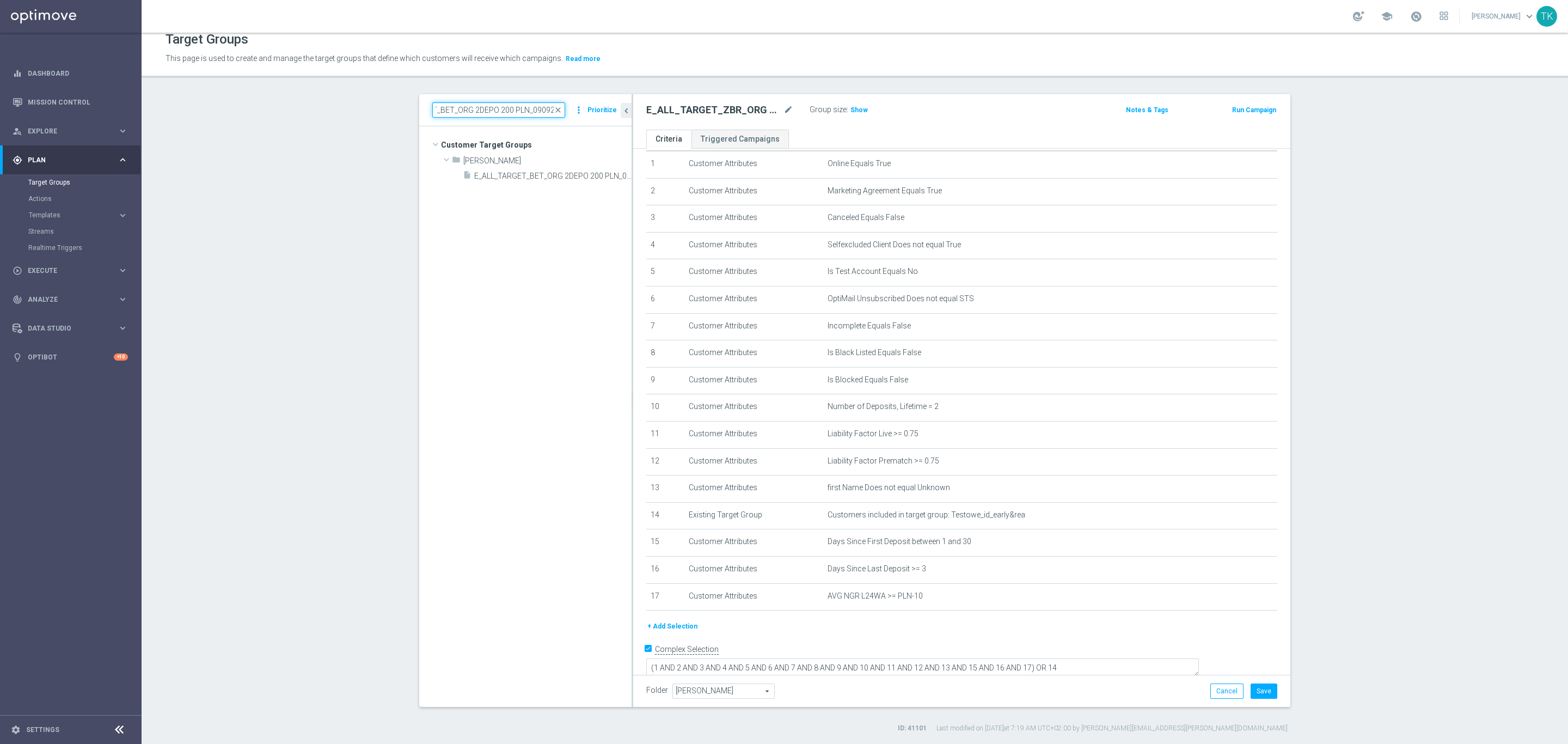
type input "E_ALL_TARGET_BET_ORG 2DEPO 200 PLN_090925"
click at [44, 214] on span "Templates" at bounding box center [68, 215] width 78 height 7
click at [49, 229] on link "Optimail" at bounding box center [73, 231] width 80 height 9
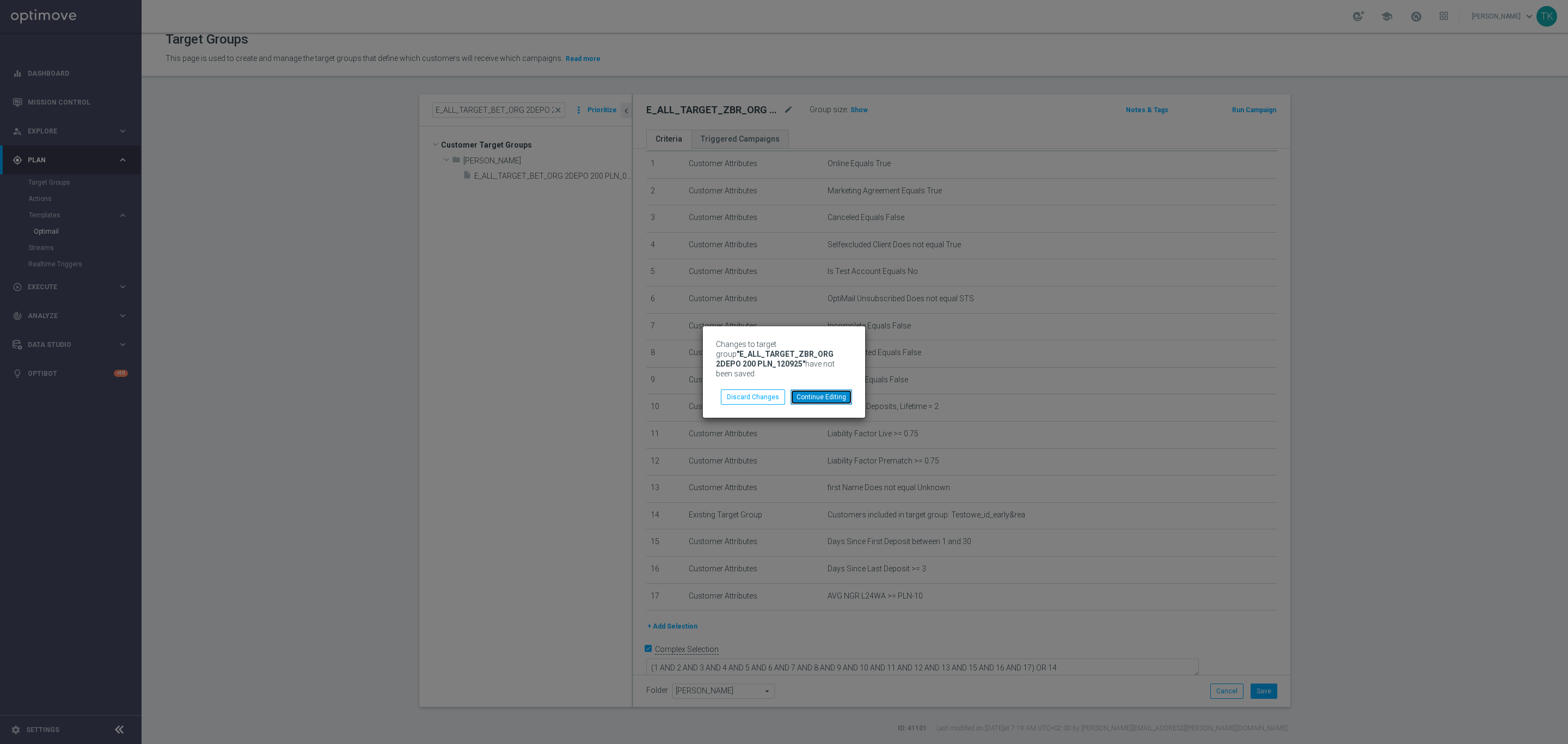
click at [833, 389] on button "Continue Editing" at bounding box center [821, 397] width 62 height 15
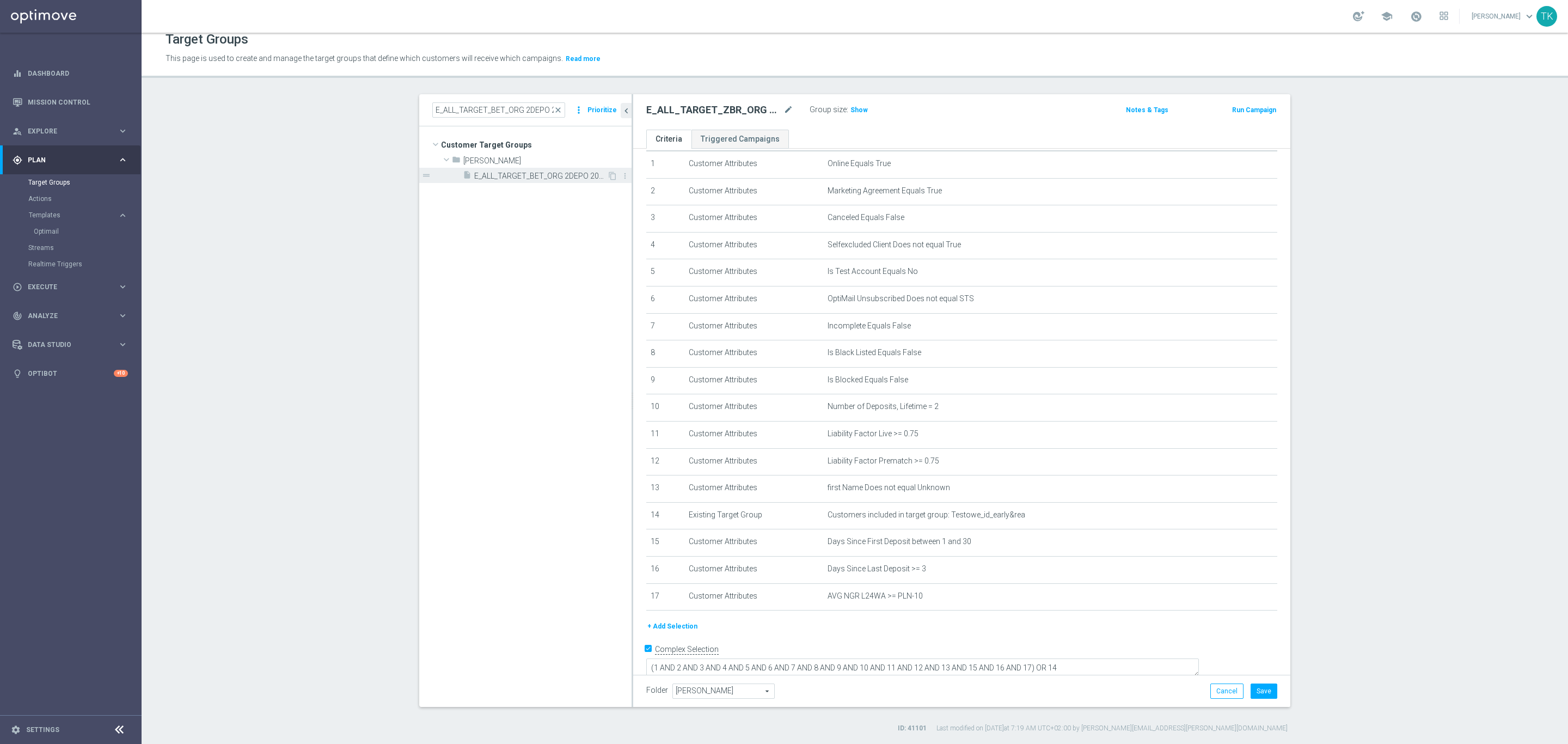
click at [567, 176] on span "E_ALL_TARGET_BET_ORG 2DEPO 200 PLN_090925" at bounding box center [540, 176] width 133 height 9
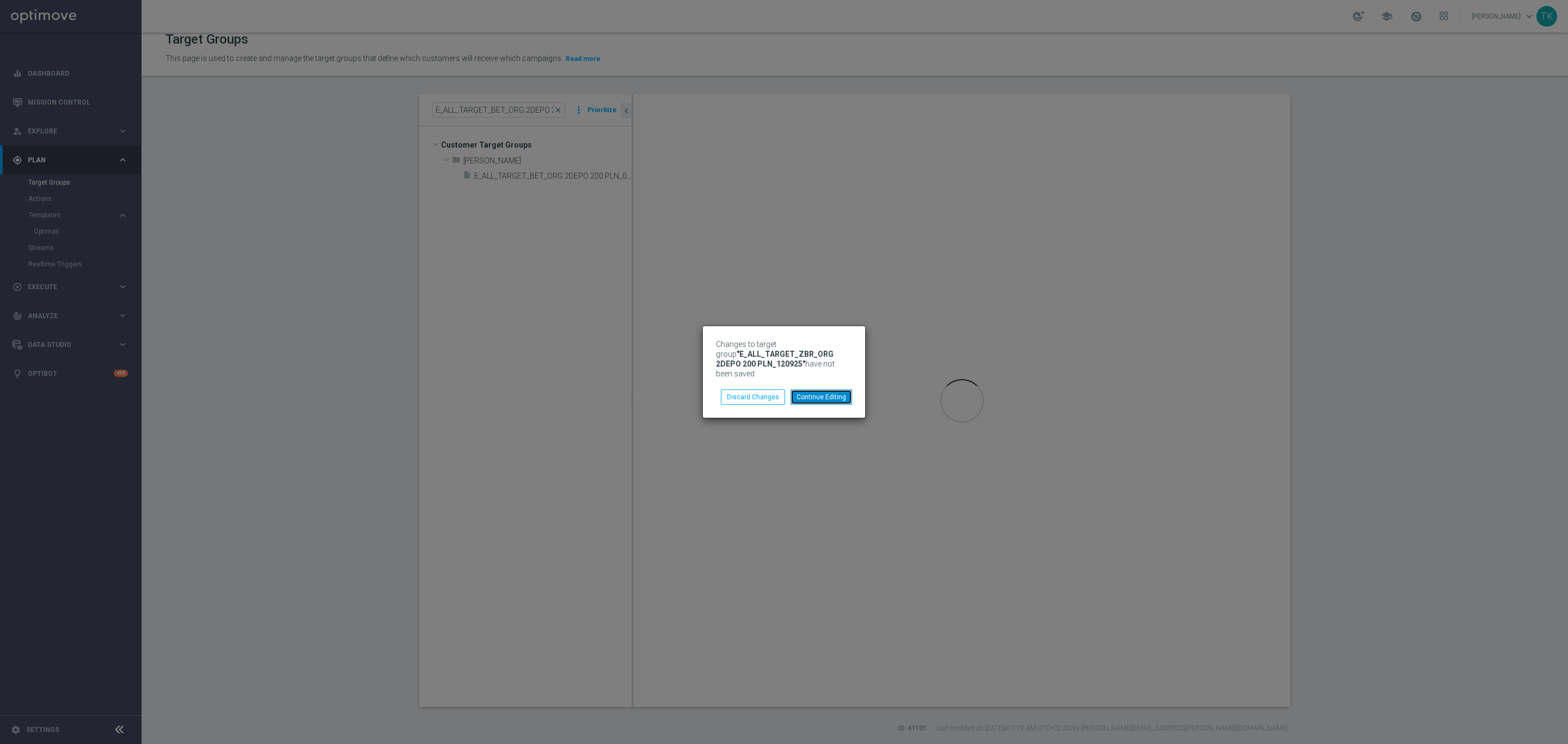
click at [828, 392] on button "Continue Editing" at bounding box center [821, 397] width 62 height 15
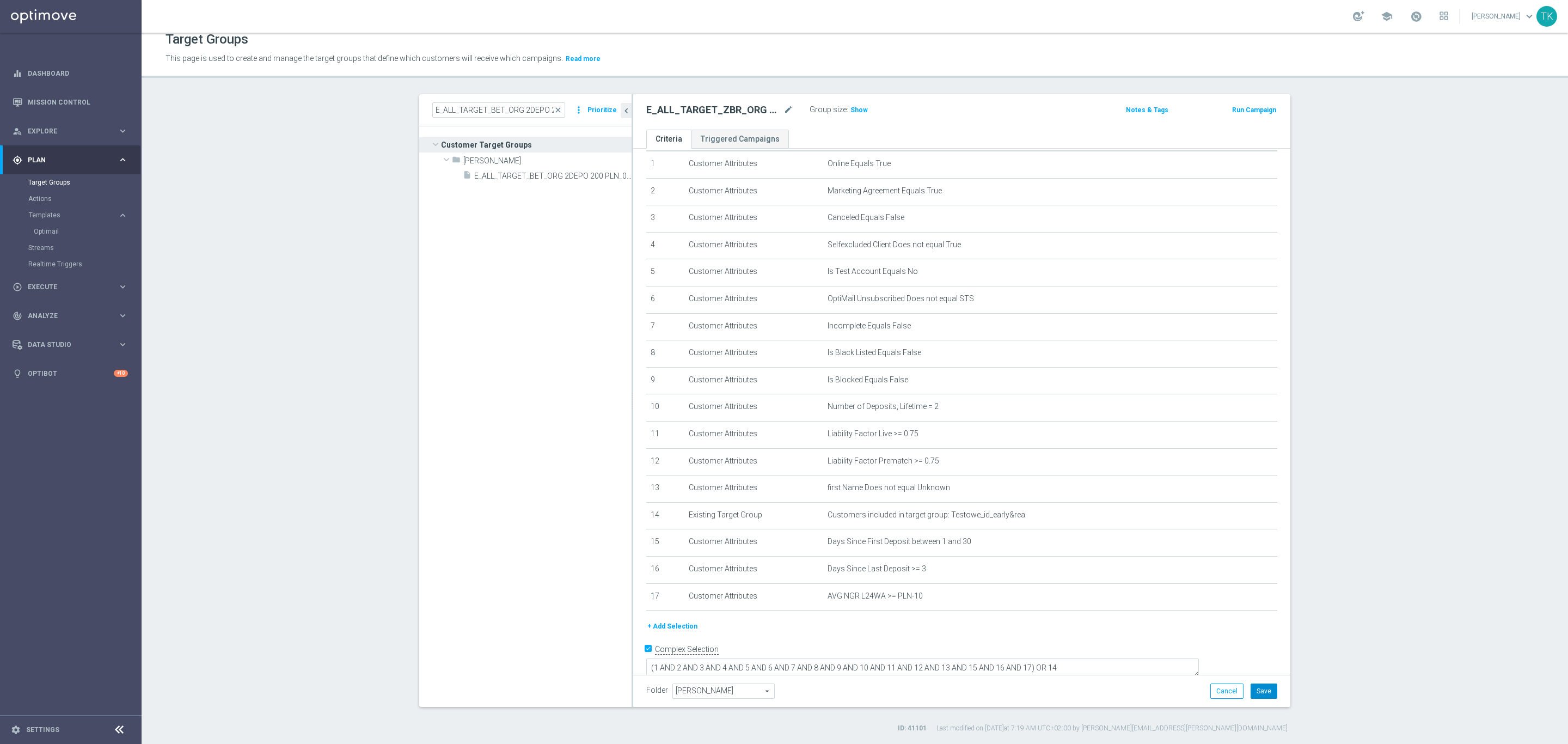
click at [1262, 683] on button "Save" at bounding box center [1264, 691] width 27 height 15
click at [1227, 699] on button "Cancel" at bounding box center [1227, 691] width 34 height 15
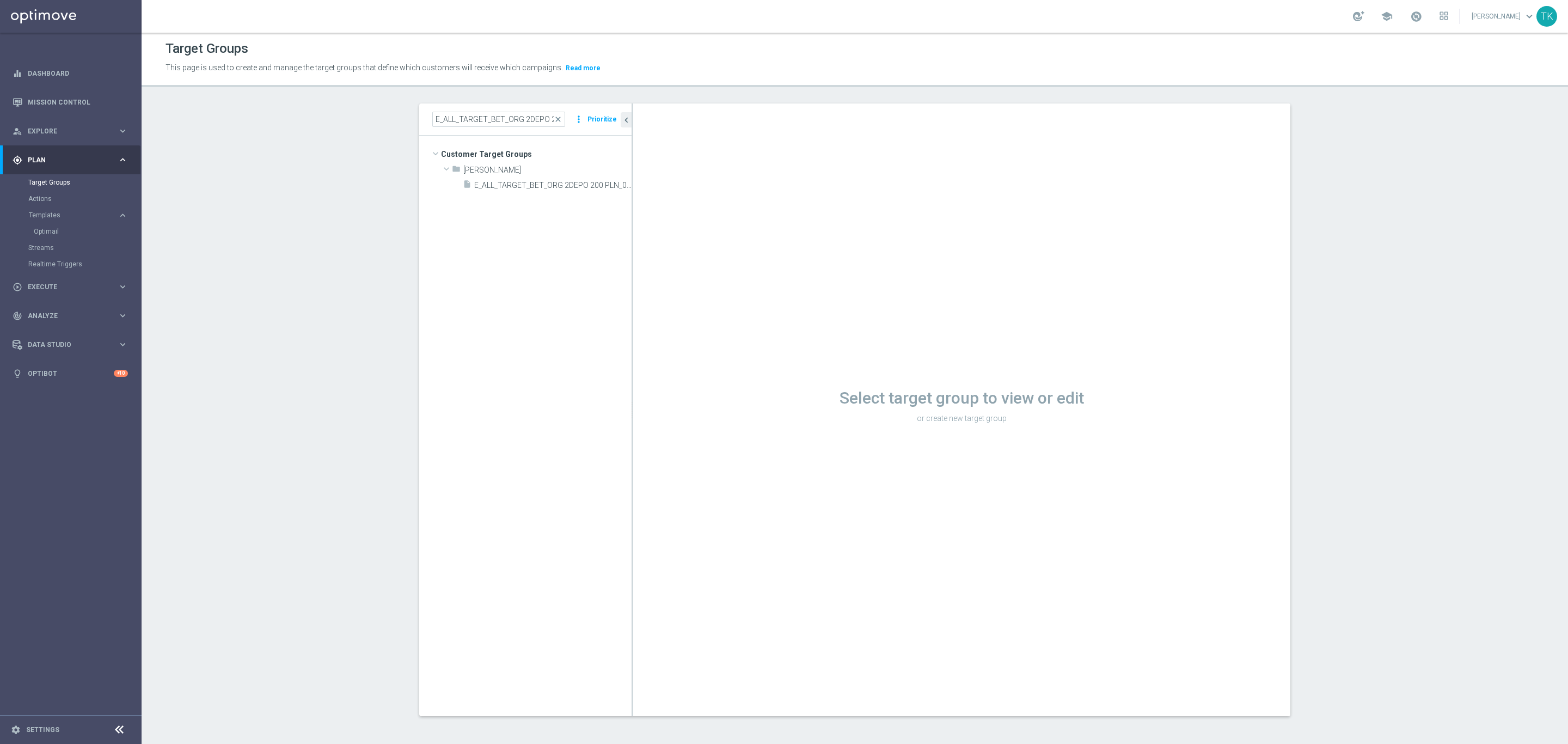
scroll to position [1, 0]
click at [43, 233] on link "Optimail" at bounding box center [73, 231] width 80 height 9
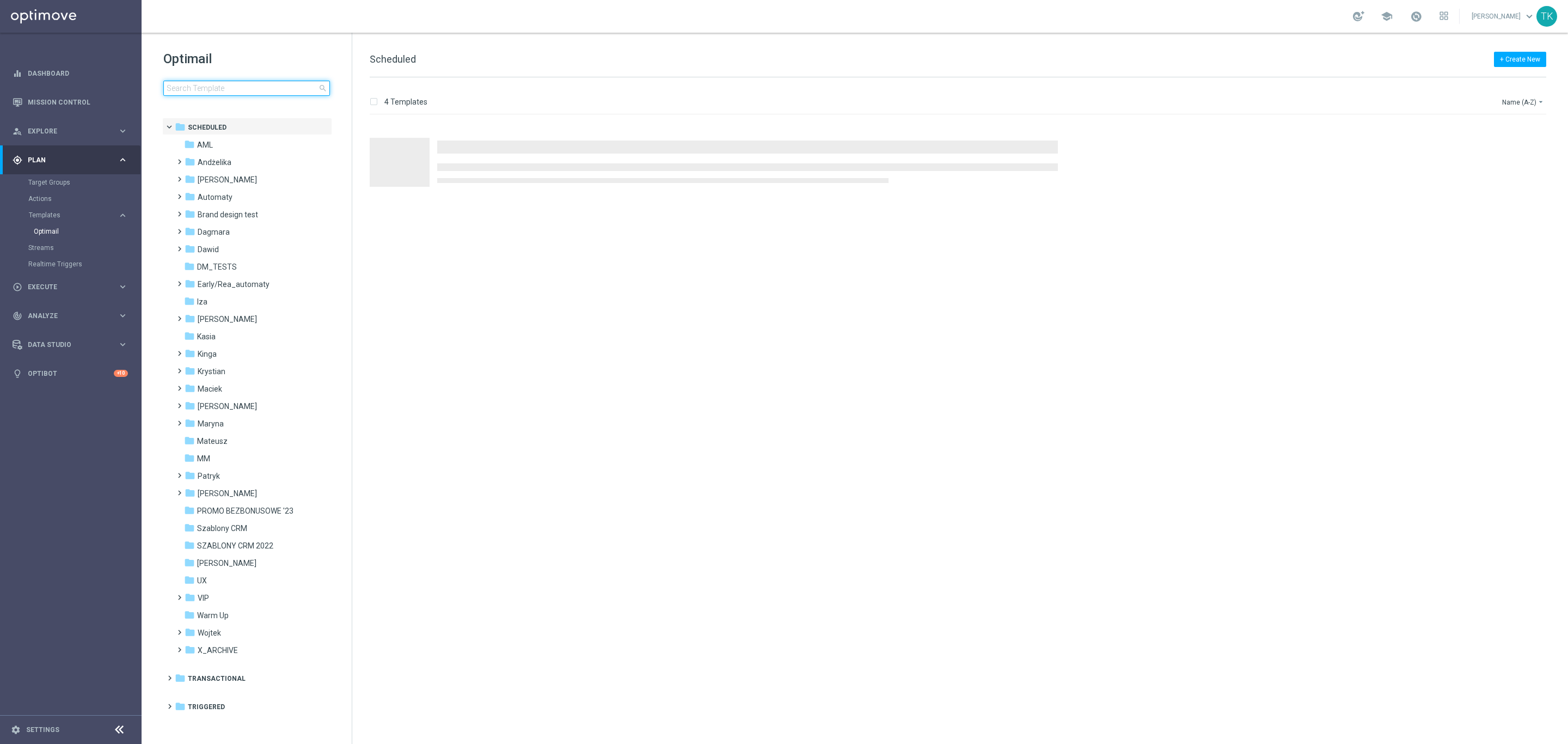
click at [209, 86] on input at bounding box center [246, 88] width 166 height 15
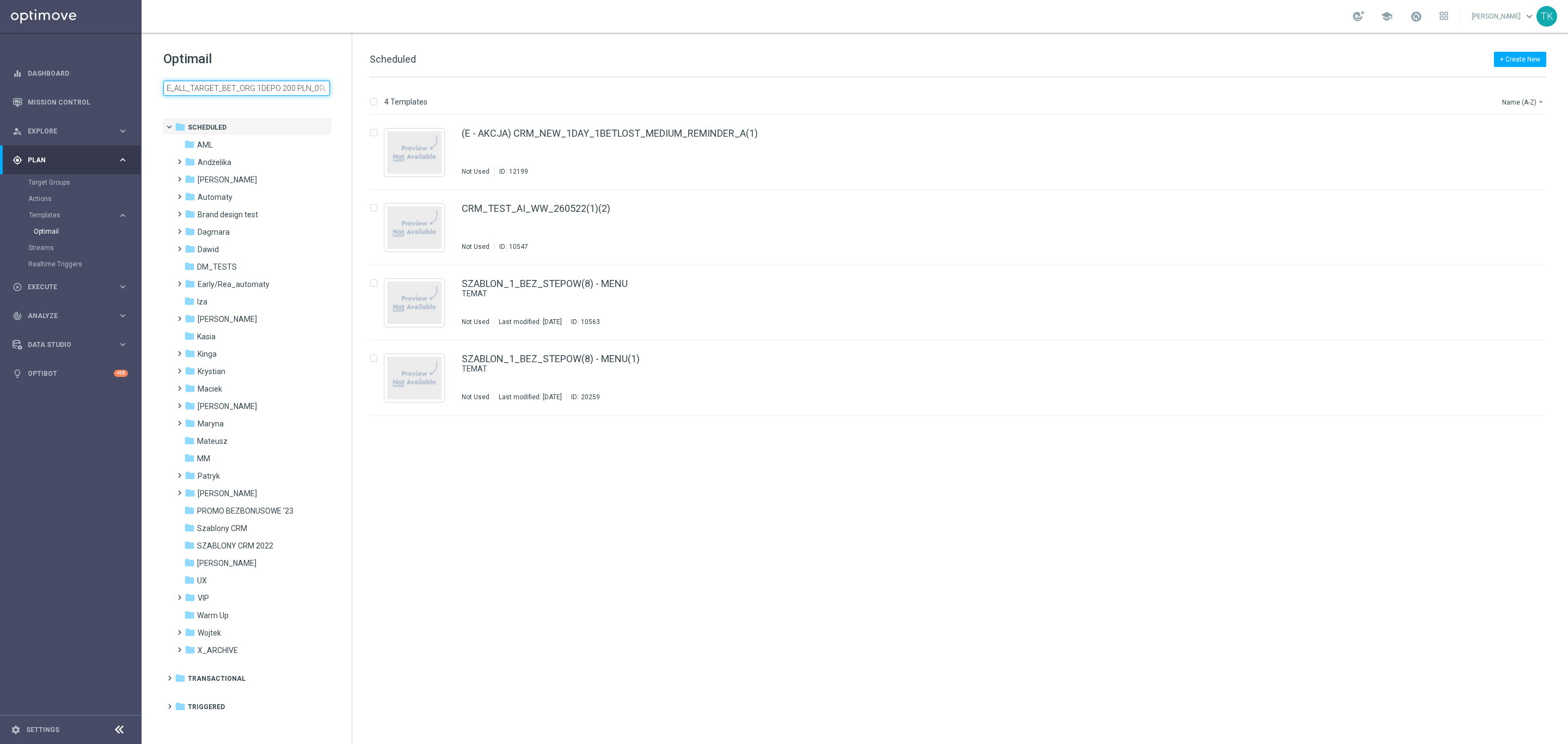
scroll to position [0, 17]
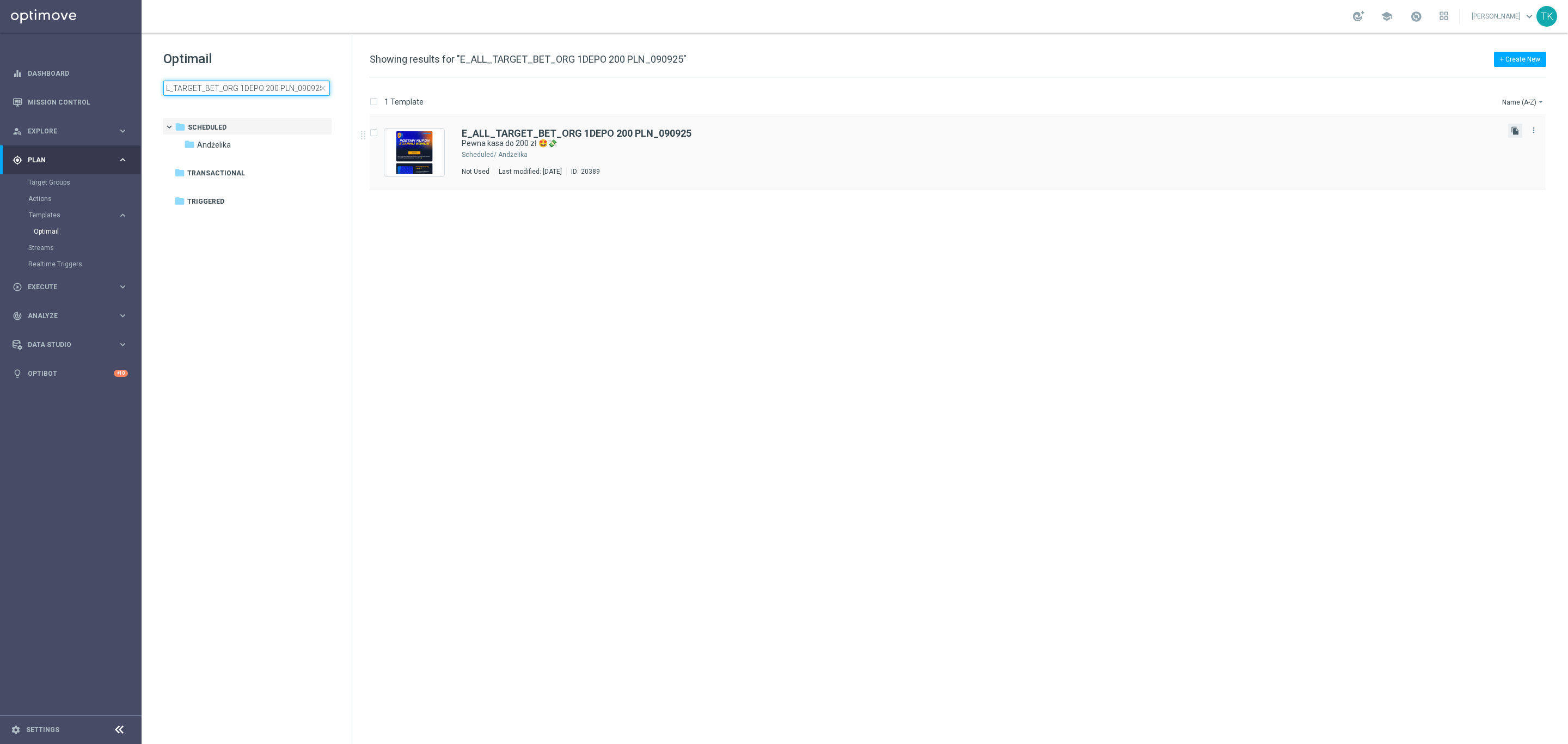
type input "E_ALL_TARGET_BET_ORG 1DEPO 200 PLN_090925"
click at [1514, 128] on icon "file_copy" at bounding box center [1515, 130] width 9 height 9
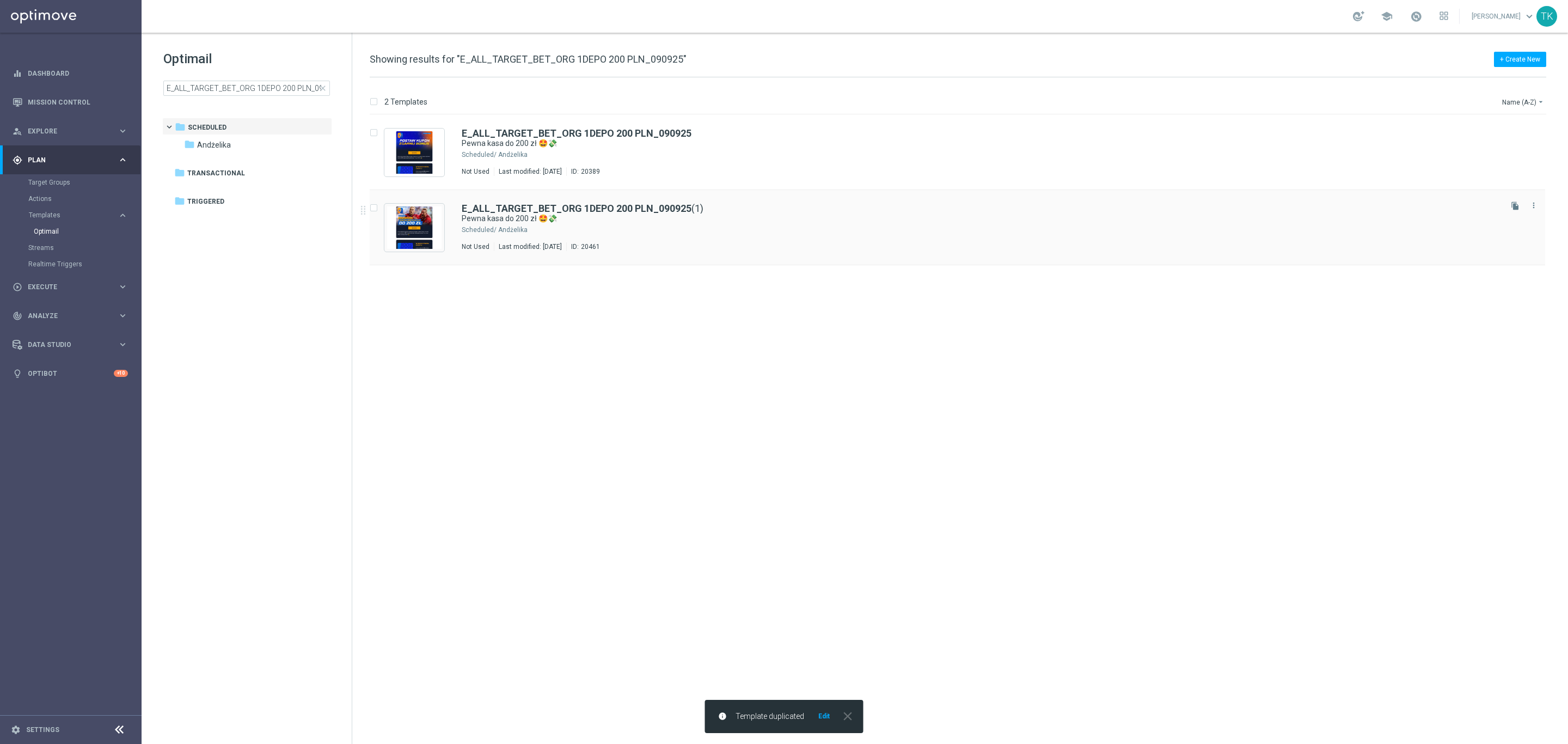
click at [650, 236] on div "E_ALL_TARGET_BET_ORG 1DEPO 200 PLN_090925 (1) Pewna kasa do 200 zł 🤩💸 Scheduled…" at bounding box center [980, 228] width 1037 height 47
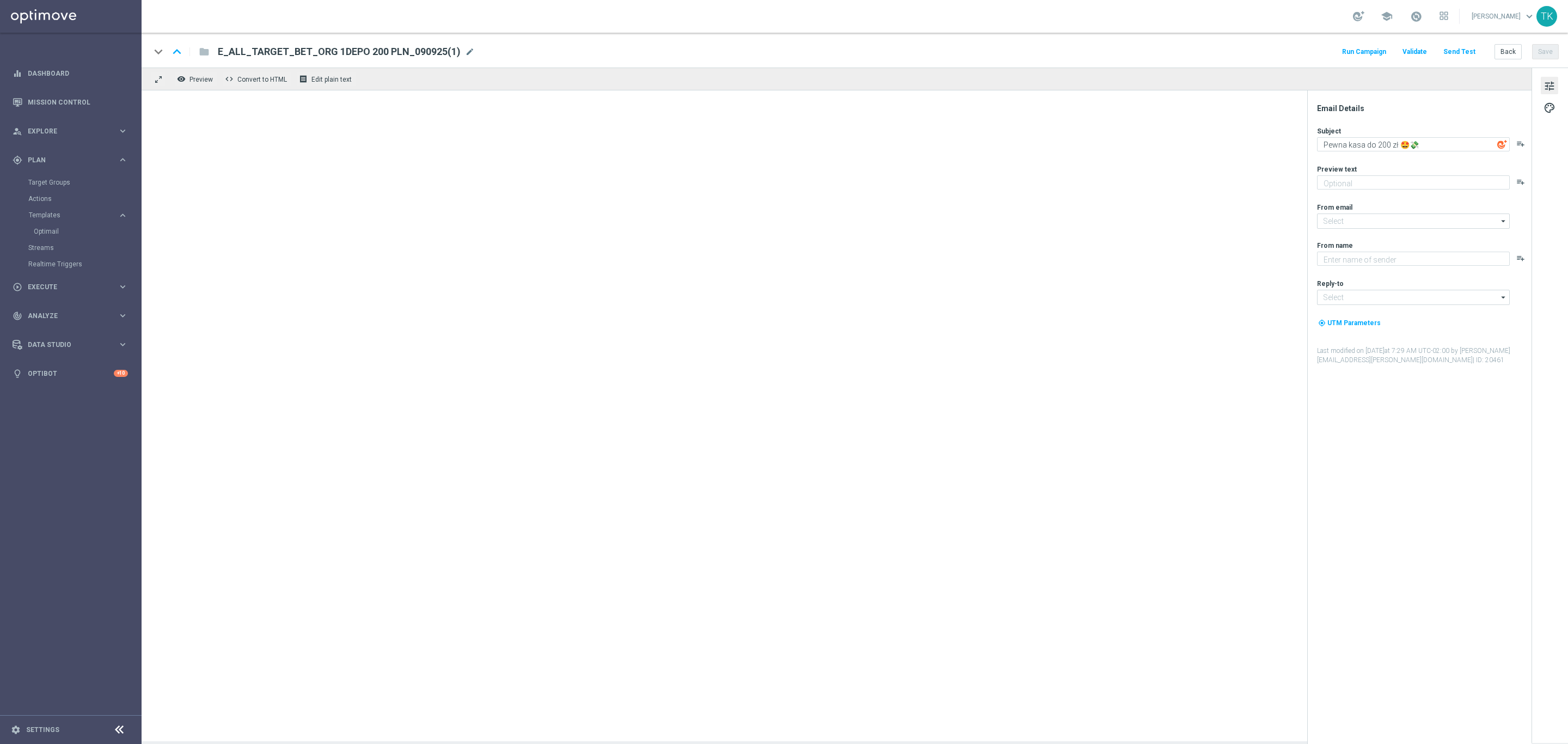
type textarea "Zagraj i zgarnij bonusu za kupon 👈"
type input "oferta@sts.pl"
type textarea "STS"
type input "kontakt@sts.pl"
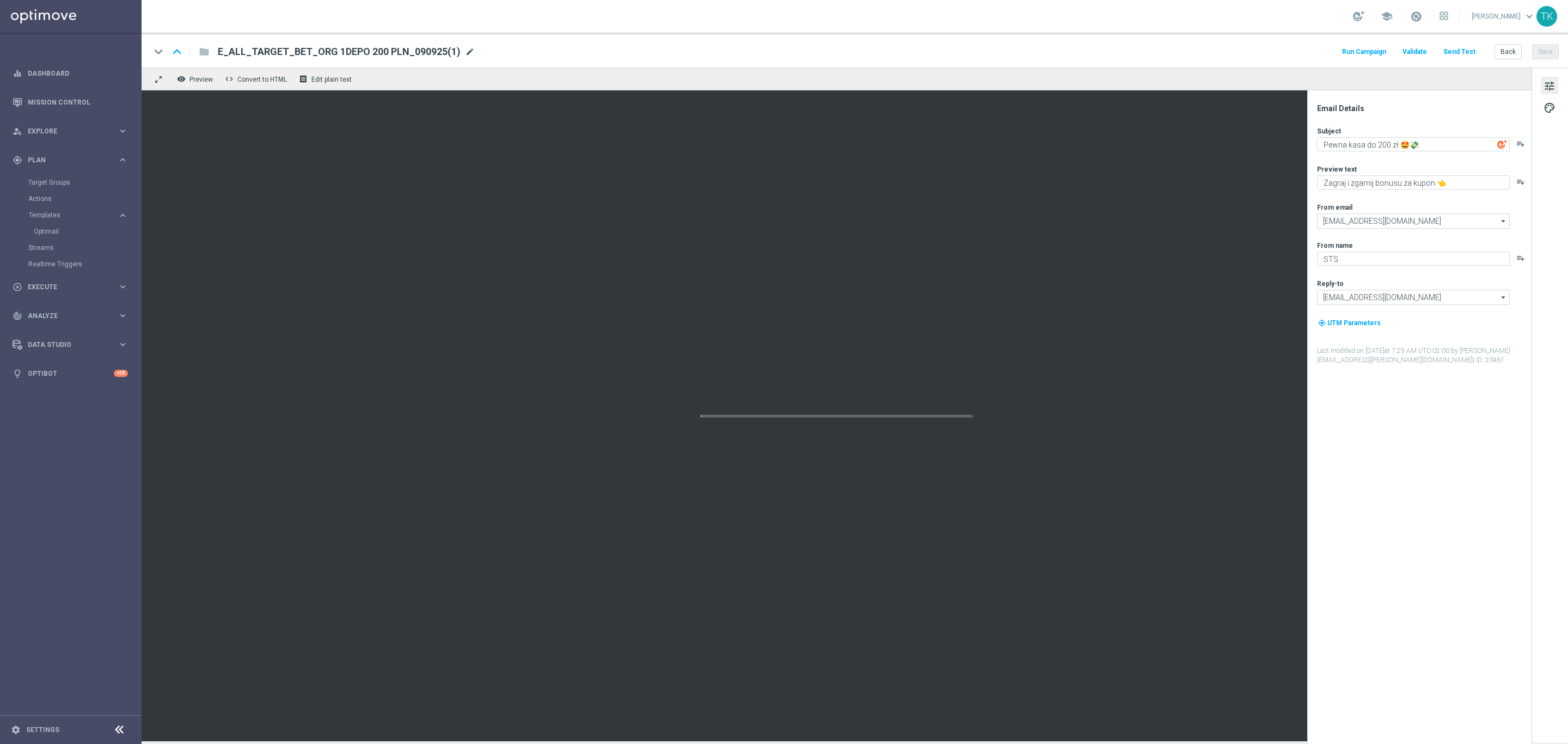
click at [465, 51] on span "mode_edit" at bounding box center [469, 51] width 10 height 10
click at [314, 55] on input "E_ALL_TARGET_BET_ORG 1DEPO 200 PLN_090925(1)" at bounding box center [352, 52] width 270 height 14
paste input "ZBR_ORG 1DEPO 200 PLN_120925"
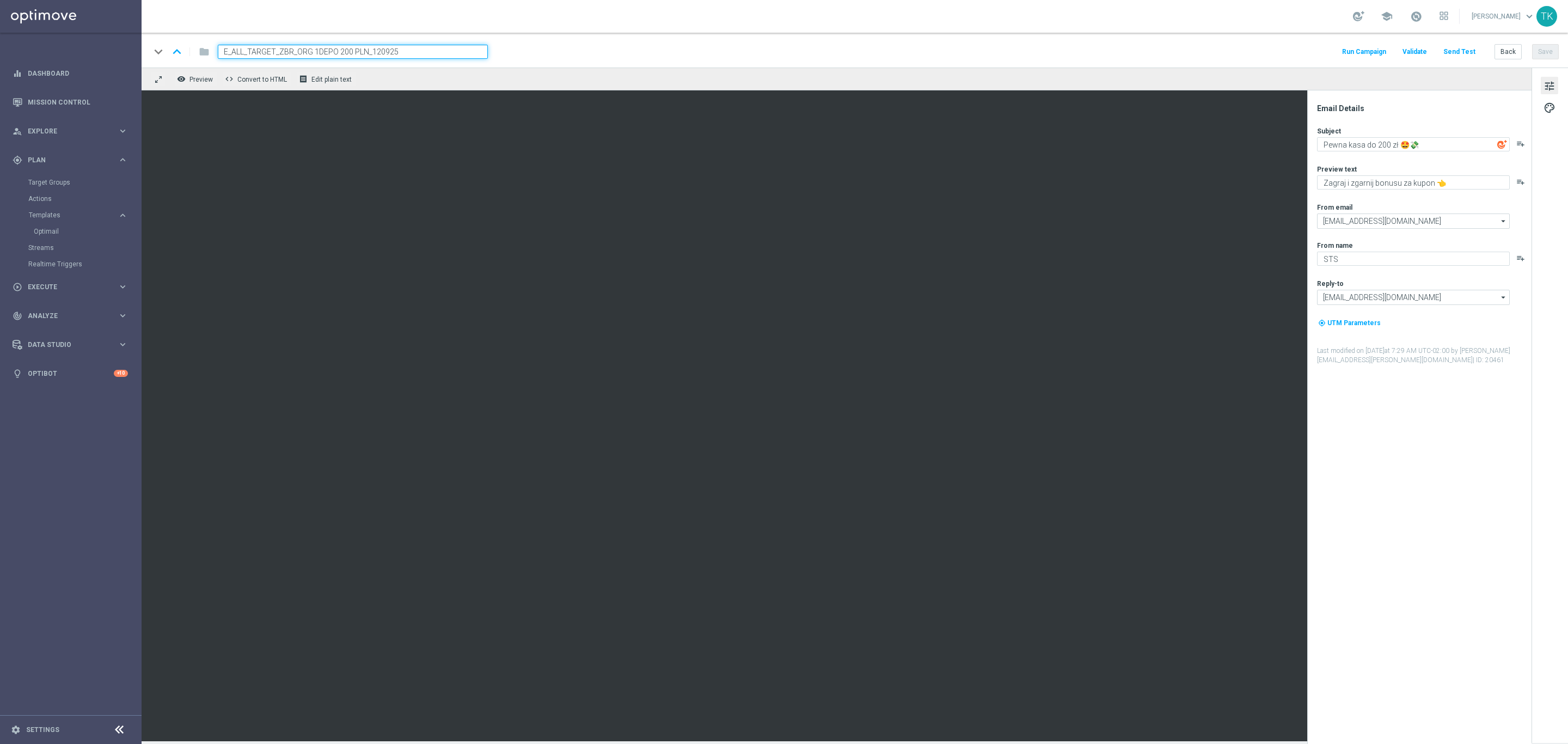
type input "E_ALL_TARGET_ZBR_ORG 1DEPO 200 PLN_120925"
click at [580, 55] on div "keyboard_arrow_down keyboard_arrow_up folder E_ALL_TARGET_ZBR_ORG 1DEPO 200 PLN…" at bounding box center [855, 52] width 1408 height 14
click at [1356, 141] on textarea "Pewna kasa do 200 zł 🤩💸" at bounding box center [1413, 145] width 193 height 14
paste textarea "Masz wiadomość 📬"
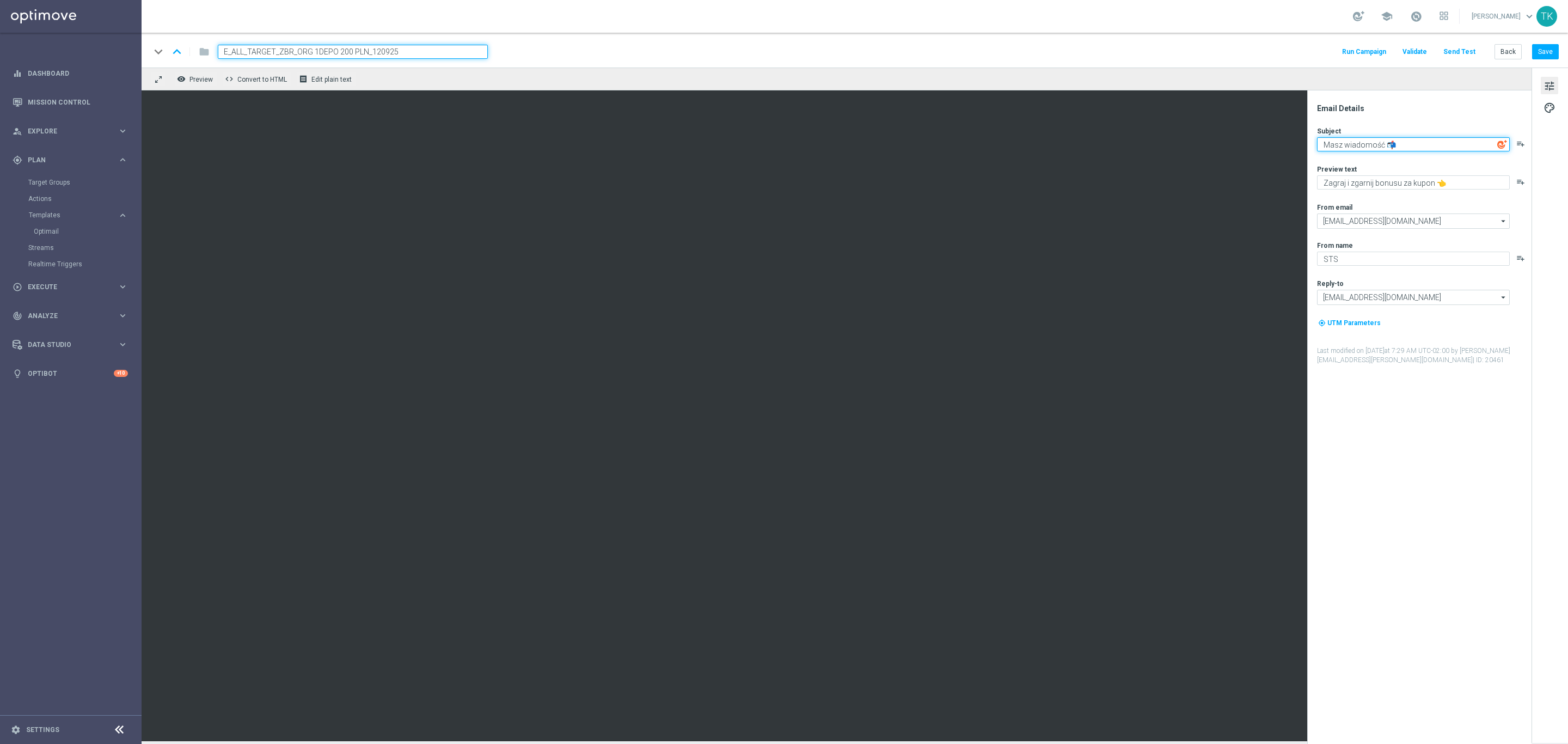
click at [1356, 141] on textarea "Masz wiadomość 📬" at bounding box center [1413, 145] width 193 height 14
type textarea "Masz wiadomość 📬"
click at [1344, 186] on textarea "Zagraj i zgarnij bonusu za kupon 👈" at bounding box center [1413, 183] width 193 height 14
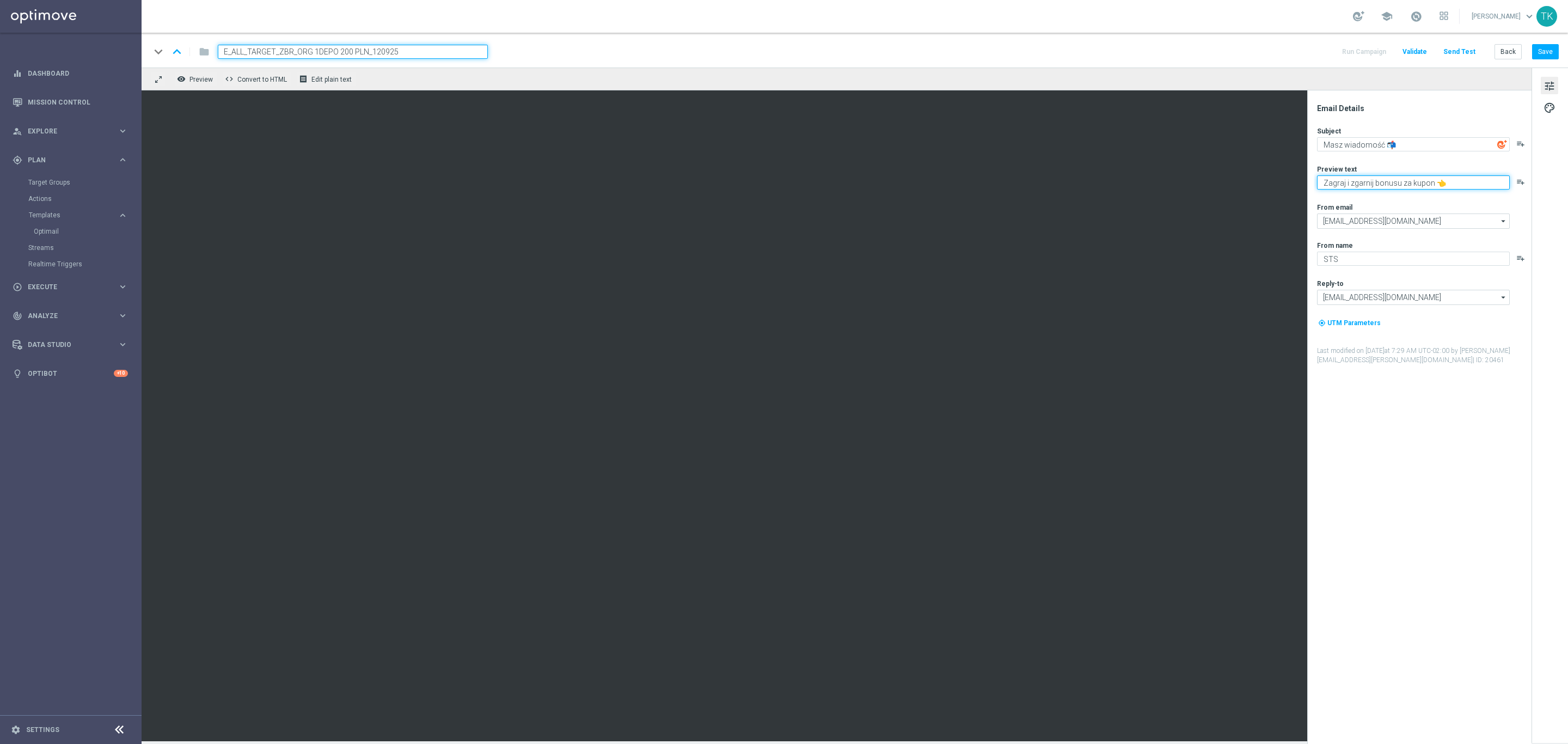
paste textarea "kład bez ryzyka do 200 zł już na Ciebie czeka 💰 Kliknij i sprawdź ⬅️"
type textarea "Zakład bez ryzyka do 200 zł już na Ciebie czeka 💰 Kliknij i sprawdź ⬅️"
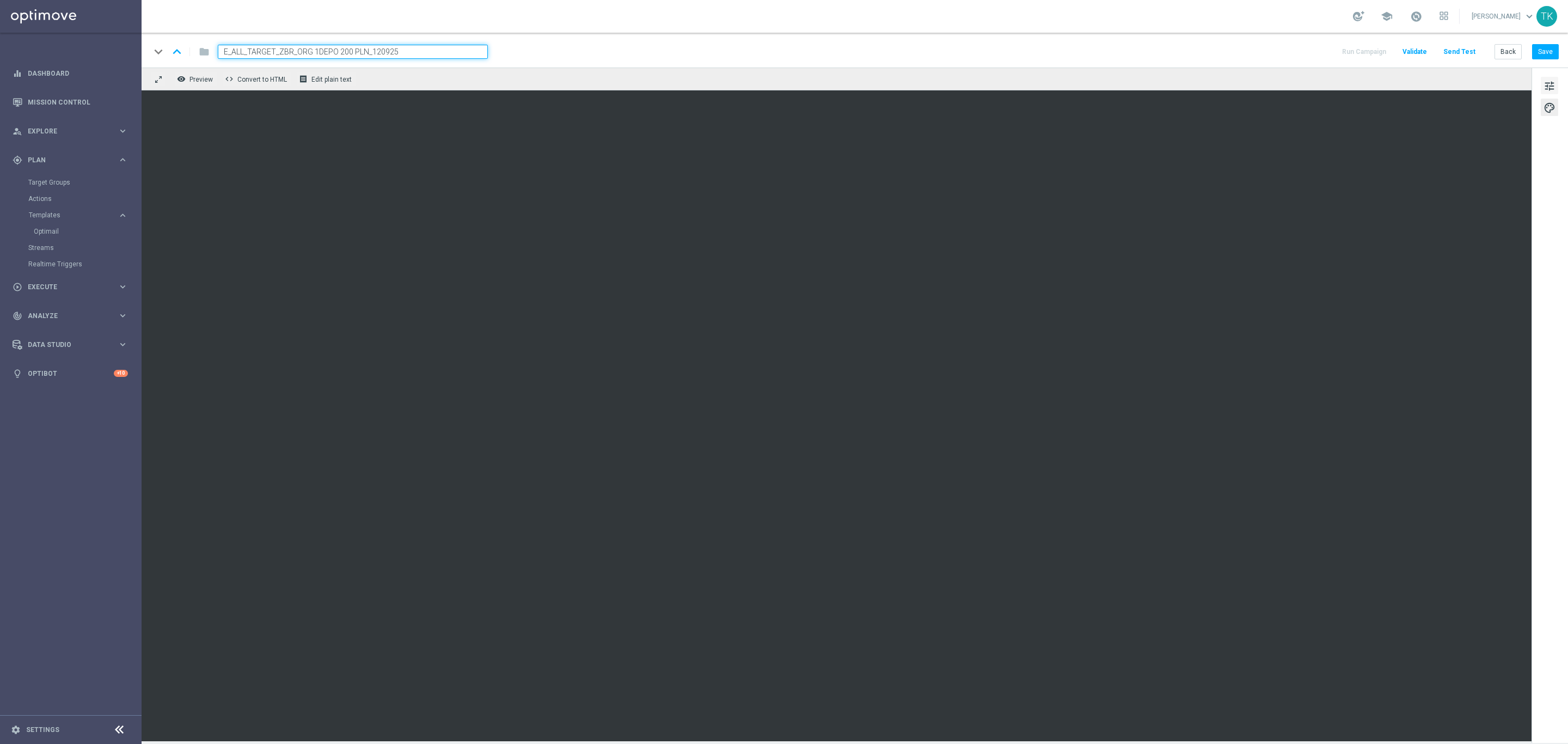
click at [1544, 87] on span "tune" at bounding box center [1550, 86] width 12 height 14
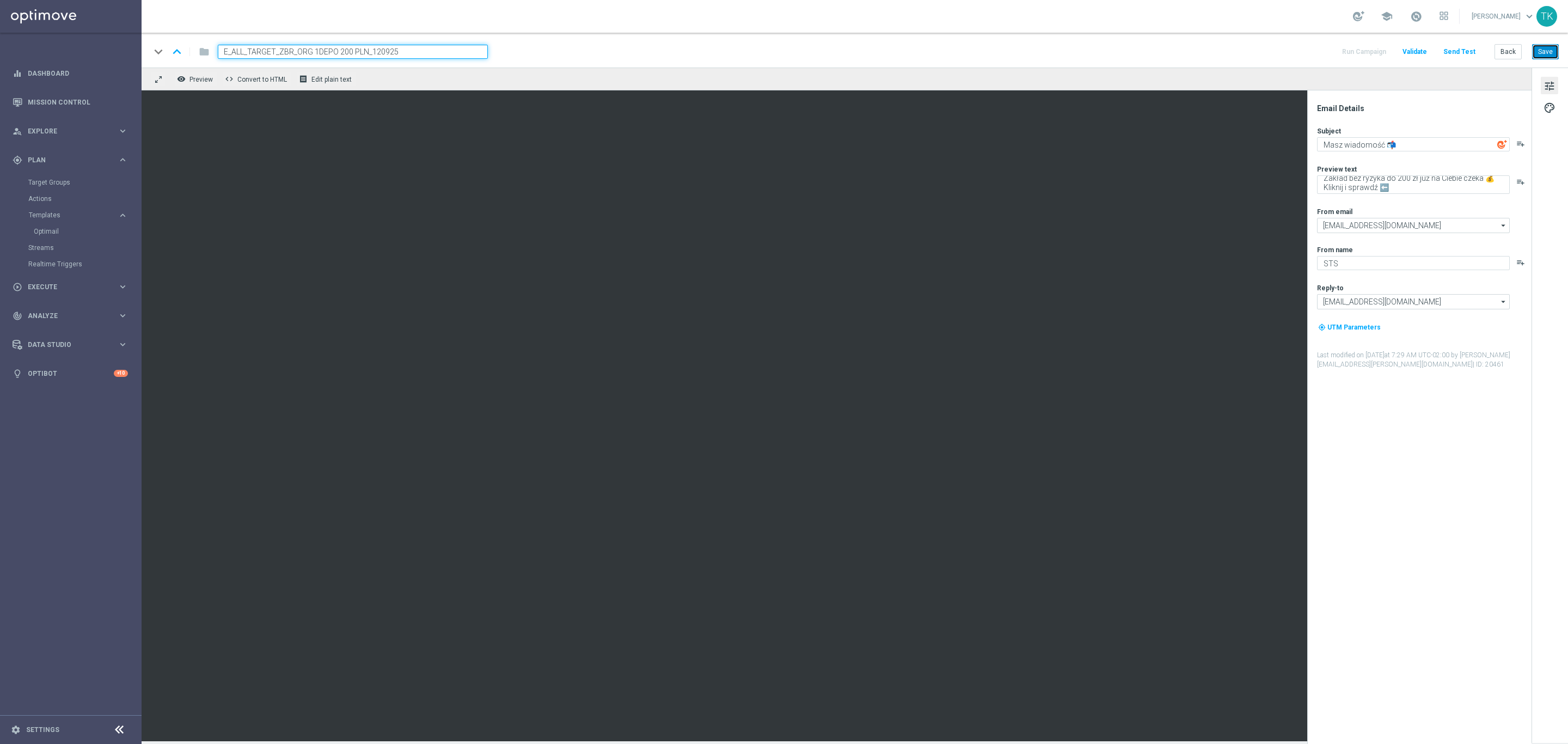
click at [1544, 55] on button "Save" at bounding box center [1545, 51] width 27 height 15
click at [1509, 49] on button "Back" at bounding box center [1508, 51] width 27 height 15
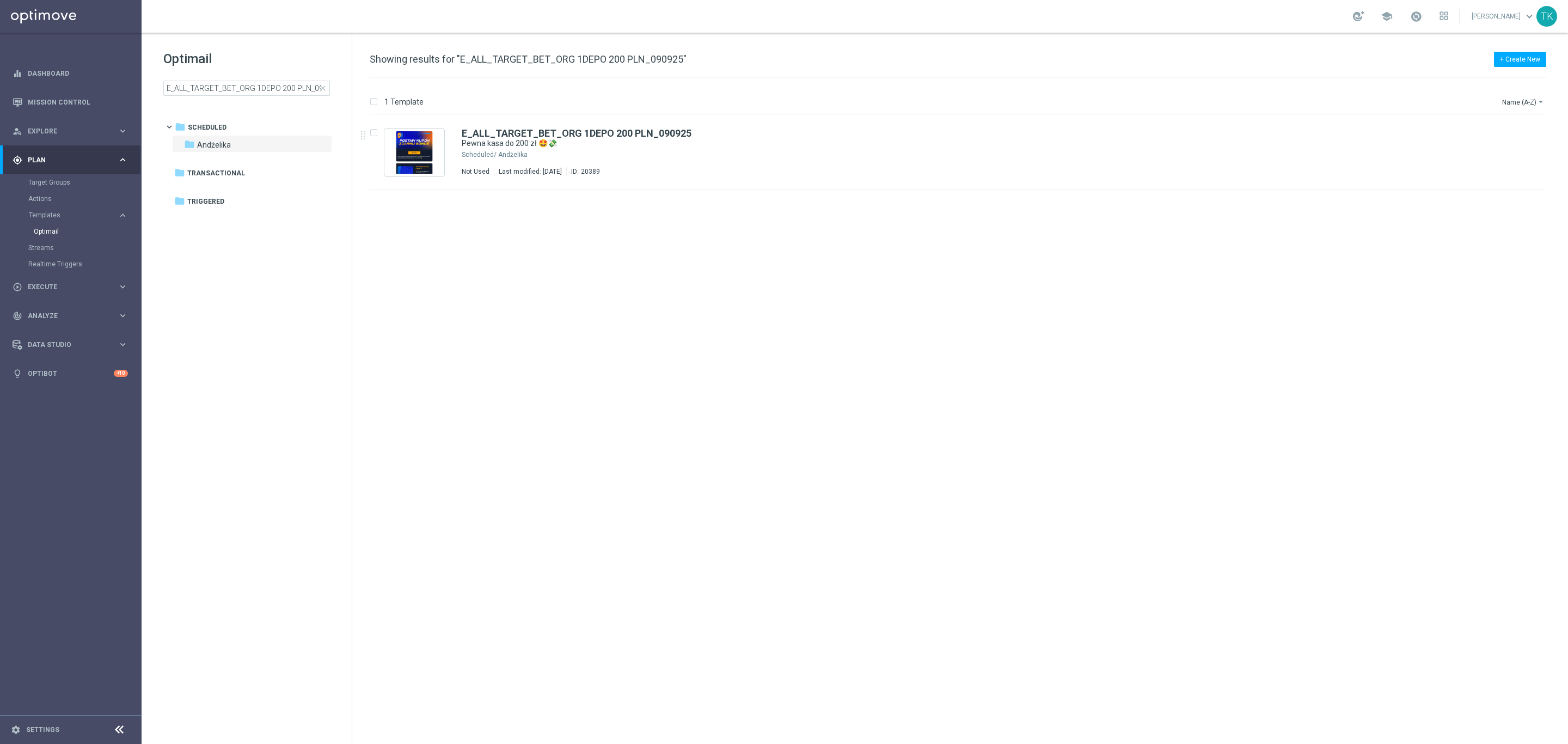
click at [209, 97] on div "Optimail E_ALL_TARGET_BET_ORG 1DEPO 200 PLN_090925 close folder 1 Folder folder…" at bounding box center [247, 100] width 210 height 135
click at [204, 84] on input "E_ALL_TARGET_BET_ORG 1DEPO 200 PLN_090925" at bounding box center [246, 88] width 166 height 15
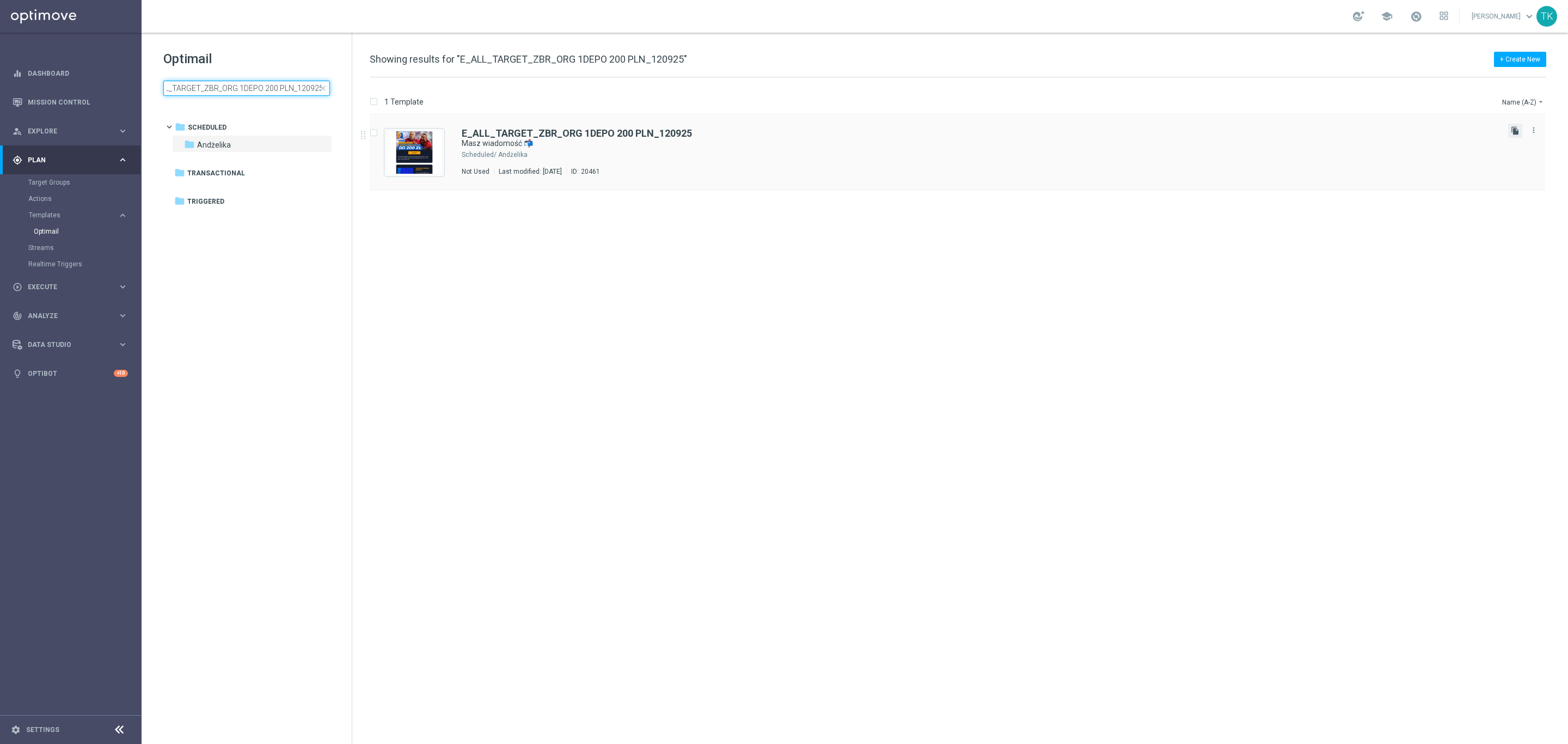
type input "E_ALL_TARGET_ZBR_ORG 1DEPO 200 PLN_120925"
click at [1513, 132] on icon "file_copy" at bounding box center [1515, 130] width 9 height 9
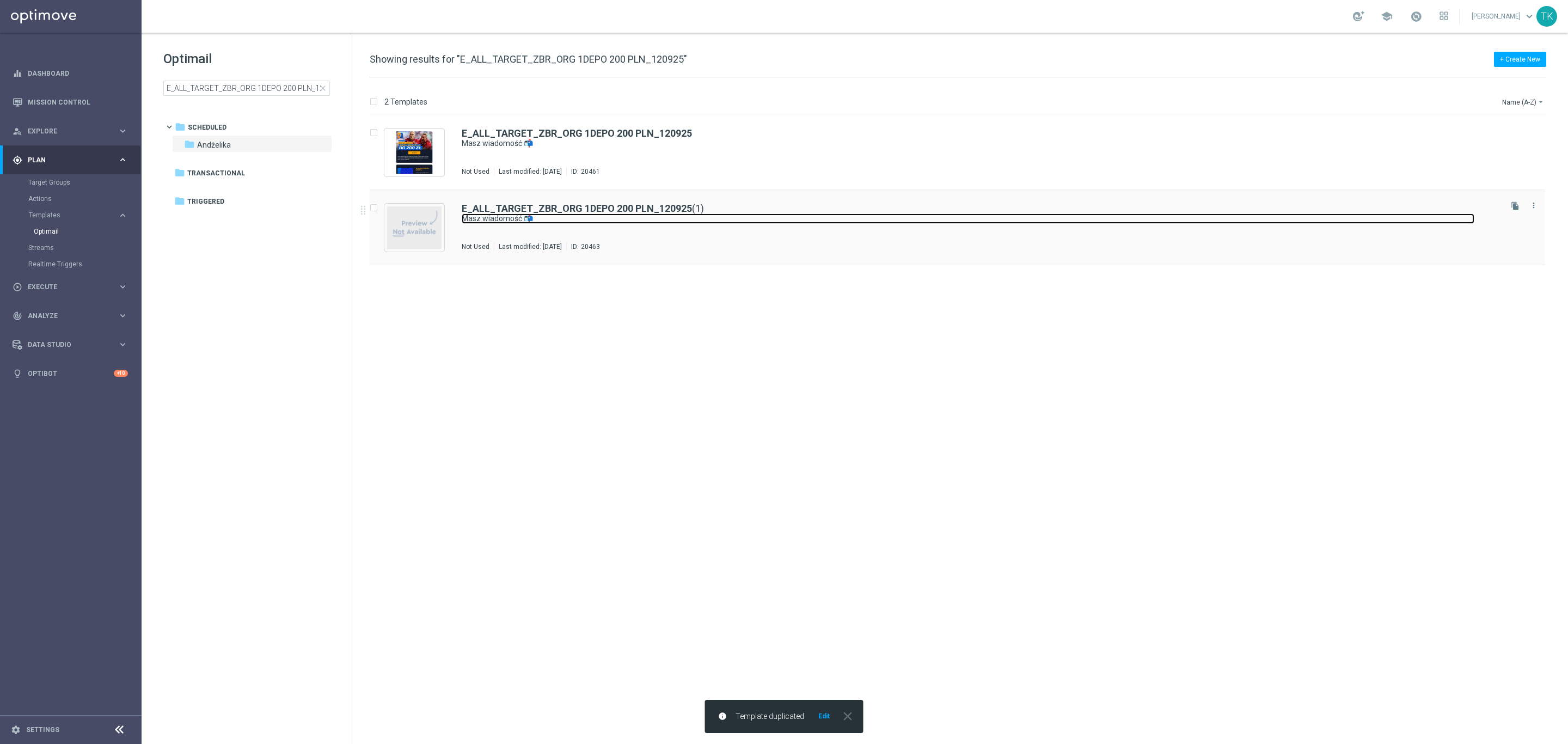
click at [653, 218] on link "Masz wiadomość 📬" at bounding box center [968, 219] width 1012 height 11
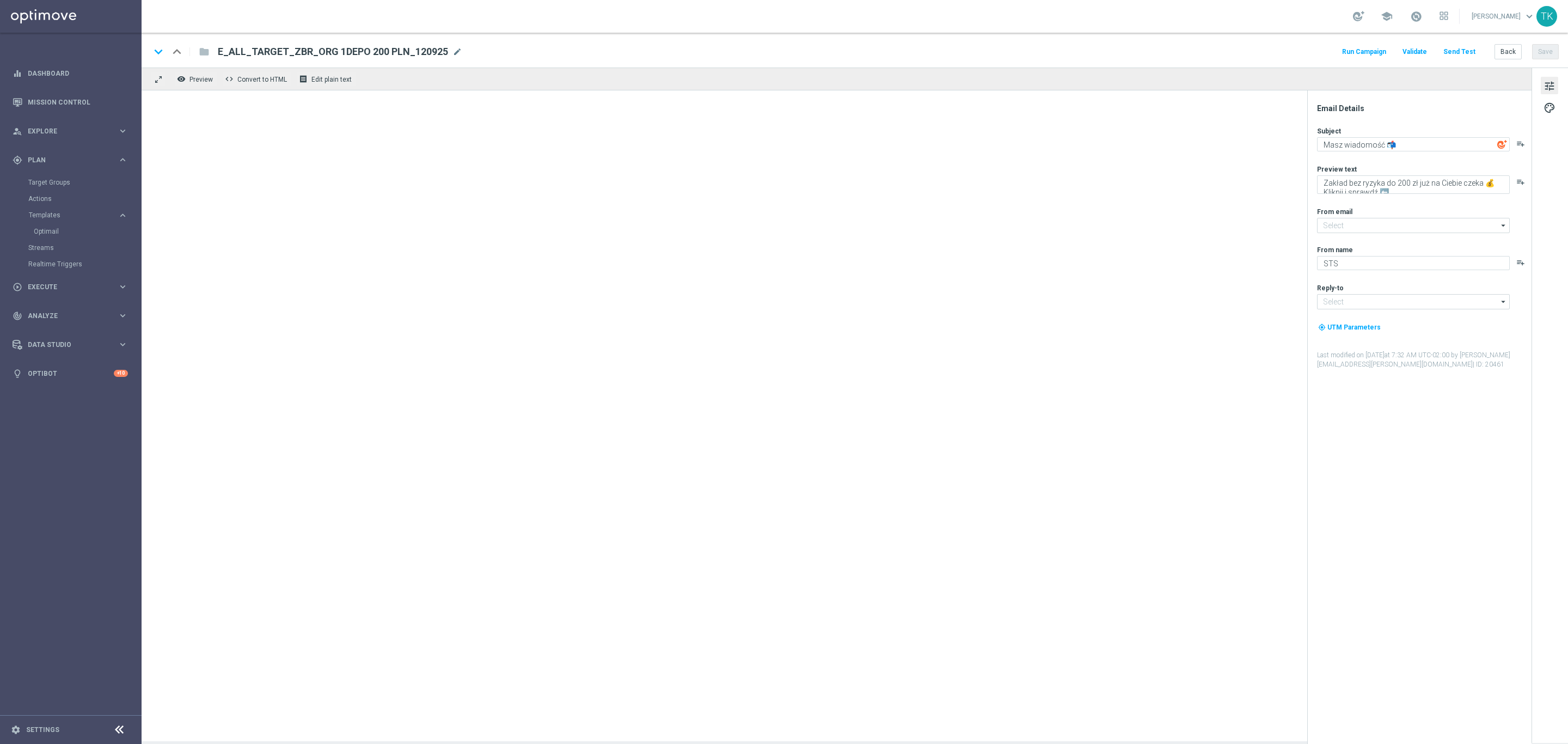
type input "E_ALL_TARGET_ZBR_ORG 1DEPO 200 PLN_120925(1)"
type input "oferta@sts.pl"
type input "kontakt@sts.pl"
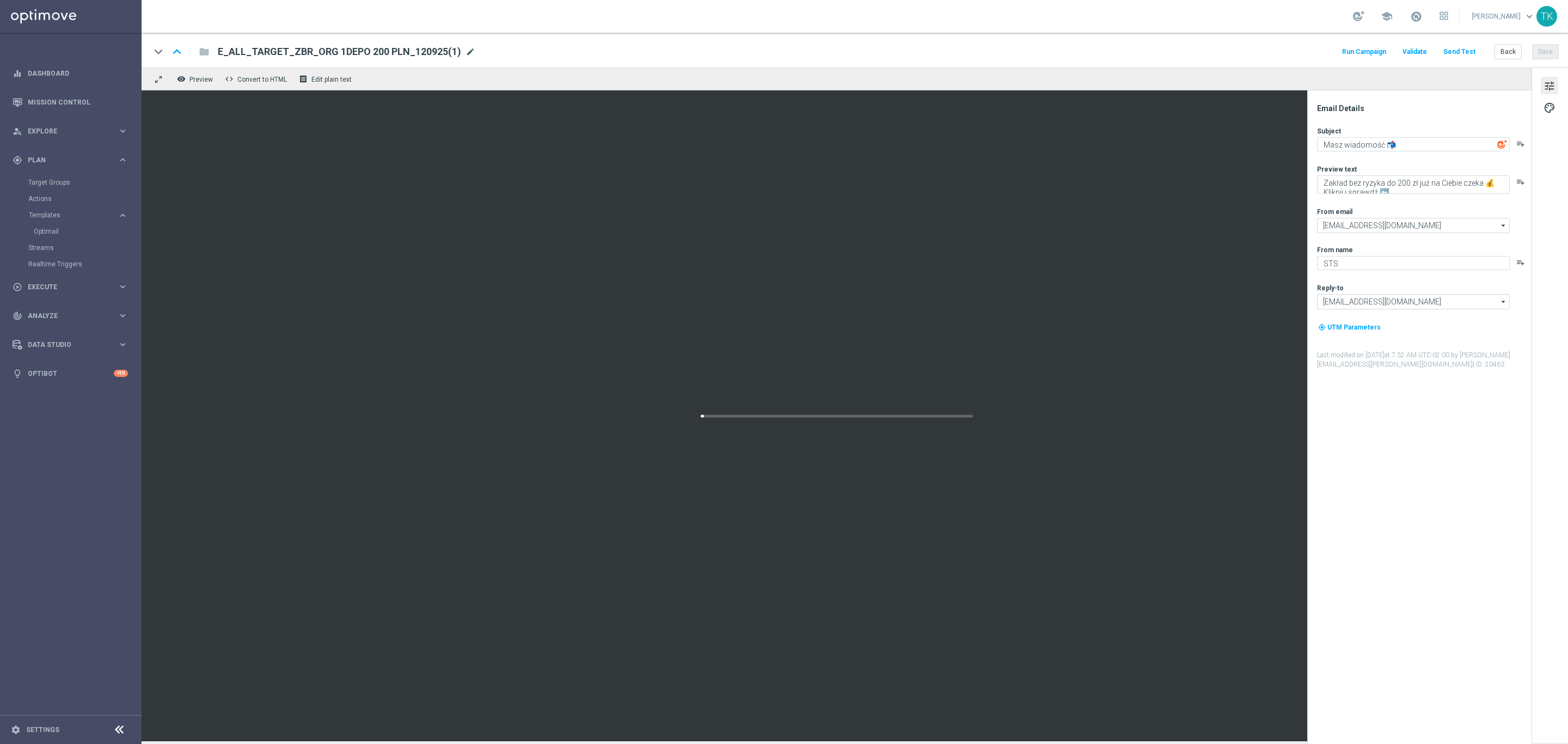
click at [465, 51] on span "mode_edit" at bounding box center [470, 51] width 10 height 10
click at [362, 51] on input "E_ALL_TARGET_ZBR_ORG 1DEPO 200 PLN_120925(1)" at bounding box center [352, 52] width 270 height 14
paste input "2DEPO 200 PLN_120925"
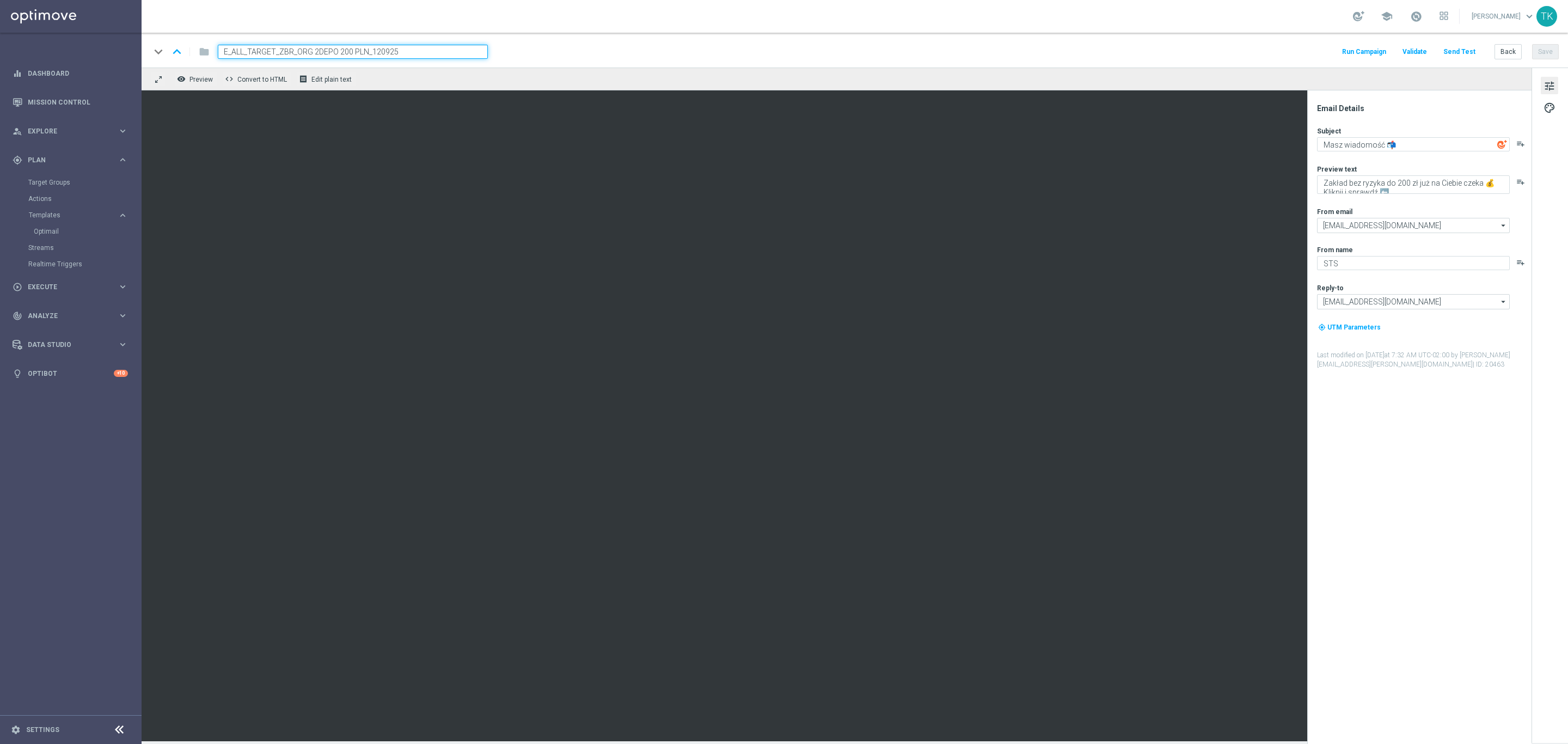
type input "E_ALL_TARGET_ZBR_ORG 2DEPO 200 PLN_120925"
click at [611, 52] on div "keyboard_arrow_down keyboard_arrow_up folder E_ALL_TARGET_ZBR_ORG 2DEPO 200 PLN…" at bounding box center [855, 52] width 1408 height 14
click at [1544, 58] on button "Save" at bounding box center [1545, 51] width 27 height 15
click at [1508, 58] on button "Back" at bounding box center [1508, 51] width 27 height 15
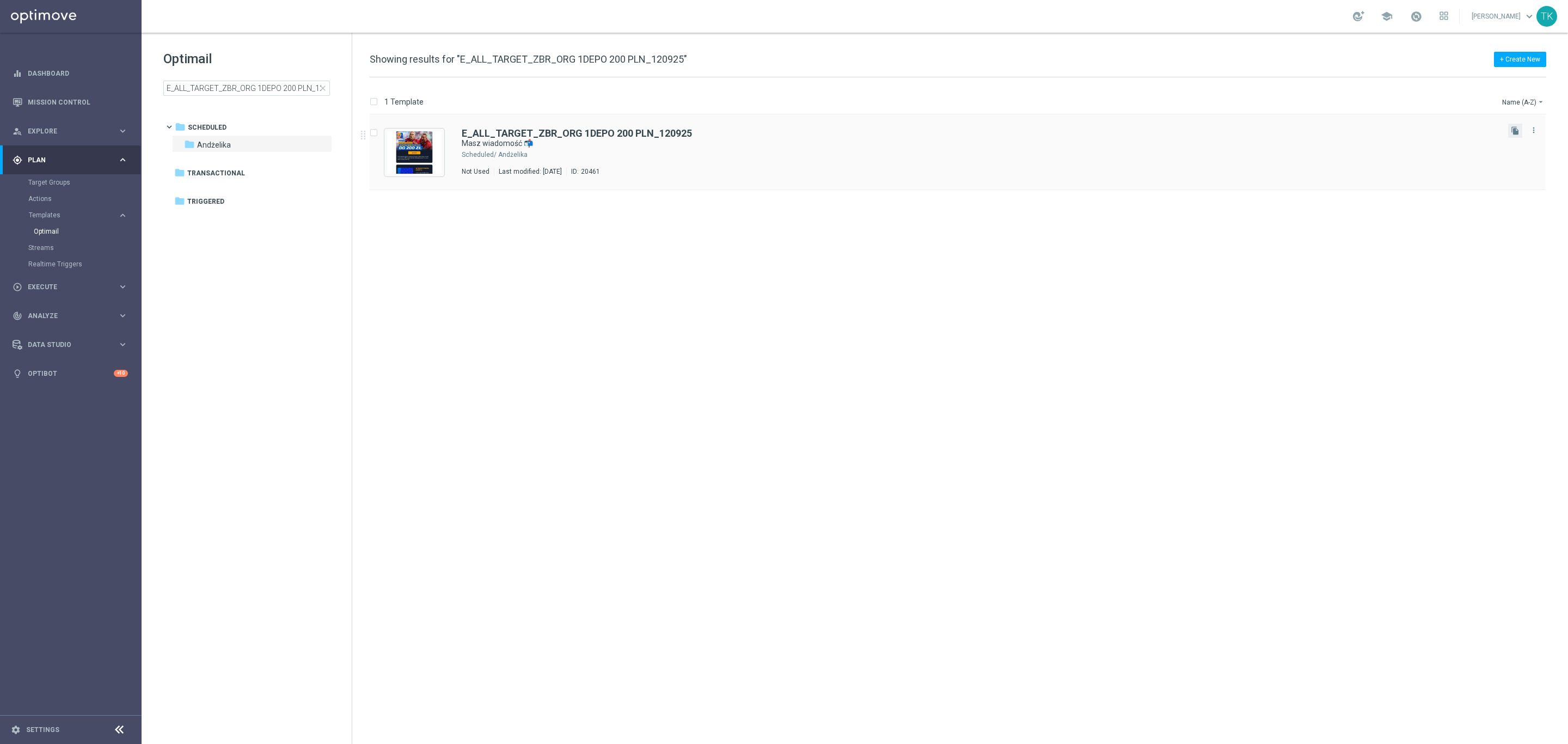
click at [1514, 124] on button "file_copy" at bounding box center [1515, 131] width 14 height 14
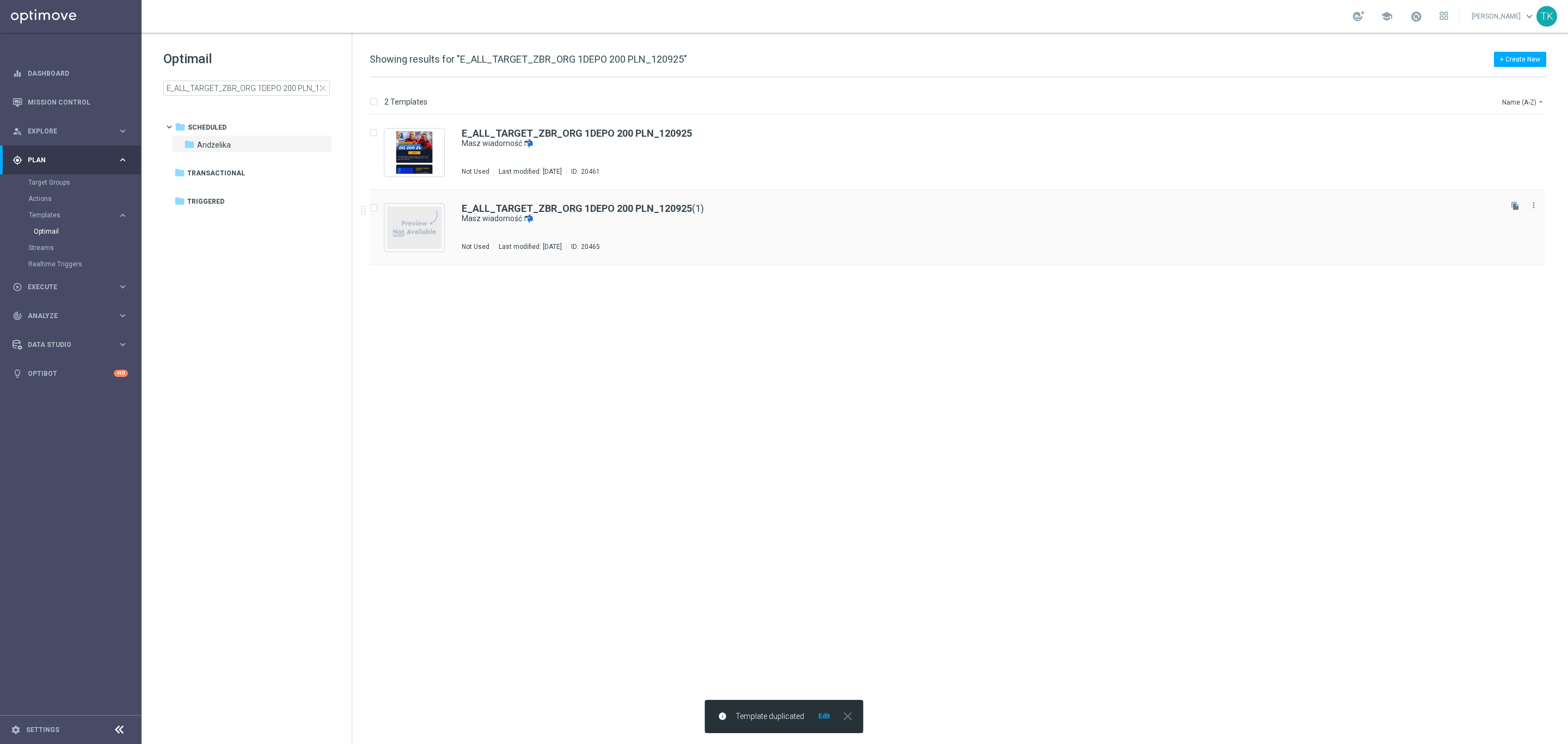
click at [602, 234] on div "E_ALL_TARGET_ZBR_ORG 1DEPO 200 PLN_120925 (1) Masz wiadomość 📬 Not Used Last mo…" at bounding box center [980, 228] width 1037 height 47
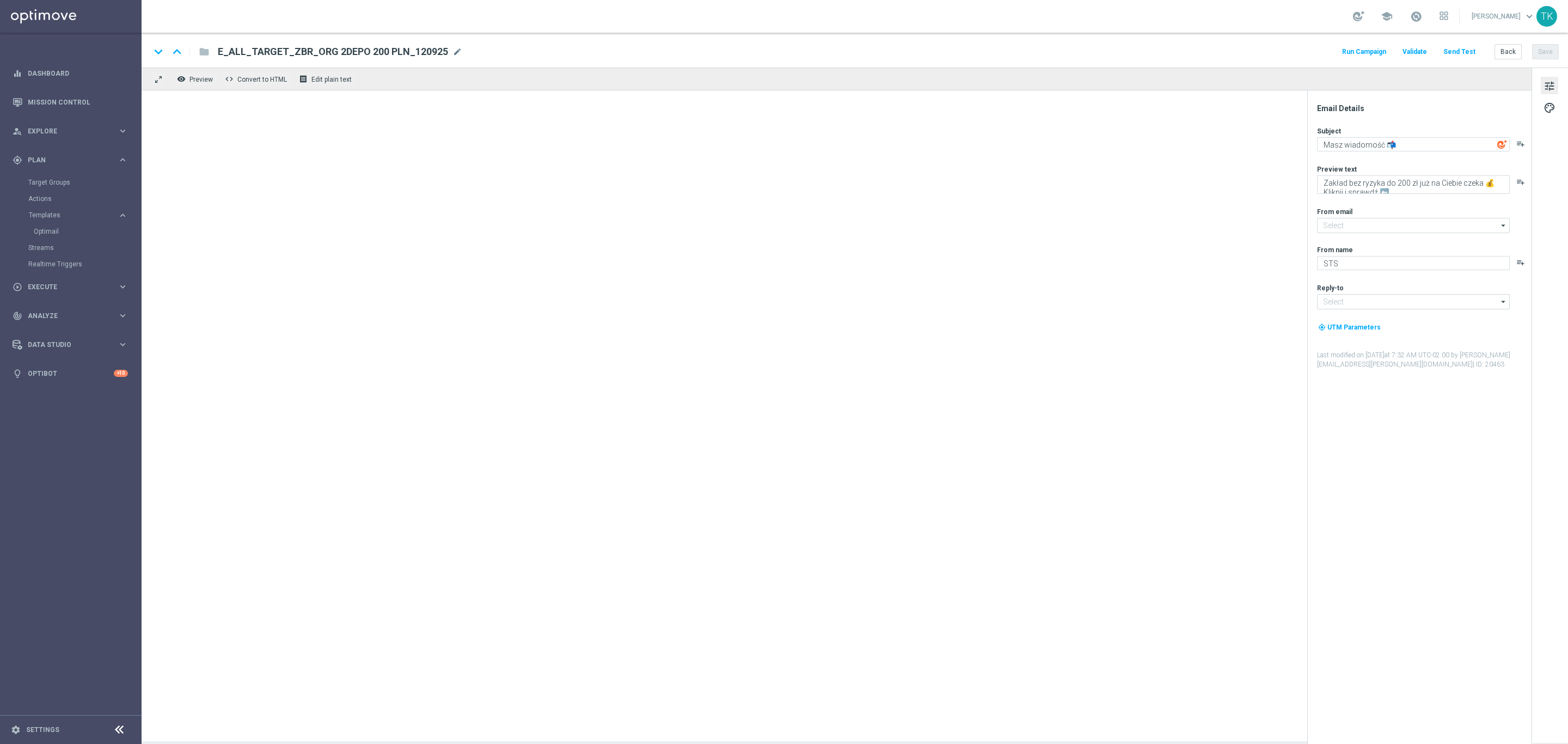
type input "oferta@sts.pl"
type input "kontakt@sts.pl"
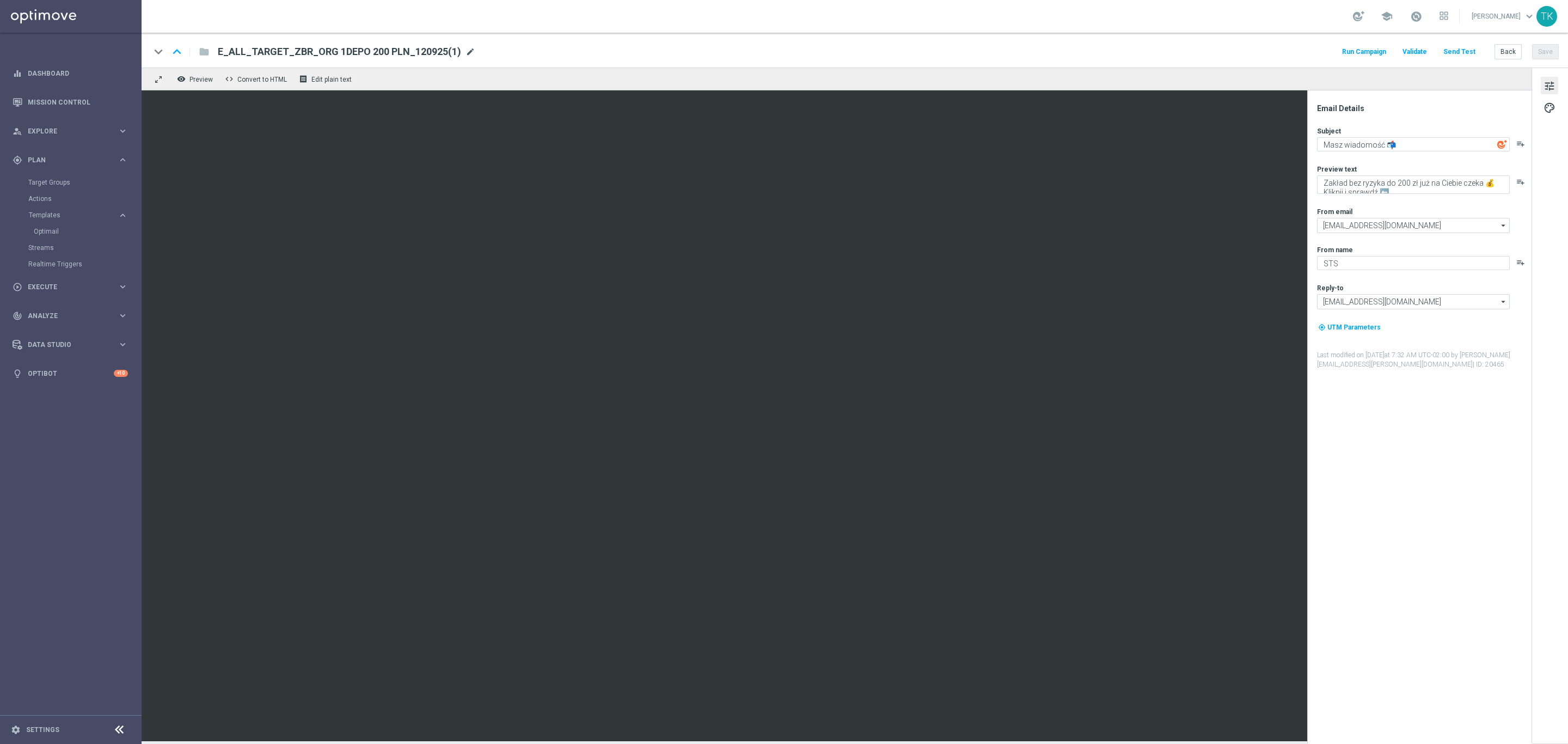
click at [465, 55] on span "mode_edit" at bounding box center [470, 51] width 10 height 10
click at [318, 54] on input "E_ALL_TARGET_ZBR_ORG 1DEPO 200 PLN_120925(1)" at bounding box center [352, 52] width 270 height 14
paste input "3DEPO 200 PLN_120925"
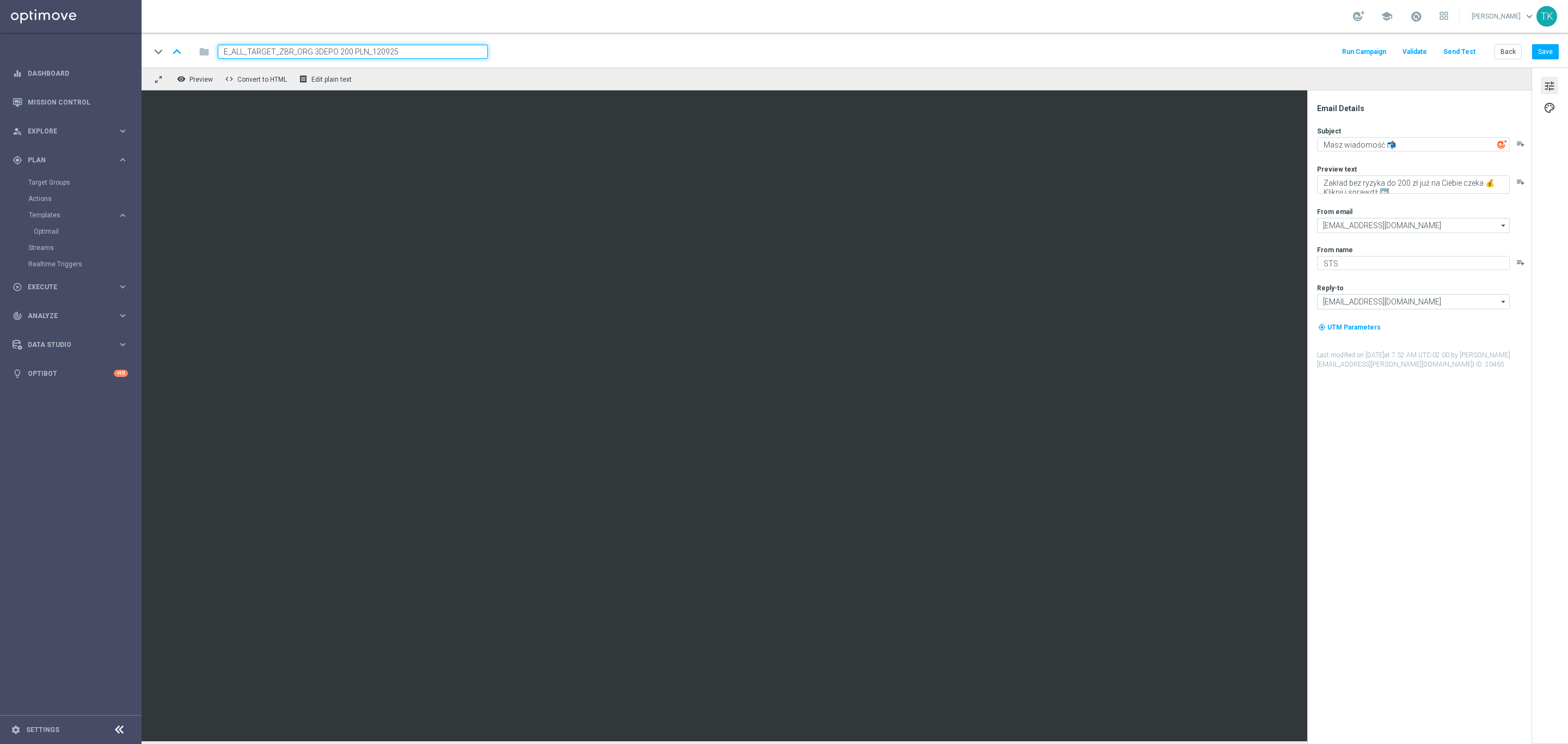
type input "E_ALL_TARGET_ZBR_ORG 3DEPO 200 PLN_120925"
click at [551, 51] on div "keyboard_arrow_down keyboard_arrow_up folder E_ALL_TARGET_ZBR_ORG 3DEPO 200 PLN…" at bounding box center [855, 52] width 1408 height 14
click at [1537, 49] on button "Save" at bounding box center [1545, 51] width 27 height 15
